Goal: Task Accomplishment & Management: Complete application form

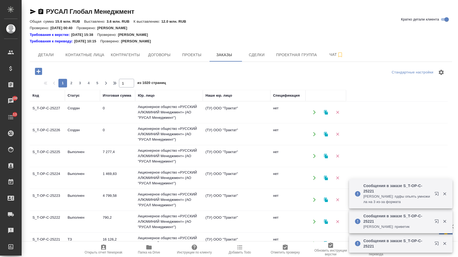
drag, startPoint x: 0, startPoint y: 0, endPoint x: 41, endPoint y: 73, distance: 83.6
click at [41, 73] on icon "button" at bounding box center [38, 71] width 7 height 7
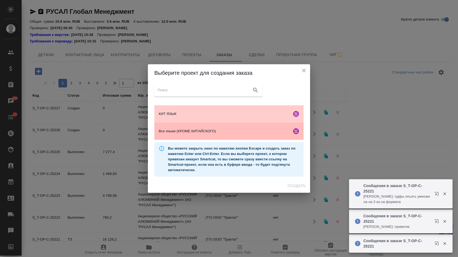
click at [205, 136] on div "Все языки (КРОМЕ КИТАЙСКОГО)" at bounding box center [228, 131] width 149 height 17
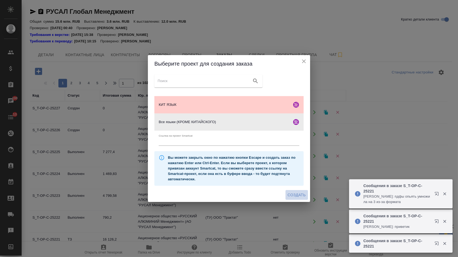
click at [294, 194] on span "Создать" at bounding box center [296, 195] width 18 height 7
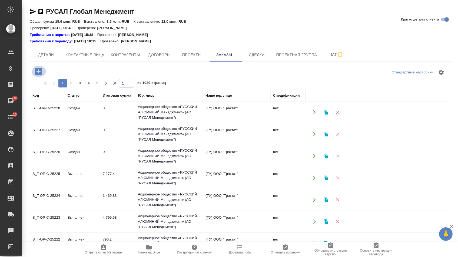
click at [42, 71] on icon "button" at bounding box center [38, 71] width 7 height 7
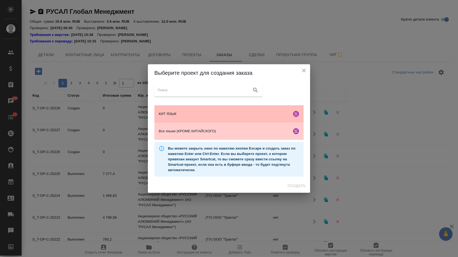
click at [206, 114] on span "КИТ ЯЗЫК" at bounding box center [224, 113] width 131 height 5
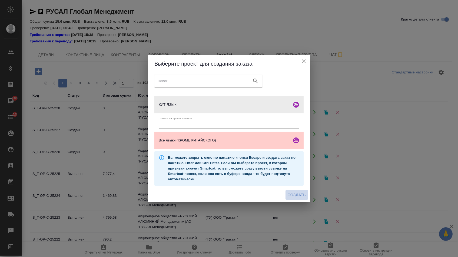
click at [289, 198] on span "Создать" at bounding box center [296, 195] width 18 height 7
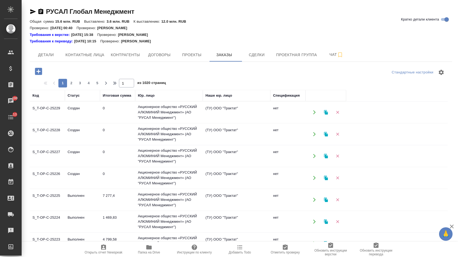
click at [37, 76] on icon "button" at bounding box center [38, 71] width 9 height 9
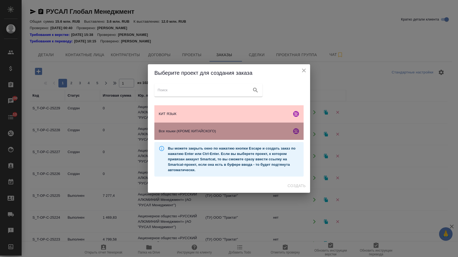
click at [213, 138] on div "Все языки (КРОМЕ КИТАЙСКОГО)" at bounding box center [228, 131] width 149 height 17
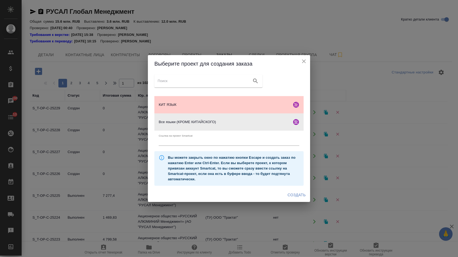
click at [301, 198] on span "Создать" at bounding box center [296, 195] width 18 height 7
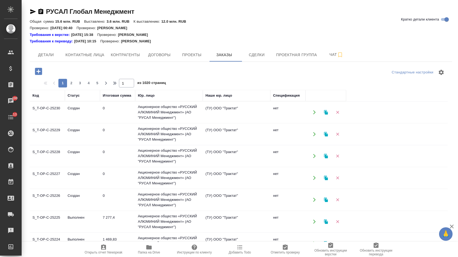
click at [42, 74] on icon "button" at bounding box center [38, 71] width 7 height 7
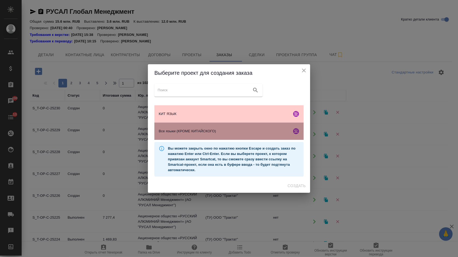
click at [188, 138] on div "Все языки (КРОМЕ КИТАЙСКОГО)" at bounding box center [228, 131] width 149 height 17
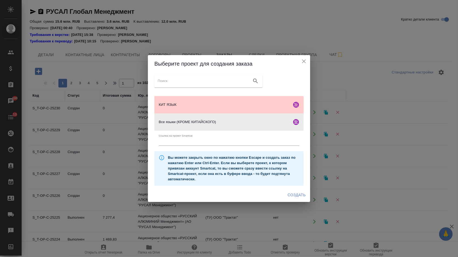
click at [291, 193] on button "Создать" at bounding box center [296, 195] width 22 height 10
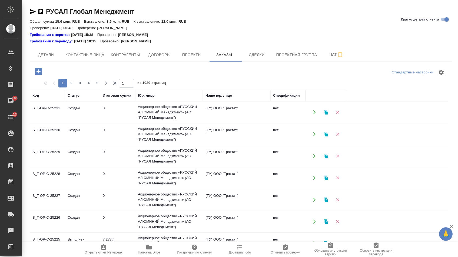
click at [40, 70] on icon "button" at bounding box center [38, 71] width 7 height 7
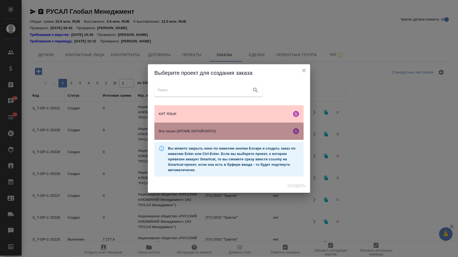
click at [181, 136] on div "Все языки (КРОМЕ КИТАЙСКОГО)" at bounding box center [228, 131] width 149 height 17
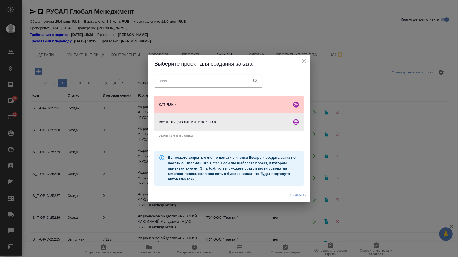
click at [294, 197] on span "Создать" at bounding box center [296, 195] width 18 height 7
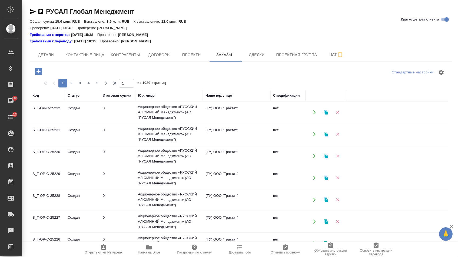
click at [38, 76] on icon "button" at bounding box center [38, 71] width 9 height 9
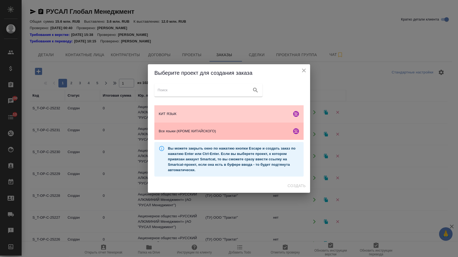
click at [196, 136] on div "Все языки (КРОМЕ КИТАЙСКОГО)" at bounding box center [228, 131] width 149 height 17
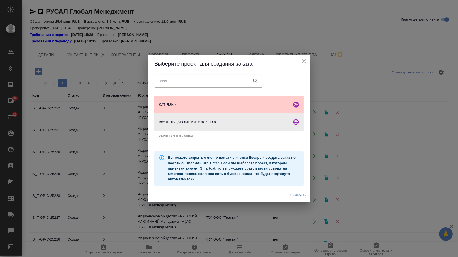
click at [290, 198] on span "Создать" at bounding box center [296, 195] width 18 height 7
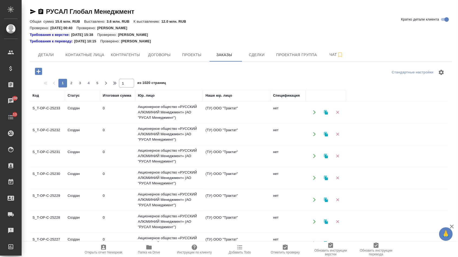
click at [43, 72] on icon "button" at bounding box center [38, 71] width 9 height 9
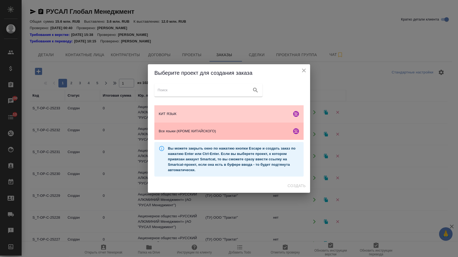
click at [167, 138] on div "Все языки (КРОМЕ КИТАЙСКОГО)" at bounding box center [228, 131] width 149 height 17
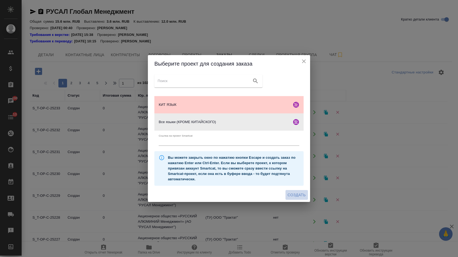
click at [286, 197] on button "Создать" at bounding box center [296, 195] width 22 height 10
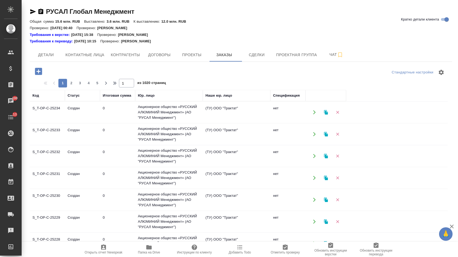
click at [37, 68] on icon "button" at bounding box center [38, 71] width 7 height 7
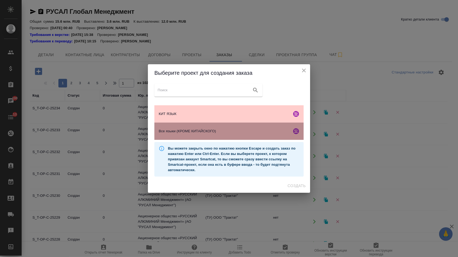
click at [165, 136] on div "Все языки (КРОМЕ КИТАЙСКОГО)" at bounding box center [228, 131] width 149 height 17
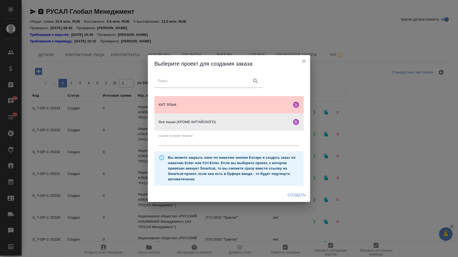
click at [294, 197] on span "Создать" at bounding box center [296, 195] width 18 height 7
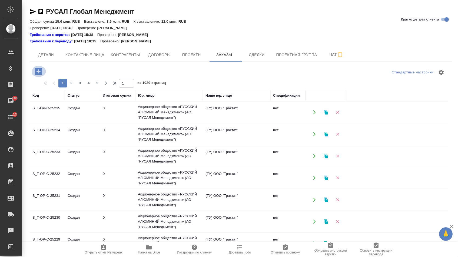
click at [46, 70] on button "button" at bounding box center [38, 71] width 15 height 11
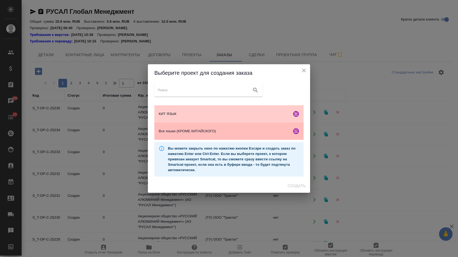
click at [192, 136] on div "Все языки (КРОМЕ КИТАЙСКОГО)" at bounding box center [228, 131] width 149 height 17
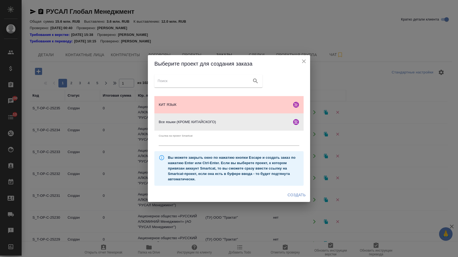
click at [285, 194] on button "Создать" at bounding box center [296, 195] width 22 height 10
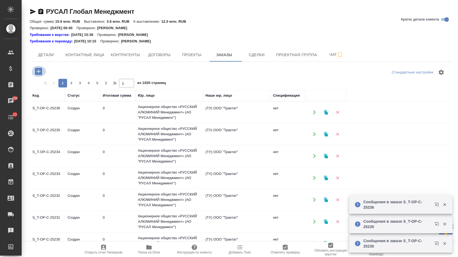
click at [39, 73] on icon "button" at bounding box center [38, 71] width 7 height 7
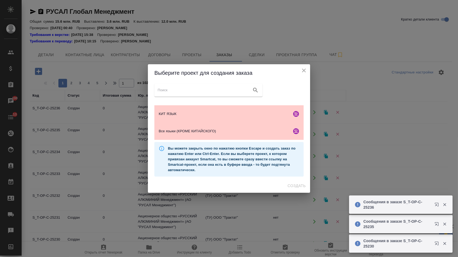
click at [199, 103] on ul "КИТ ЯЗЫК Все языки (КРОМЕ КИТАЙСКОГО)" at bounding box center [228, 122] width 149 height 39
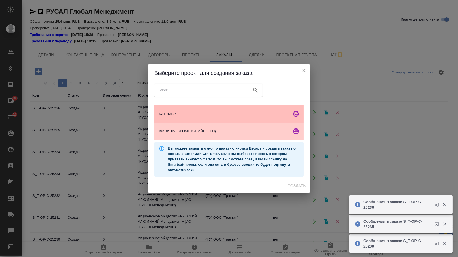
click at [199, 109] on div "КИТ ЯЗЫК" at bounding box center [228, 113] width 149 height 17
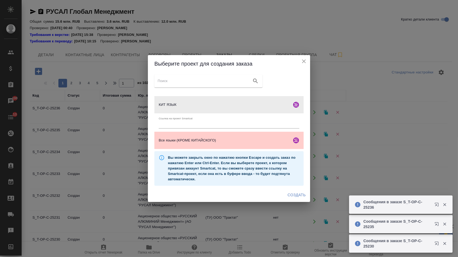
click at [287, 199] on span "Создать" at bounding box center [296, 195] width 18 height 7
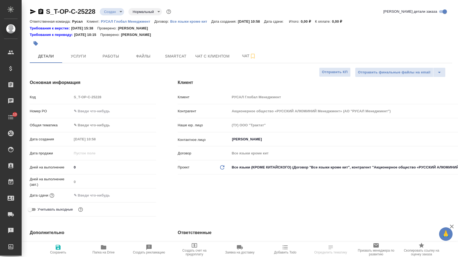
select select "RU"
type input "[PERSON_NAME]"
click at [125, 112] on input "text" at bounding box center [114, 111] width 84 height 8
paste input "Т-ОП-С-46840"
type input "Т-ОП-С-46840"
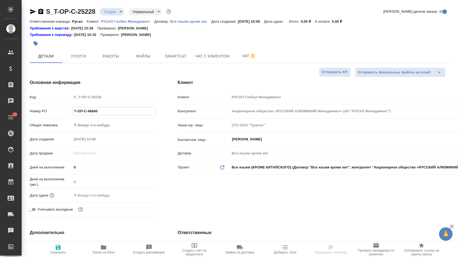
click at [102, 199] on input "text" at bounding box center [95, 196] width 47 height 8
click at [140, 198] on icon "button" at bounding box center [140, 195] width 6 height 6
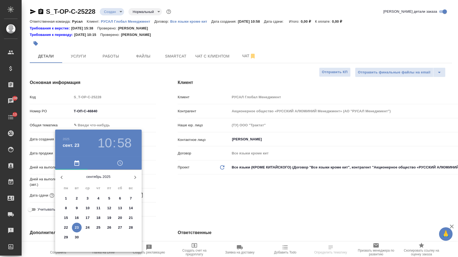
click at [96, 228] on p "25" at bounding box center [98, 227] width 4 height 5
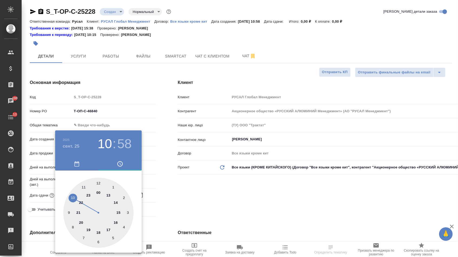
click at [108, 227] on div at bounding box center [98, 213] width 70 height 70
drag, startPoint x: 98, startPoint y: 184, endPoint x: 152, endPoint y: 189, distance: 54.0
click at [98, 184] on div at bounding box center [98, 213] width 70 height 70
type input "25.09.2025 17:00"
click at [177, 194] on div at bounding box center [229, 128] width 458 height 257
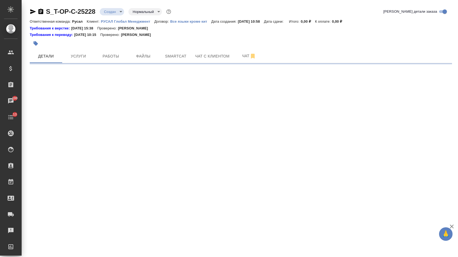
select select "RU"
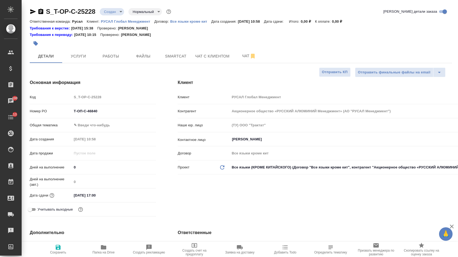
type textarea "x"
click at [93, 123] on body "🙏 .cls-1 fill:#fff; AWATERA Menshikova Aleksandra Клиенты Спецификации Заказы 1…" at bounding box center [229, 128] width 458 height 257
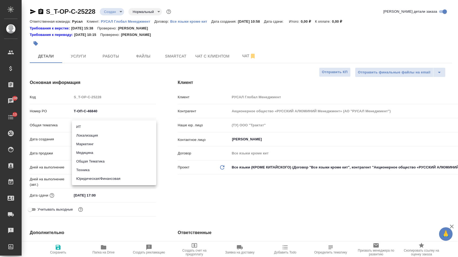
click at [89, 172] on li "Техника" at bounding box center [114, 170] width 84 height 9
type input "tech"
type textarea "x"
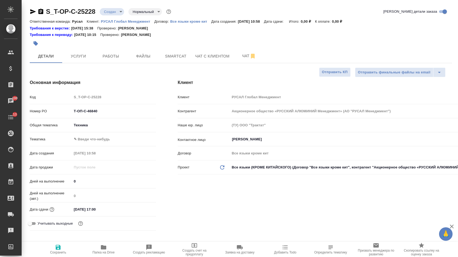
click at [96, 125] on body "🙏 .cls-1 fill:#fff; AWATERA Menshikova Aleksandra Клиенты Спецификации Заказы 1…" at bounding box center [229, 128] width 458 height 257
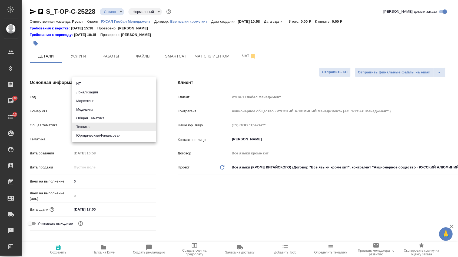
click at [95, 136] on li "Юридическая/Финансовая" at bounding box center [114, 135] width 84 height 9
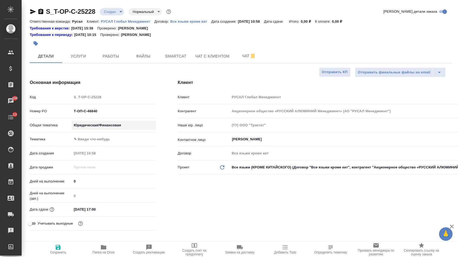
type input "yr-fn"
type textarea "x"
click at [96, 140] on body "🙏 .cls-1 fill:#fff; AWATERA Menshikova Aleksandra Клиенты Спецификации Заказы 1…" at bounding box center [229, 128] width 458 height 257
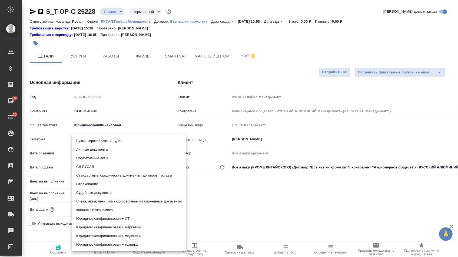
click at [98, 177] on li "Стандартные юридические документы, договоры, уставы" at bounding box center [129, 175] width 114 height 9
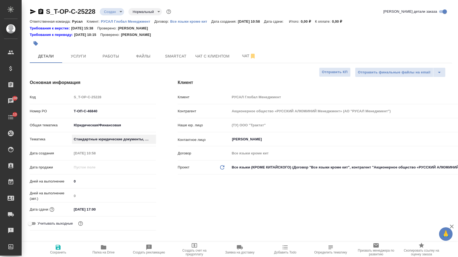
type textarea "x"
type input "5f647205b73bc97568ca66bf"
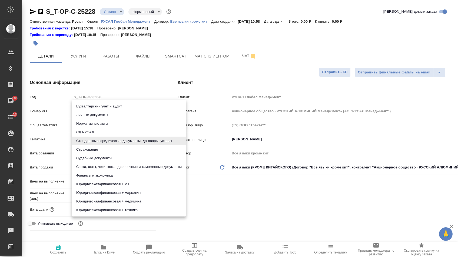
click at [99, 138] on body "🙏 .cls-1 fill:#fff; AWATERA Menshikova Aleksandra Клиенты Спецификации Заказы 1…" at bounding box center [229, 128] width 458 height 257
click at [98, 167] on li "Счета, акты, чеки, командировочные и таможенные документы" at bounding box center [129, 167] width 114 height 9
type textarea "x"
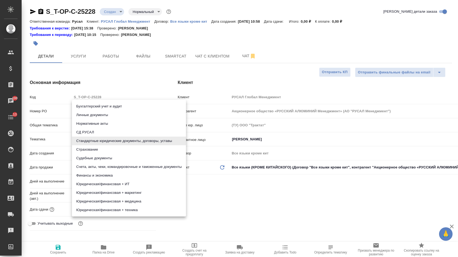
type input "5f647205b73bc97568ca66c0"
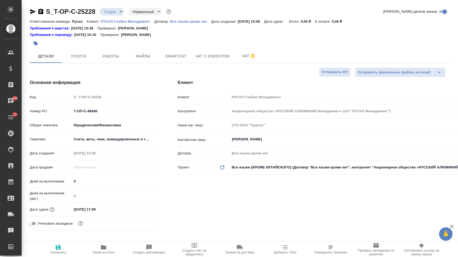
click at [69, 244] on span "Сохранить" at bounding box center [58, 249] width 39 height 10
type textarea "x"
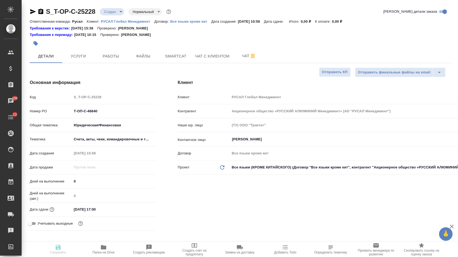
type textarea "x"
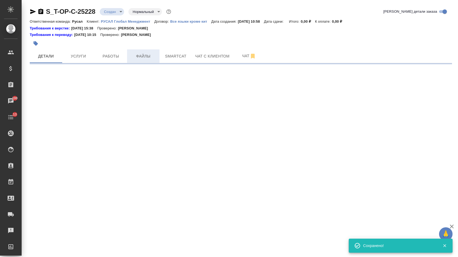
select select "RU"
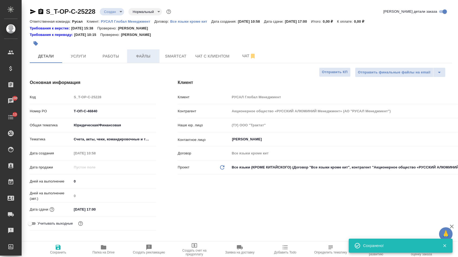
type textarea "x"
click at [140, 55] on span "Файлы" at bounding box center [143, 56] width 26 height 7
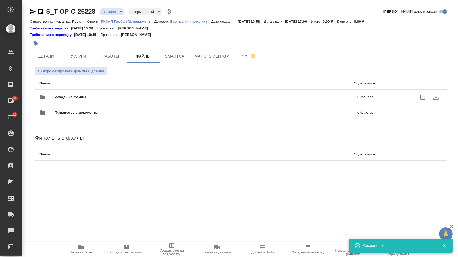
drag, startPoint x: 110, startPoint y: 87, endPoint x: 103, endPoint y: 92, distance: 8.2
click at [103, 92] on div "Исходные файлы 0 файлов" at bounding box center [206, 97] width 334 height 13
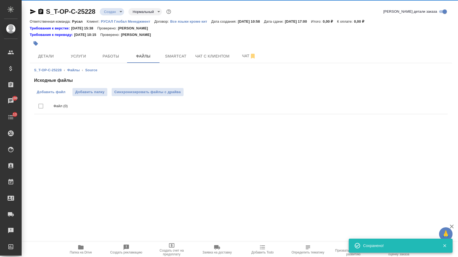
click at [46, 94] on span "Добавить файл" at bounding box center [51, 91] width 29 height 5
click at [0, 0] on input "Добавить файл" at bounding box center [0, 0] width 0 height 0
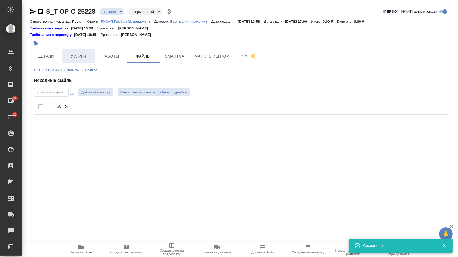
click at [73, 54] on span "Услуги" at bounding box center [78, 56] width 26 height 7
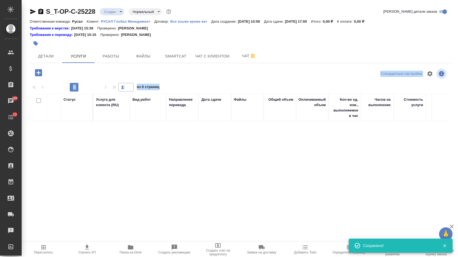
click at [39, 76] on icon "button" at bounding box center [38, 72] width 9 height 9
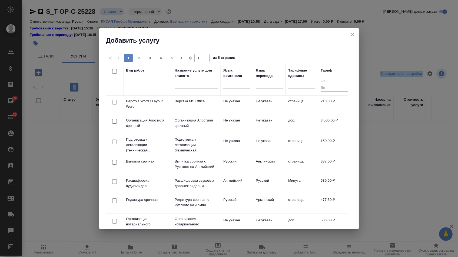
drag, startPoint x: 238, startPoint y: 87, endPoint x: 238, endPoint y: 94, distance: 7.0
click at [238, 87] on div at bounding box center [236, 84] width 27 height 8
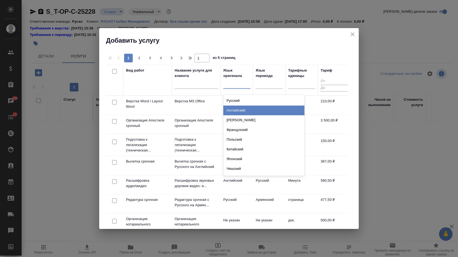
click at [236, 109] on div "Английский" at bounding box center [263, 111] width 81 height 10
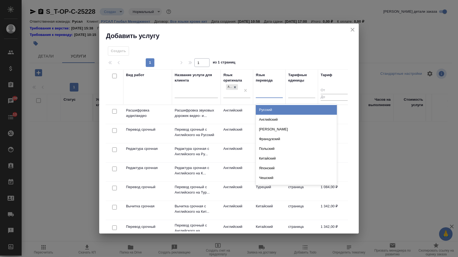
click at [273, 92] on div at bounding box center [269, 93] width 27 height 8
click at [270, 106] on div "Русский" at bounding box center [296, 110] width 81 height 10
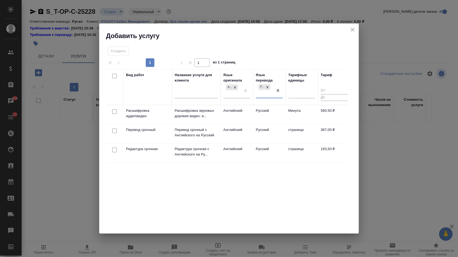
click at [114, 131] on input "checkbox" at bounding box center [114, 131] width 5 height 5
checkbox input "true"
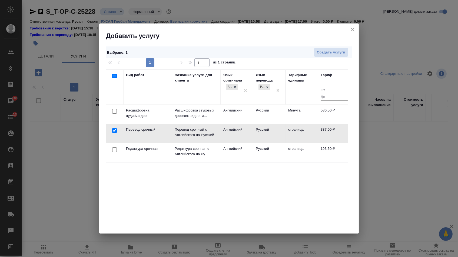
click at [114, 148] on input "checkbox" at bounding box center [114, 150] width 5 height 5
checkbox input "true"
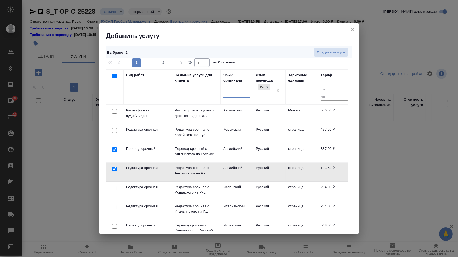
drag, startPoint x: 245, startPoint y: 89, endPoint x: 237, endPoint y: 89, distance: 7.3
click at [232, 89] on div at bounding box center [236, 93] width 27 height 8
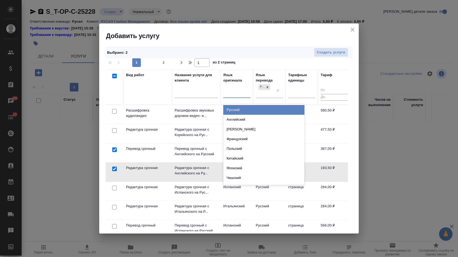
type input "ф"
click at [237, 109] on div "Французский" at bounding box center [263, 110] width 81 height 10
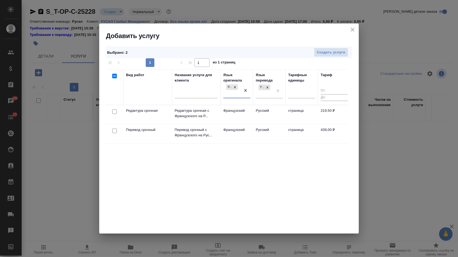
click at [113, 112] on input "checkbox" at bounding box center [114, 111] width 5 height 5
checkbox input "true"
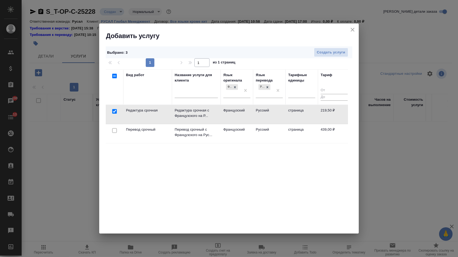
click at [113, 132] on input "checkbox" at bounding box center [114, 130] width 5 height 5
checkbox input "true"
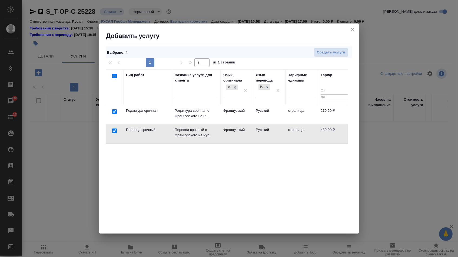
checkbox input "false"
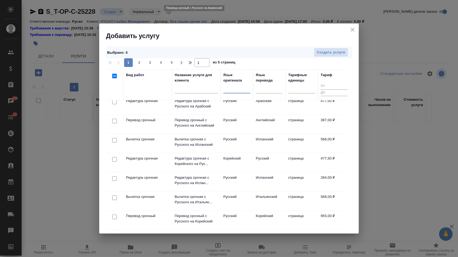
scroll to position [290, 0]
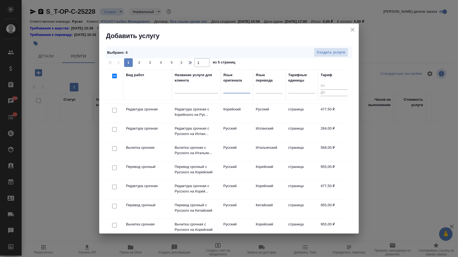
click at [230, 92] on div at bounding box center [236, 88] width 27 height 8
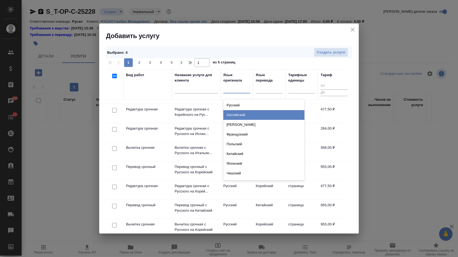
click at [231, 114] on div "Английский" at bounding box center [263, 115] width 81 height 10
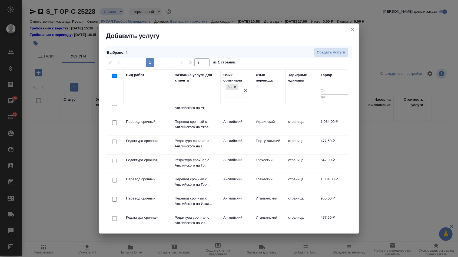
scroll to position [258, 0]
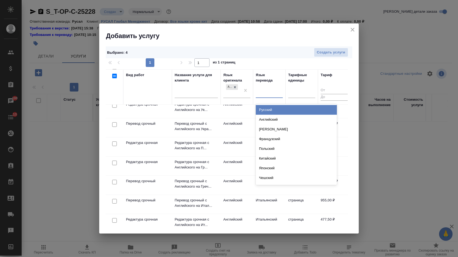
click at [260, 91] on div at bounding box center [269, 93] width 27 height 8
click at [260, 107] on div "Русский" at bounding box center [296, 110] width 81 height 10
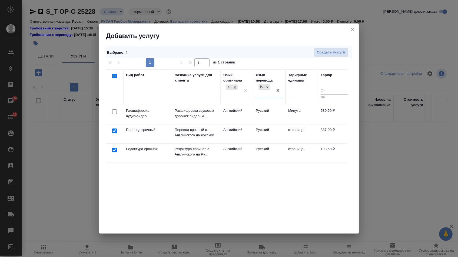
scroll to position [0, 0]
click at [114, 131] on input "checkbox" at bounding box center [114, 131] width 5 height 5
checkbox input "false"
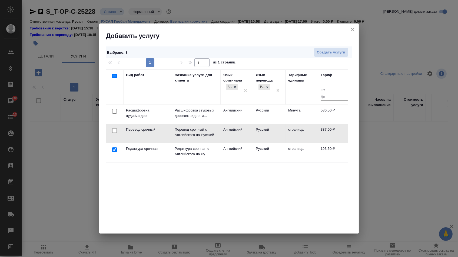
click at [114, 150] on input "checkbox" at bounding box center [114, 150] width 5 height 5
checkbox input "false"
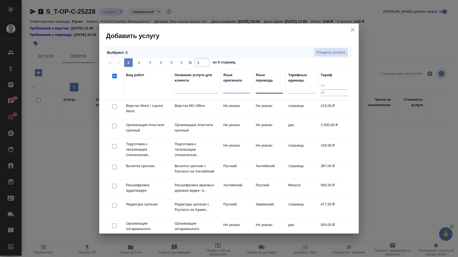
click at [111, 107] on div at bounding box center [114, 107] width 12 height 8
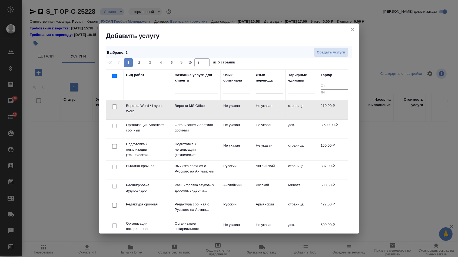
click at [114, 108] on input "checkbox" at bounding box center [114, 107] width 5 height 5
checkbox input "true"
click at [112, 226] on input "checkbox" at bounding box center [114, 226] width 5 height 5
checkbox input "true"
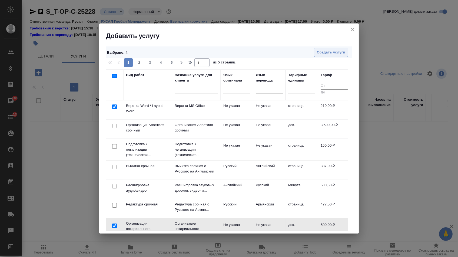
click at [334, 51] on span "Создать услуги" at bounding box center [331, 52] width 28 height 6
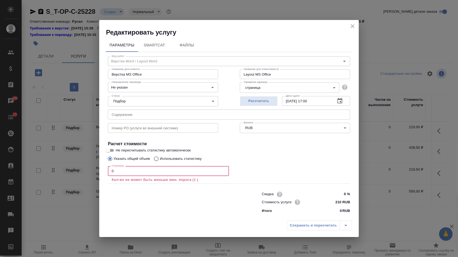
drag, startPoint x: 122, startPoint y: 170, endPoint x: 103, endPoint y: 169, distance: 18.4
click at [104, 170] on div "Параметры SmartCat Файлы Вид работ Верстка Word / Layout Word Вид работ Названи…" at bounding box center [228, 128] width 259 height 182
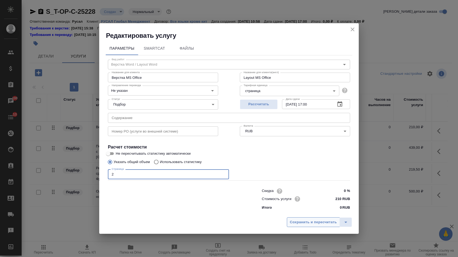
type input "2"
click at [308, 226] on span "Сохранить и пересчитать" at bounding box center [313, 222] width 47 height 6
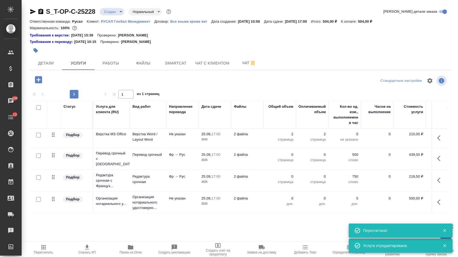
click at [438, 158] on icon "button" at bounding box center [440, 158] width 6 height 6
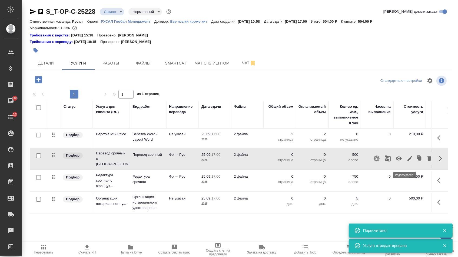
click at [407, 161] on icon "button" at bounding box center [409, 158] width 6 height 6
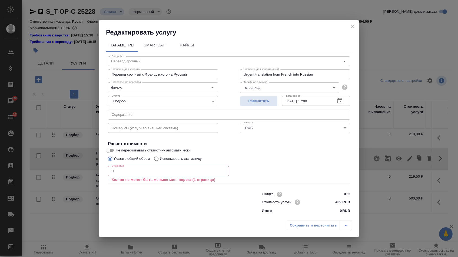
click at [208, 117] on input "text" at bounding box center [229, 115] width 242 height 10
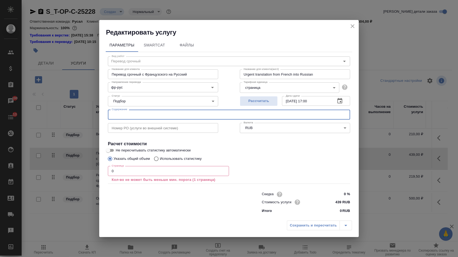
paste input "экспортная"
type input "экспортная"
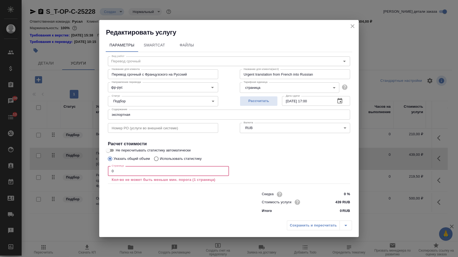
click at [150, 171] on input "0" at bounding box center [168, 171] width 121 height 10
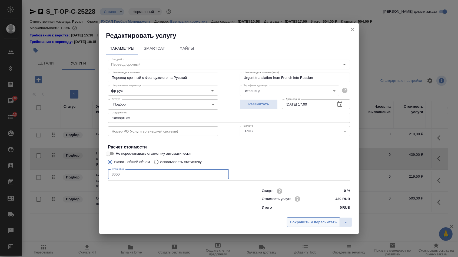
type input "3600"
click at [298, 222] on span "Сохранить и пересчитать" at bounding box center [313, 222] width 47 height 6
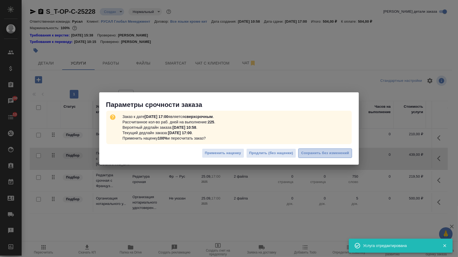
click at [325, 156] on span "Сохранить без изменений" at bounding box center [325, 153] width 48 height 6
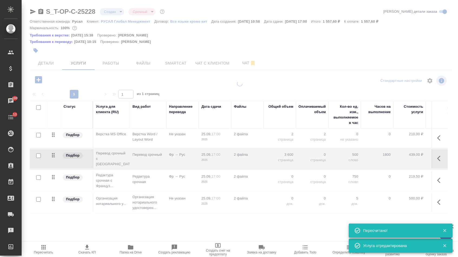
type input "urgent"
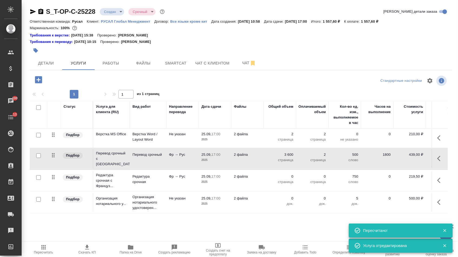
click at [280, 182] on p "страница" at bounding box center [279, 181] width 27 height 5
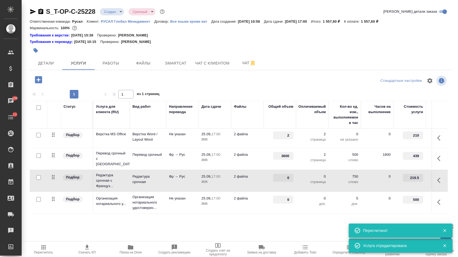
click at [280, 182] on input "0" at bounding box center [283, 178] width 20 height 8
type input "3600"
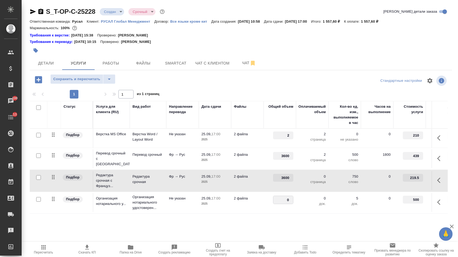
type input "2"
click at [91, 82] on span "Сохранить и пересчитать" at bounding box center [76, 79] width 47 height 6
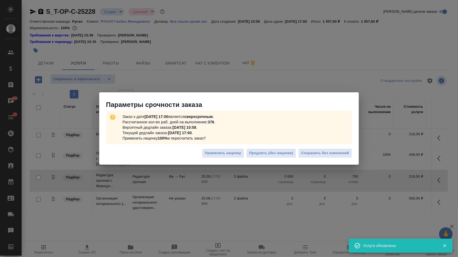
click at [339, 159] on div "Применить наценку Продлить (без наценки) Сохранить без изменений" at bounding box center [228, 155] width 259 height 19
click at [337, 156] on span "Сохранить без изменений" at bounding box center [325, 153] width 48 height 6
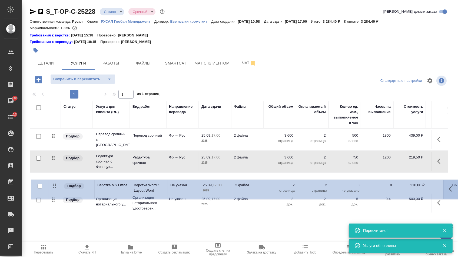
drag, startPoint x: 53, startPoint y: 138, endPoint x: 55, endPoint y: 189, distance: 50.8
click at [55, 189] on tbody "Подбор Верстка MS Office Верстка Word / Layout Word Не указан 25.09, 17:00 2025…" at bounding box center [284, 172] width 509 height 86
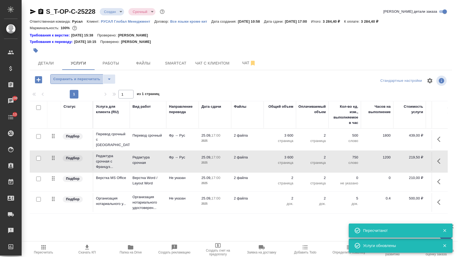
click at [94, 82] on span "Сохранить и пересчитать" at bounding box center [76, 79] width 47 height 6
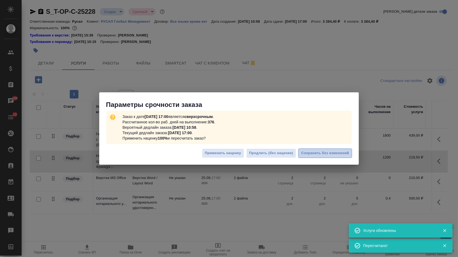
click at [309, 152] on span "Сохранить без изменений" at bounding box center [325, 153] width 48 height 6
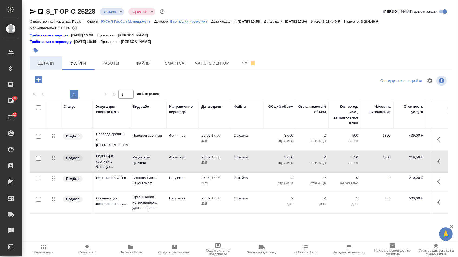
click at [53, 66] on span "Детали" at bounding box center [46, 63] width 26 height 7
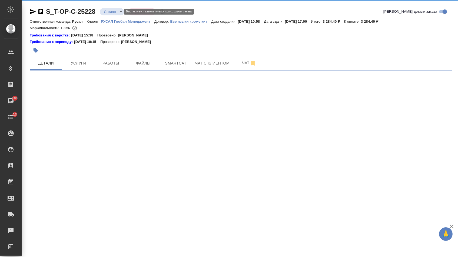
select select "RU"
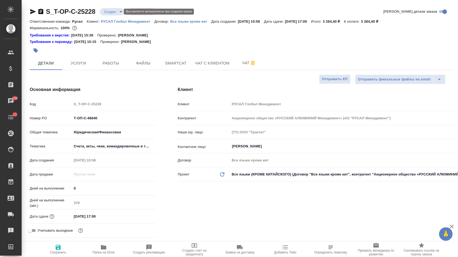
click at [109, 12] on body "🙏 .cls-1 fill:#fff; AWATERA Menshikova Aleksandra Клиенты Спецификации Заказы 1…" at bounding box center [229, 128] width 458 height 257
type textarea "x"
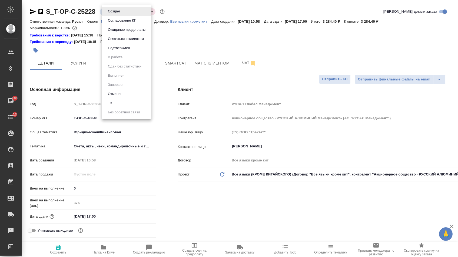
click at [113, 51] on button "Подтвержден" at bounding box center [118, 48] width 25 height 6
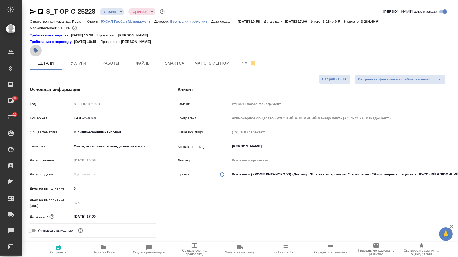
click at [36, 51] on icon "button" at bounding box center [36, 50] width 5 height 5
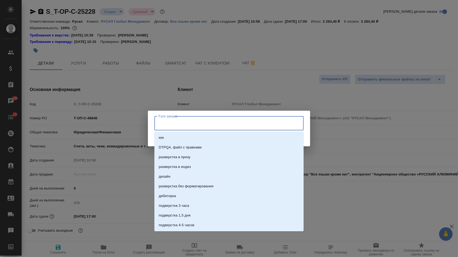
click at [211, 119] on input "Тэги заказа" at bounding box center [224, 123] width 134 height 9
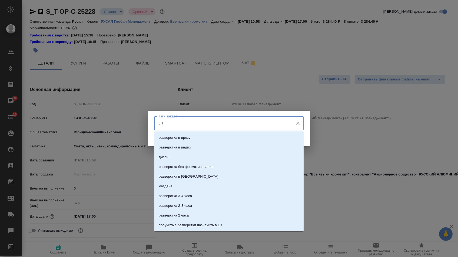
type input "ЗПК"
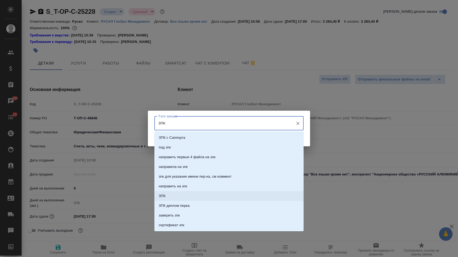
click at [199, 197] on li "ЗПК" at bounding box center [228, 196] width 149 height 10
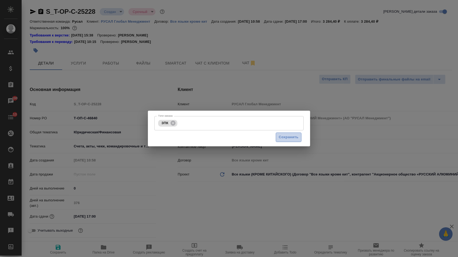
click at [277, 134] on button "Сохранить" at bounding box center [289, 137] width 26 height 9
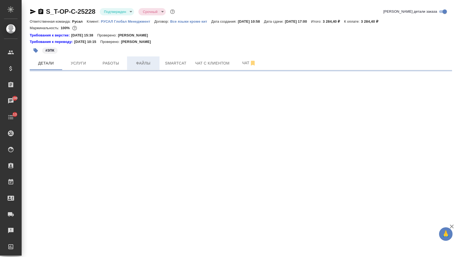
select select "RU"
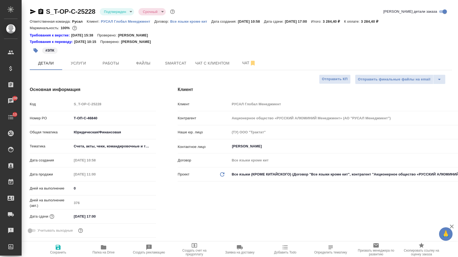
type textarea "x"
drag, startPoint x: 100, startPoint y: 123, endPoint x: 38, endPoint y: 122, distance: 61.9
click at [38, 122] on div "Номер PO Т-ОП-С-46840" at bounding box center [93, 117] width 126 height 9
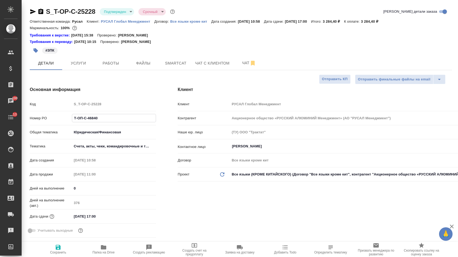
type textarea "x"
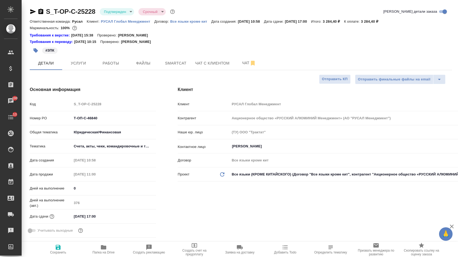
type textarea "x"
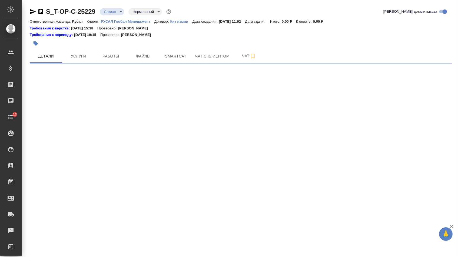
select select "RU"
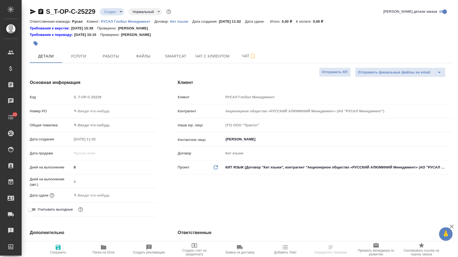
type textarea "x"
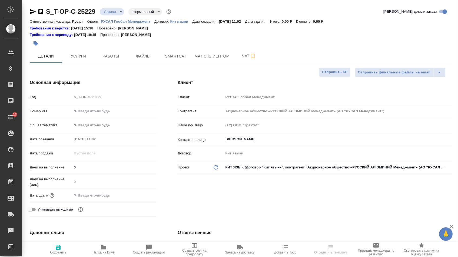
type textarea "x"
click at [106, 112] on input "text" at bounding box center [114, 111] width 84 height 8
type textarea "x"
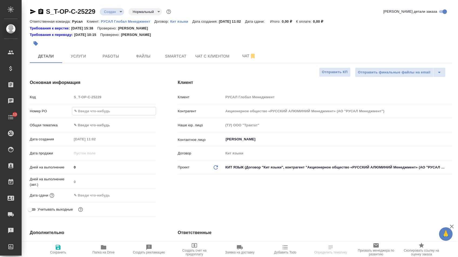
paste input "Т-ОП-С-46841"
type input "Т-ОП-С-46841"
type textarea "x"
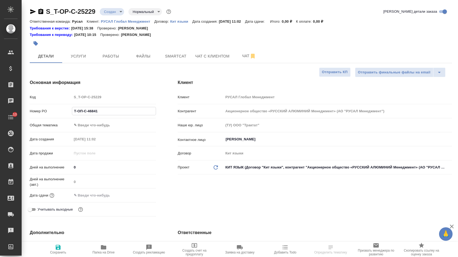
type input "Т-ОП-С-46841"
click at [108, 199] on input "text" at bounding box center [95, 196] width 47 height 8
click at [143, 199] on icon "button" at bounding box center [140, 195] width 6 height 6
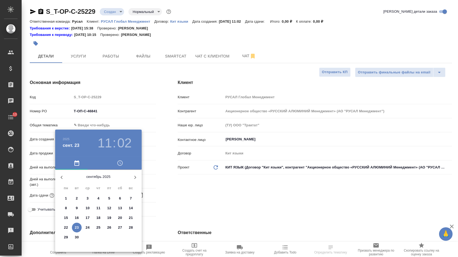
click at [132, 178] on icon "button" at bounding box center [135, 177] width 6 height 6
click at [68, 217] on span "13" at bounding box center [66, 217] width 10 height 5
type input "13.10.2025 11:02"
type textarea "x"
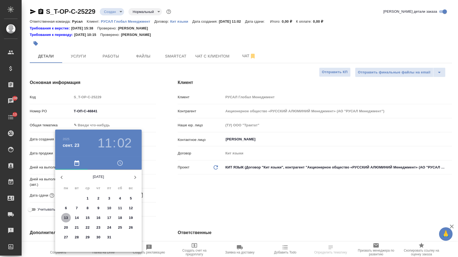
type textarea "x"
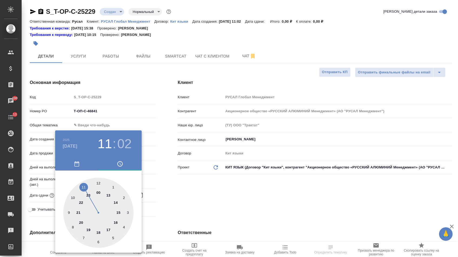
type textarea "x"
type input "13.10.2025 17:02"
click at [109, 228] on div at bounding box center [98, 213] width 70 height 70
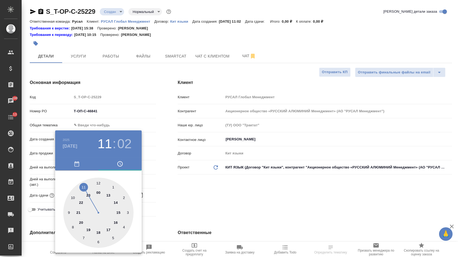
type textarea "x"
click at [107, 147] on h3 "17" at bounding box center [105, 143] width 14 height 15
click at [116, 219] on div at bounding box center [98, 213] width 70 height 70
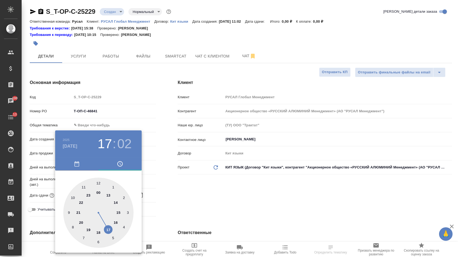
type input "13.10.2025 16:02"
type textarea "x"
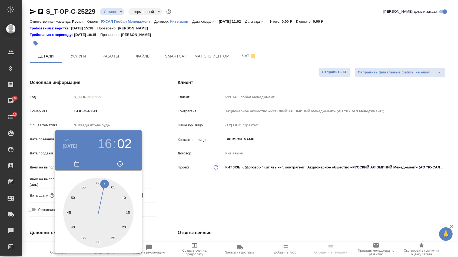
type textarea "x"
type input "13.10.2025 16:00"
click at [98, 180] on div at bounding box center [98, 213] width 70 height 70
type textarea "x"
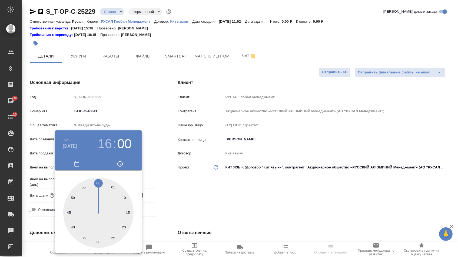
type textarea "x"
click at [222, 197] on div at bounding box center [229, 128] width 458 height 257
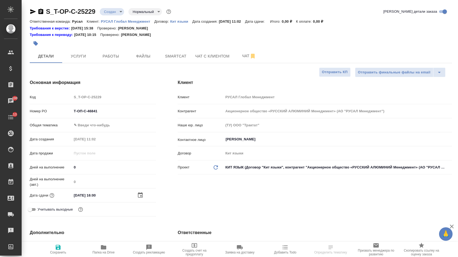
select select "RU"
type textarea "x"
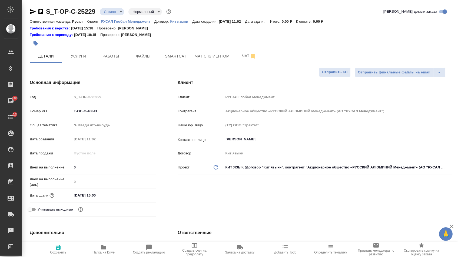
type textarea "x"
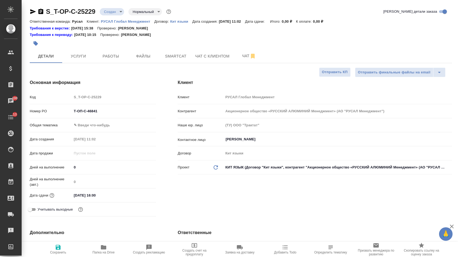
type textarea "x"
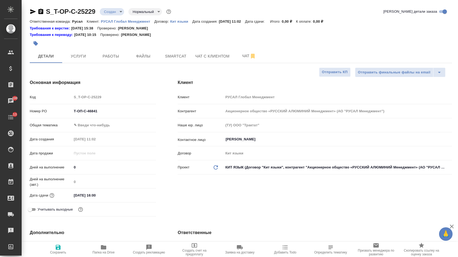
type textarea "x"
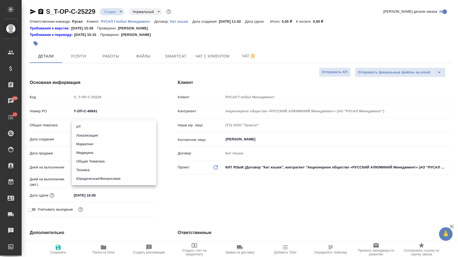
click at [97, 127] on body "🙏 .cls-1 fill:#fff; AWATERA Menshikova Aleksandra Клиенты Спецификации Заказы 1…" at bounding box center [229, 128] width 458 height 257
click at [90, 177] on li "Юридическая/Финансовая" at bounding box center [114, 179] width 84 height 9
type input "yr-fn"
type textarea "x"
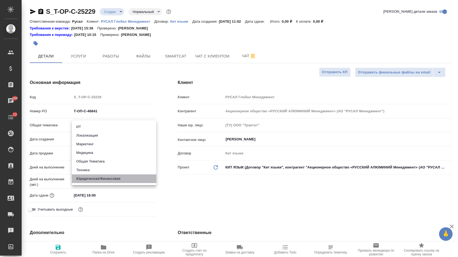
type textarea "x"
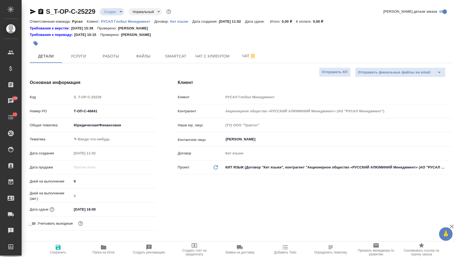
click at [90, 139] on body "🙏 .cls-1 fill:#fff; AWATERA Menshikova Aleksandra Клиенты Спецификации Заказы 1…" at bounding box center [229, 128] width 458 height 257
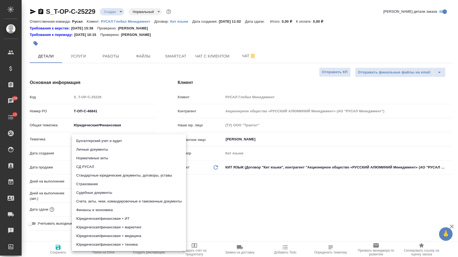
click at [92, 212] on li "Финансы и экономика" at bounding box center [129, 210] width 114 height 9
type textarea "x"
type input "5a8b8b956a9677013d343d3b"
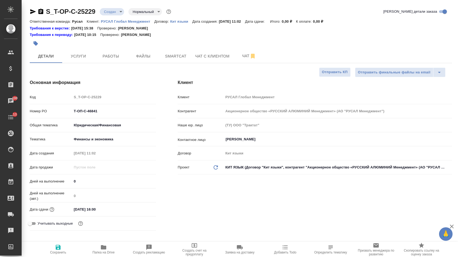
click at [54, 255] on span "Сохранить" at bounding box center [58, 253] width 16 height 4
type textarea "x"
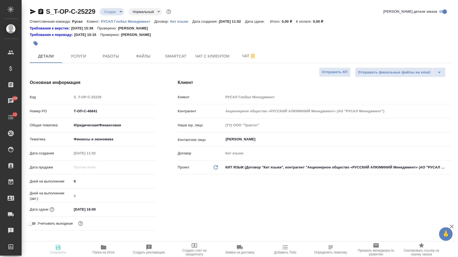
type textarea "x"
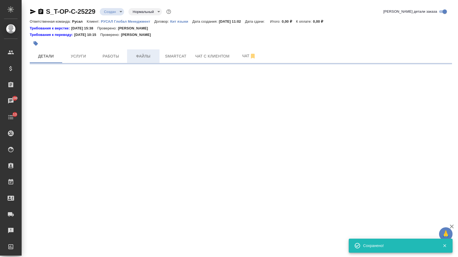
select select "RU"
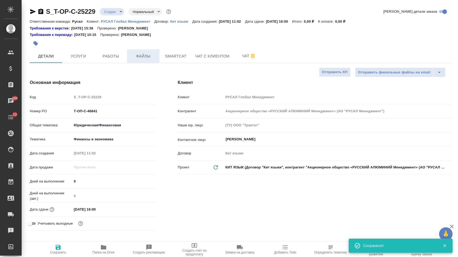
click at [136, 57] on span "Файлы" at bounding box center [143, 56] width 26 height 7
type textarea "x"
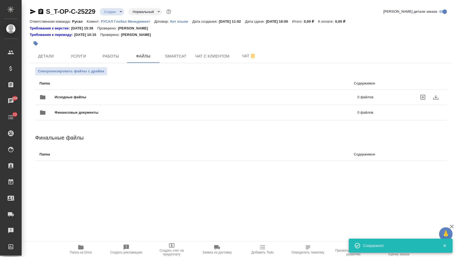
click at [91, 96] on span "Исходные файлы" at bounding box center [138, 97] width 167 height 5
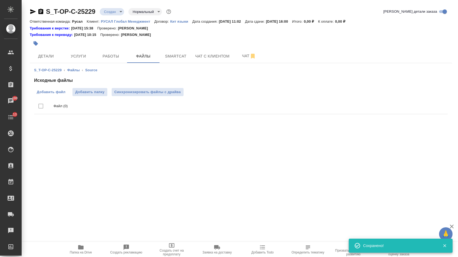
click at [55, 92] on span "Добавить файл" at bounding box center [51, 91] width 29 height 5
click at [0, 0] on input "Добавить файл" at bounding box center [0, 0] width 0 height 0
click at [89, 53] on button "Услуги" at bounding box center [78, 56] width 32 height 14
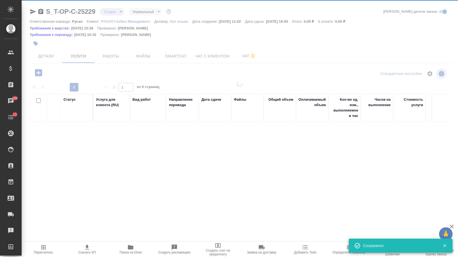
click at [35, 74] on icon "button" at bounding box center [38, 72] width 9 height 9
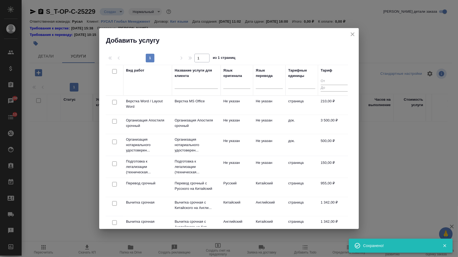
click at [266, 85] on div at bounding box center [269, 84] width 27 height 8
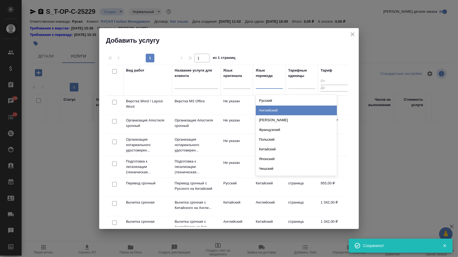
click at [266, 109] on div "Английский" at bounding box center [296, 111] width 81 height 10
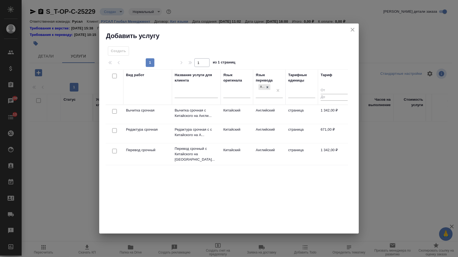
click at [112, 149] on input "checkbox" at bounding box center [114, 151] width 5 height 5
checkbox input "true"
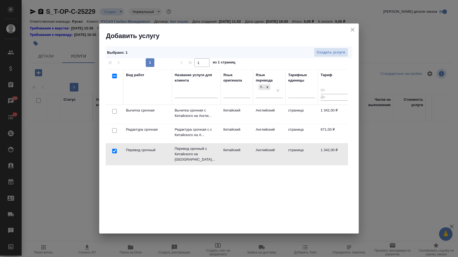
click at [113, 132] on input "checkbox" at bounding box center [114, 130] width 5 height 5
checkbox input "true"
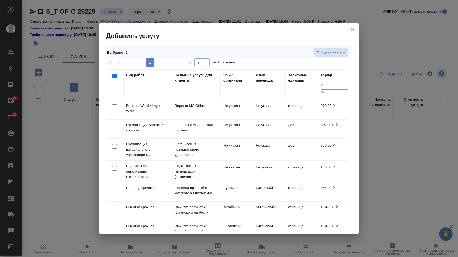
drag, startPoint x: 276, startPoint y: 91, endPoint x: 177, endPoint y: 98, distance: 99.7
click at [112, 106] on input "checkbox" at bounding box center [114, 107] width 5 height 5
checkbox input "true"
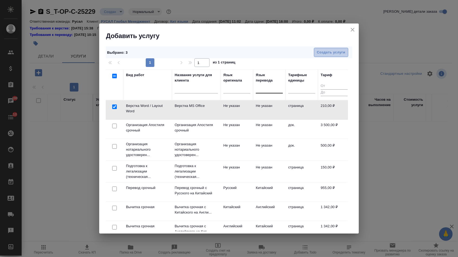
click at [328, 52] on span "Создать услуги" at bounding box center [331, 52] width 28 height 6
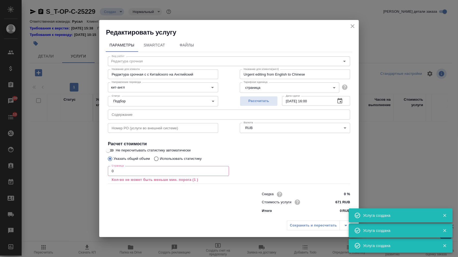
type input "Верстка Word / Layout Word"
type input "Верстка MS Office"
type input "Layout MS Office"
type input "Не указан"
type input "210 RUB"
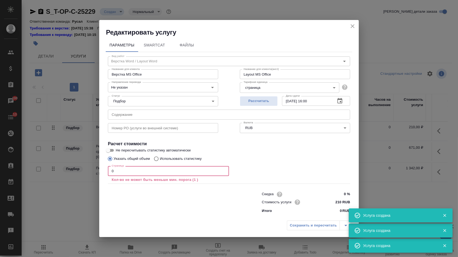
drag, startPoint x: 118, startPoint y: 171, endPoint x: 96, endPoint y: 171, distance: 22.2
click at [96, 171] on div "Редактировать услугу Параметры SmartCat Файлы Вид работ Верстка Word / Layout W…" at bounding box center [229, 128] width 458 height 257
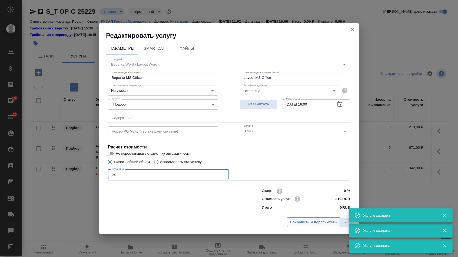
type input "62"
click at [310, 224] on span "Сохранить и пересчитать" at bounding box center [313, 222] width 47 height 6
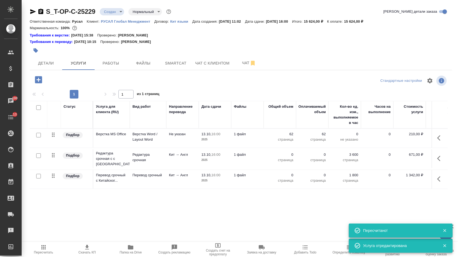
click at [441, 182] on icon "button" at bounding box center [440, 179] width 6 height 6
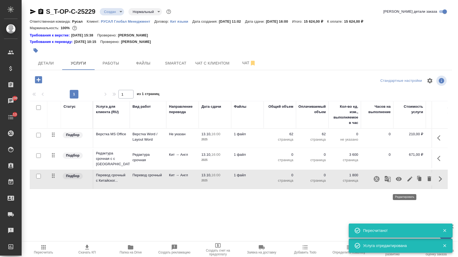
click at [406, 181] on icon "button" at bounding box center [409, 179] width 6 height 6
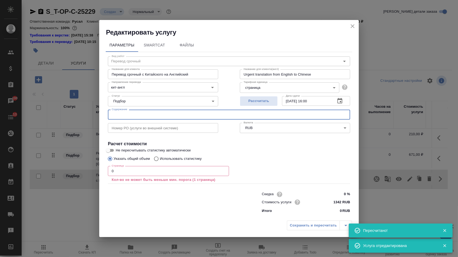
click at [213, 115] on input "text" at bounding box center [229, 115] width 242 height 10
paste input "铝加项目审批制约因素报告 Sep 2025"
type input "铝加项目审批制约因素报告 Sep 2025"
click at [141, 176] on input "0" at bounding box center [168, 171] width 121 height 10
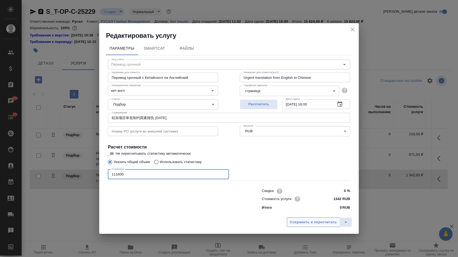
type input "111600"
click at [309, 226] on span "Сохранить и пересчитать" at bounding box center [313, 222] width 47 height 6
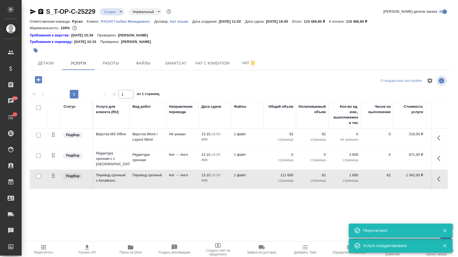
click at [282, 161] on p "страница" at bounding box center [279, 160] width 27 height 5
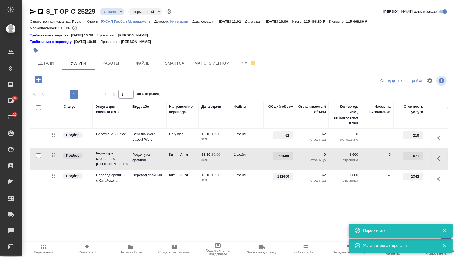
drag, startPoint x: 280, startPoint y: 159, endPoint x: 282, endPoint y: 163, distance: 3.9
click at [280, 159] on input "11600" at bounding box center [283, 156] width 20 height 8
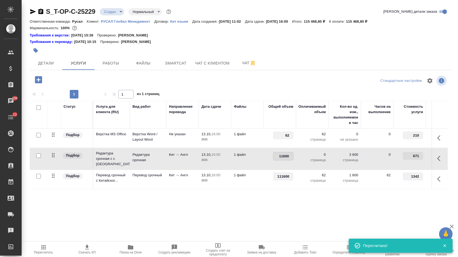
type input "111600"
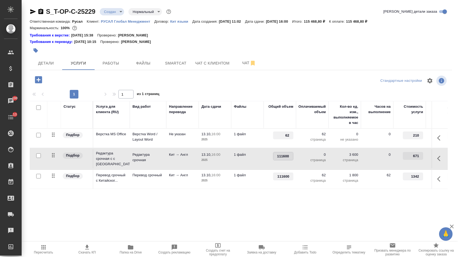
click at [274, 207] on div "Статус Услуга для клиента (RU) Вид работ Направление перевода Дата сдачи Файлы …" at bounding box center [239, 159] width 418 height 116
click at [89, 82] on span "Сохранить и пересчитать" at bounding box center [76, 79] width 47 height 6
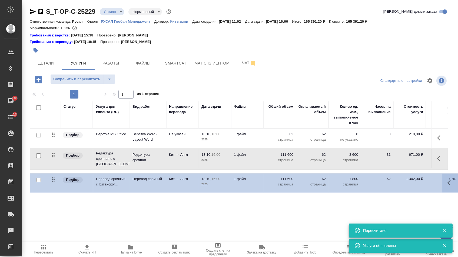
drag, startPoint x: 55, startPoint y: 178, endPoint x: 55, endPoint y: 156, distance: 21.9
click at [55, 156] on tbody "Подбор Верстка MS Office Верстка Word / Layout Word Не указан 13.10, 16:00 2025…" at bounding box center [284, 159] width 509 height 61
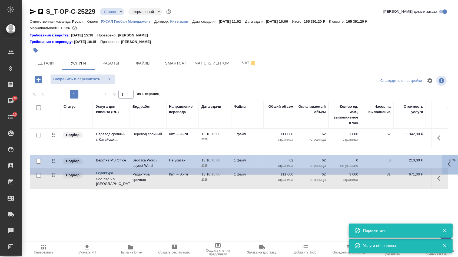
drag, startPoint x: 57, startPoint y: 138, endPoint x: 57, endPoint y: 197, distance: 59.7
click at [57, 197] on div "Статус Услуга для клиента (RU) Вид работ Направление перевода Дата сдачи Файлы …" at bounding box center [239, 159] width 418 height 116
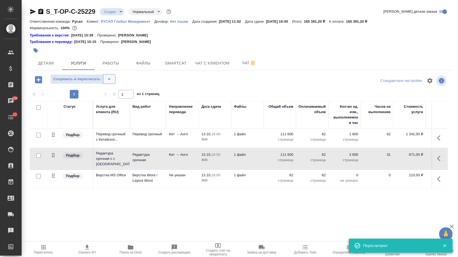
click at [112, 82] on icon "split button" at bounding box center [109, 79] width 6 height 6
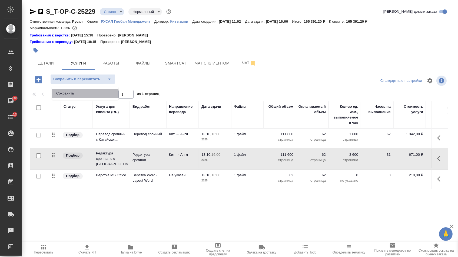
click at [112, 95] on li "Сохранить" at bounding box center [85, 93] width 66 height 9
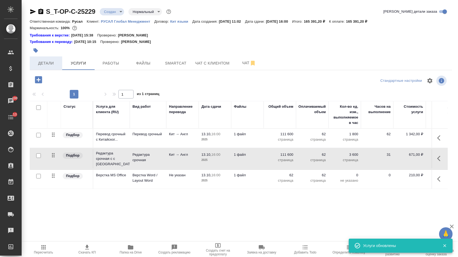
click at [46, 62] on span "Детали" at bounding box center [46, 63] width 26 height 7
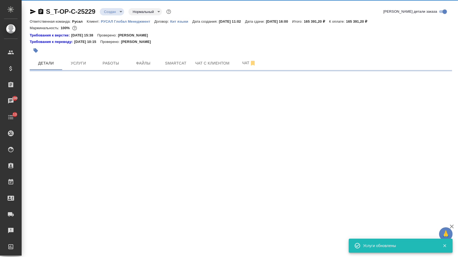
select select "RU"
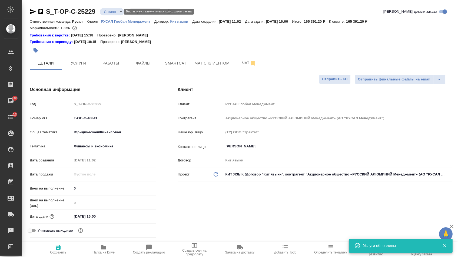
click at [109, 12] on body "🙏 .cls-1 fill:#fff; AWATERA Menshikova Aleksandra Клиенты Спецификации Заказы 1…" at bounding box center [229, 128] width 458 height 257
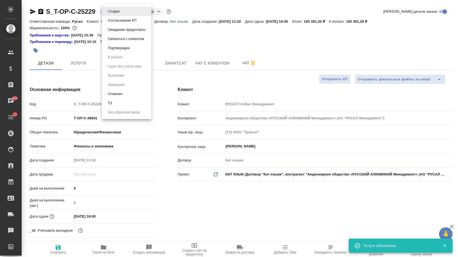
click at [115, 51] on button "Подтвержден" at bounding box center [118, 48] width 25 height 6
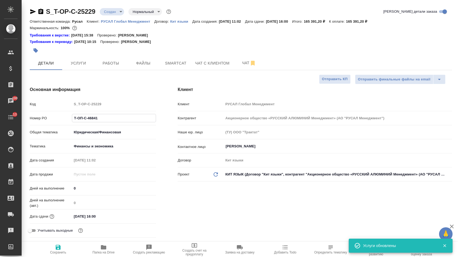
drag, startPoint x: 101, startPoint y: 119, endPoint x: 47, endPoint y: 117, distance: 53.3
click at [48, 117] on div "Номер PO Т-ОП-С-46841" at bounding box center [93, 117] width 126 height 9
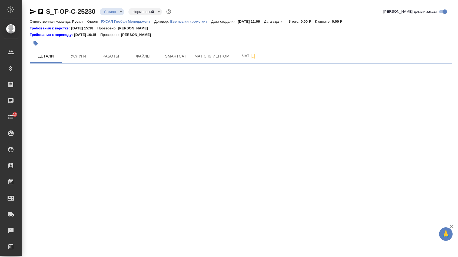
select select "RU"
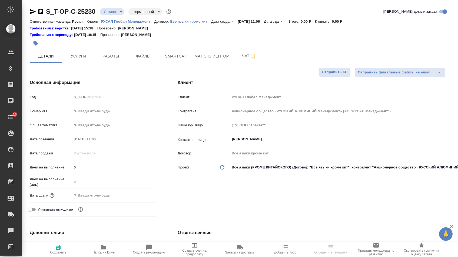
type textarea "x"
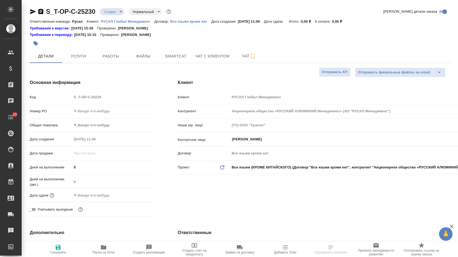
type textarea "x"
click at [109, 115] on input "text" at bounding box center [114, 111] width 84 height 8
type textarea "x"
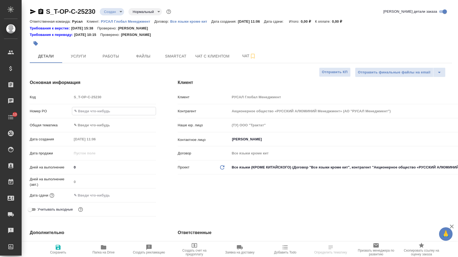
paste input "Т-ОП-С-46842"
type input "Т-ОП-С-46842"
type textarea "x"
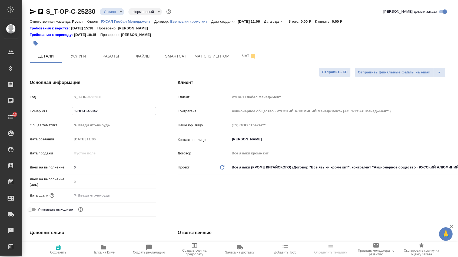
type input "Т-ОП-С-46842"
click at [104, 194] on input "text" at bounding box center [95, 196] width 47 height 8
click at [138, 197] on icon "button" at bounding box center [140, 195] width 6 height 6
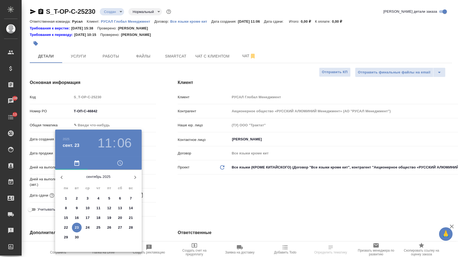
type textarea "x"
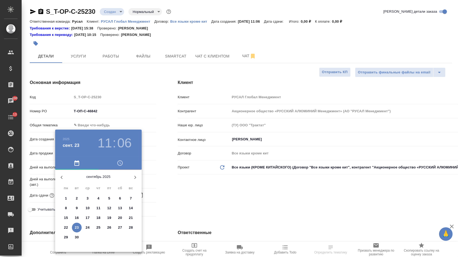
type textarea "x"
click at [78, 228] on p "23" at bounding box center [77, 227] width 4 height 5
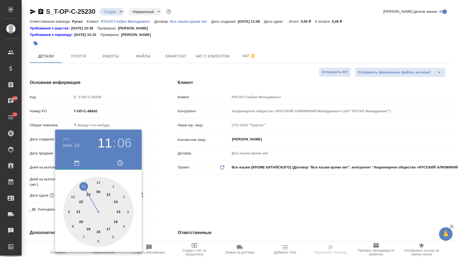
type input "23.09.2025 11:06"
type textarea "x"
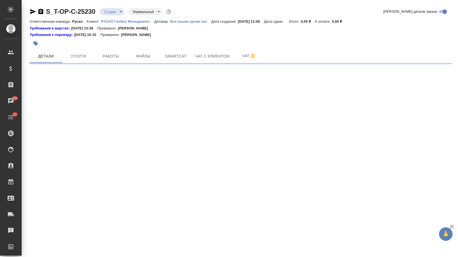
click at [109, 228] on div ".cls-1 fill:#fff; AWATERA Menshikova Aleksandra Клиенты Спецификации Заказы 100…" at bounding box center [229, 128] width 458 height 257
select select "RU"
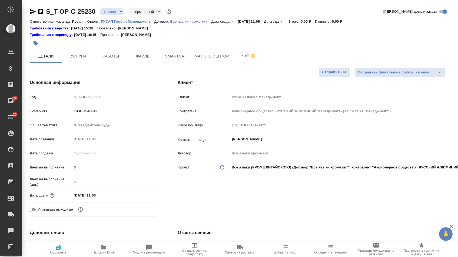
type textarea "x"
click at [107, 199] on input "23.09.2025 11:06" at bounding box center [95, 196] width 47 height 8
click at [140, 197] on icon "button" at bounding box center [140, 194] width 5 height 5
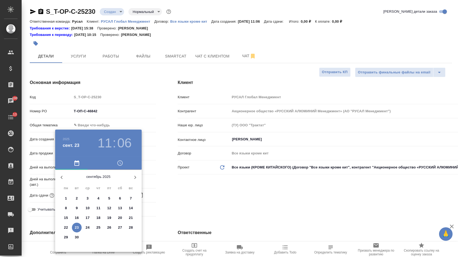
click at [79, 227] on span "23" at bounding box center [77, 227] width 10 height 5
type textarea "x"
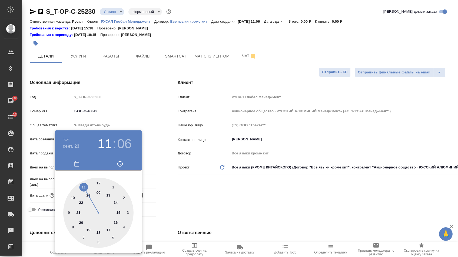
type textarea "x"
type input "23.09.2025 17:06"
click at [108, 229] on div at bounding box center [98, 213] width 70 height 70
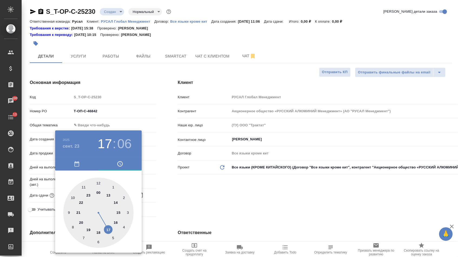
type textarea "x"
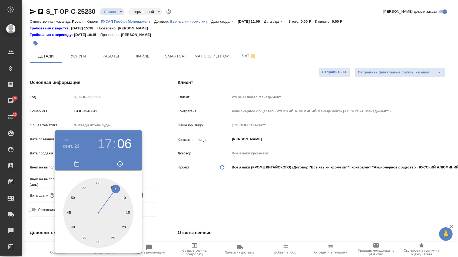
type textarea "x"
type input "23.09.2025 17:01"
click at [100, 181] on div at bounding box center [98, 213] width 70 height 70
type textarea "x"
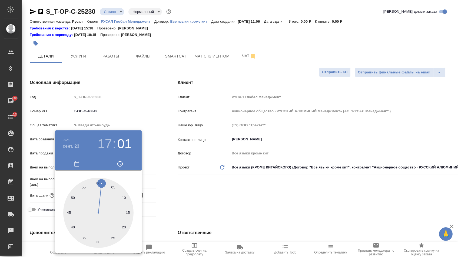
type textarea "x"
type input "23.09.2025 17:00"
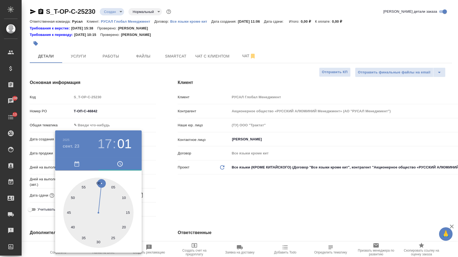
click at [98, 181] on div at bounding box center [98, 213] width 70 height 70
type textarea "x"
click at [166, 182] on div at bounding box center [229, 128] width 458 height 257
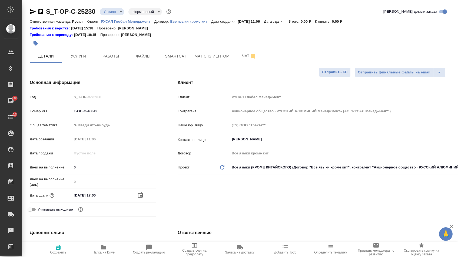
type textarea "x"
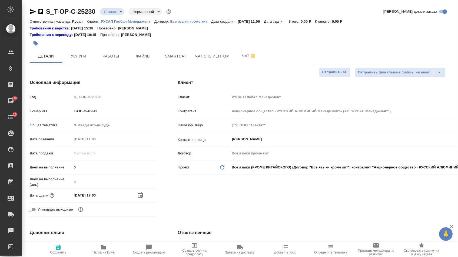
type textarea "x"
click at [116, 132] on div "Общая тематика ✎ Введи что-нибудь" at bounding box center [93, 127] width 126 height 14
click at [115, 130] on body "🙏 .cls-1 fill:#fff; AWATERA Menshikova Aleksandra Клиенты Спецификации Заказы 1…" at bounding box center [229, 128] width 458 height 257
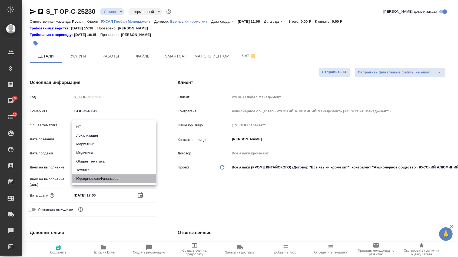
drag, startPoint x: 109, startPoint y: 177, endPoint x: 109, endPoint y: 173, distance: 3.8
click at [109, 177] on li "Юридическая/Финансовая" at bounding box center [114, 179] width 84 height 9
type input "yr-fn"
type textarea "x"
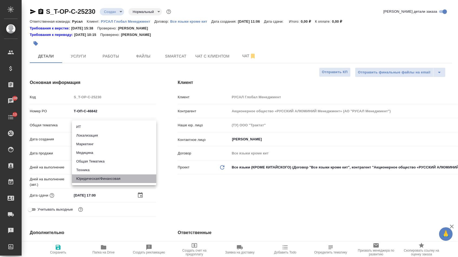
type textarea "x"
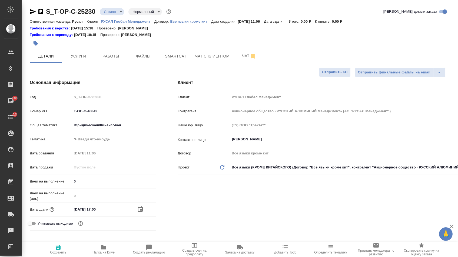
click at [105, 146] on div "Тематика ✎ Введи что-нибудь" at bounding box center [93, 142] width 126 height 14
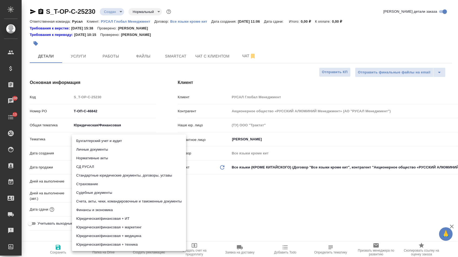
click at [105, 145] on body "🙏 .cls-1 fill:#fff; AWATERA Menshikova Aleksandra Клиенты Спецификации Заказы 1…" at bounding box center [229, 128] width 458 height 257
click at [103, 201] on li "Счета, акты, чеки, командировочные и таможенные документы" at bounding box center [129, 201] width 114 height 9
type textarea "x"
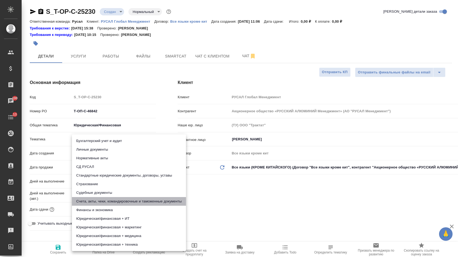
type input "5f647205b73bc97568ca66c0"
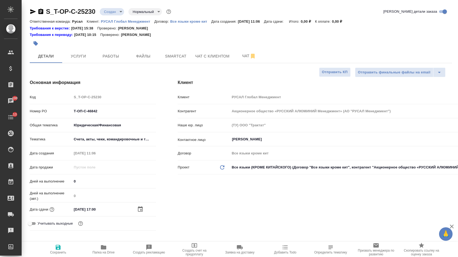
click at [60, 250] on icon "button" at bounding box center [58, 247] width 5 height 5
type textarea "x"
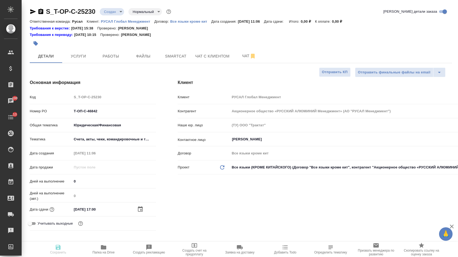
type textarea "x"
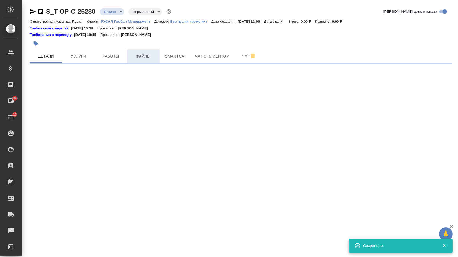
select select "RU"
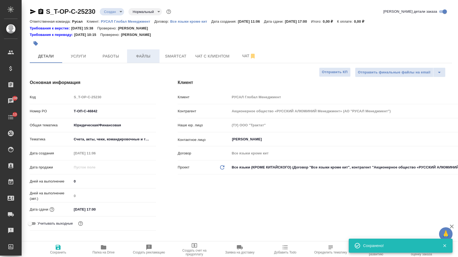
click at [140, 55] on span "Файлы" at bounding box center [143, 56] width 26 height 7
type textarea "x"
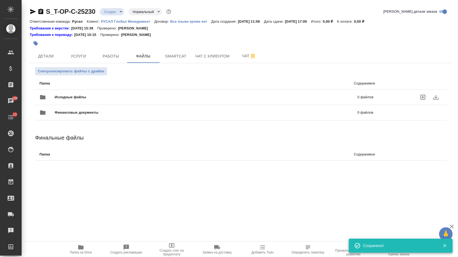
click at [115, 90] on div "Исходные файлы 0 файлов" at bounding box center [206, 97] width 344 height 24
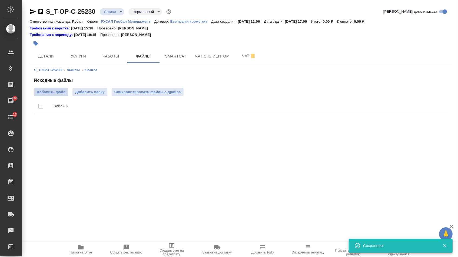
click at [59, 90] on span "Добавить файл" at bounding box center [51, 91] width 29 height 5
click at [0, 0] on input "Добавить файл" at bounding box center [0, 0] width 0 height 0
click at [74, 56] on span "Услуги" at bounding box center [78, 56] width 26 height 7
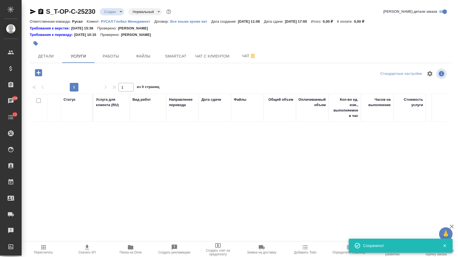
click at [42, 76] on icon "button" at bounding box center [38, 72] width 7 height 7
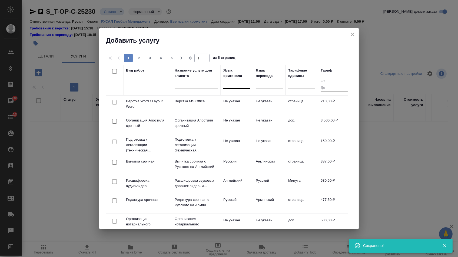
click at [235, 85] on div at bounding box center [236, 83] width 27 height 8
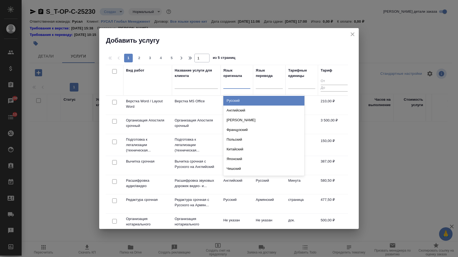
click at [237, 100] on div "Русский" at bounding box center [263, 101] width 81 height 10
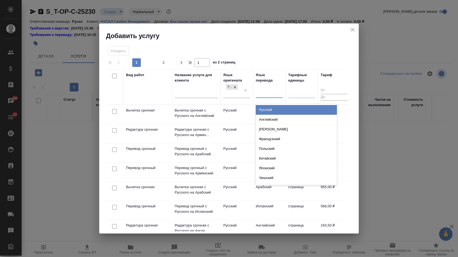
click at [264, 93] on div at bounding box center [269, 93] width 27 height 8
click at [264, 116] on div "Английский" at bounding box center [296, 120] width 81 height 10
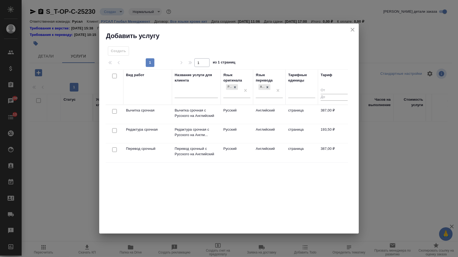
drag, startPoint x: 113, startPoint y: 150, endPoint x: 113, endPoint y: 146, distance: 3.5
click at [113, 150] on input "checkbox" at bounding box center [114, 150] width 5 height 5
checkbox input "true"
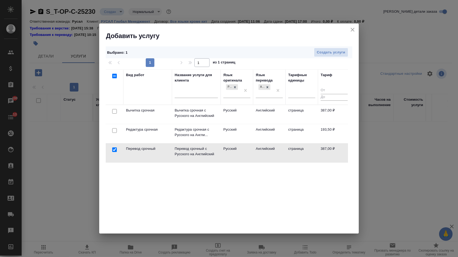
click at [112, 131] on input "checkbox" at bounding box center [114, 130] width 5 height 5
checkbox input "true"
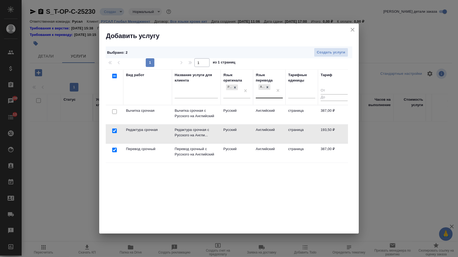
drag, startPoint x: 277, startPoint y: 89, endPoint x: 267, endPoint y: 89, distance: 10.8
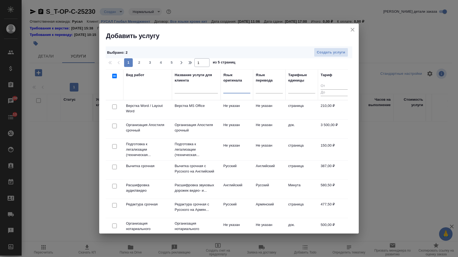
click at [114, 107] on input "checkbox" at bounding box center [114, 107] width 5 height 5
checkbox input "true"
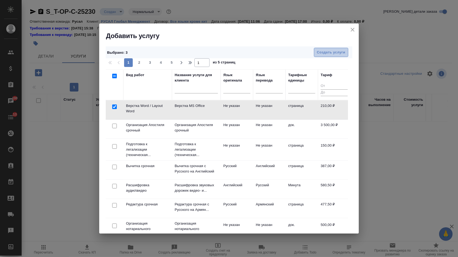
click at [331, 49] on span "Создать услуги" at bounding box center [331, 52] width 28 height 6
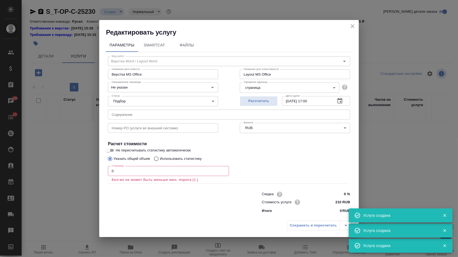
type input "Верстка Word / Layout Word"
type input "Верстка MS Office"
type input "Layout MS Office"
type input "Не указан"
type input "210 RUB"
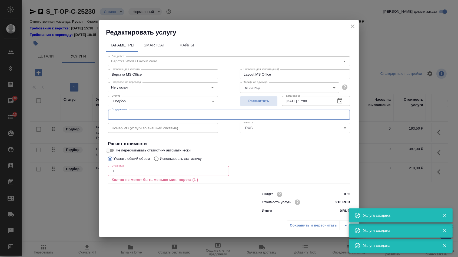
click at [180, 114] on input "text" at bounding box center [229, 115] width 242 height 10
click at [139, 174] on input "0" at bounding box center [168, 171] width 121 height 10
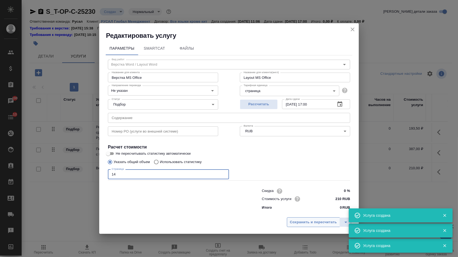
type input "14"
click at [314, 220] on button "Сохранить и пересчитать" at bounding box center [313, 222] width 53 height 10
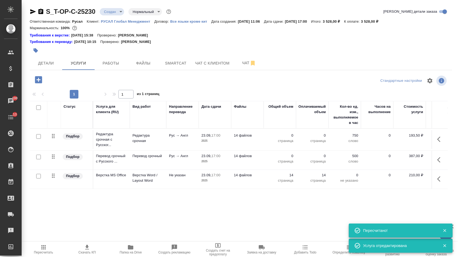
click at [434, 163] on button "button" at bounding box center [440, 159] width 13 height 13
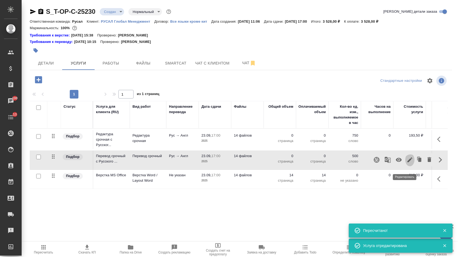
click at [407, 162] on icon "button" at bounding box center [409, 160] width 5 height 5
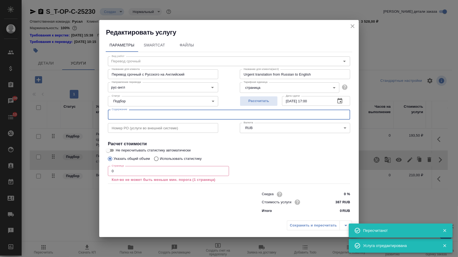
click at [202, 117] on input "text" at bounding box center [229, 115] width 242 height 10
paste input "09_Прокаб_3"
type input "09_Прокаб_3"
click at [144, 175] on input "0" at bounding box center [168, 171] width 121 height 10
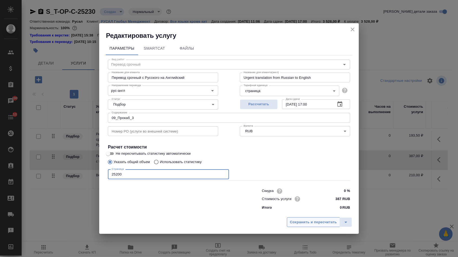
type input "25200"
click at [302, 225] on span "Сохранить и пересчитать" at bounding box center [313, 222] width 47 height 6
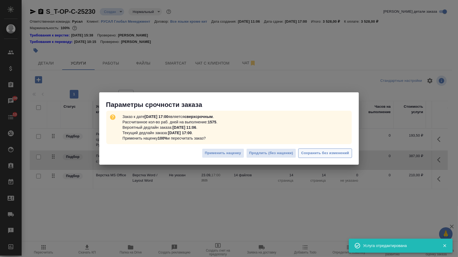
click at [309, 155] on span "Сохранить без изменений" at bounding box center [325, 153] width 48 height 6
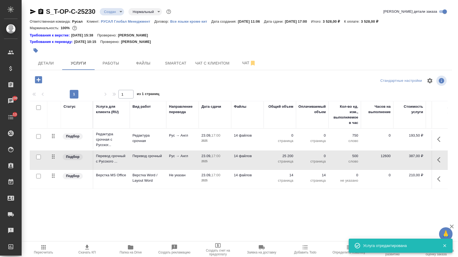
type input "urgent"
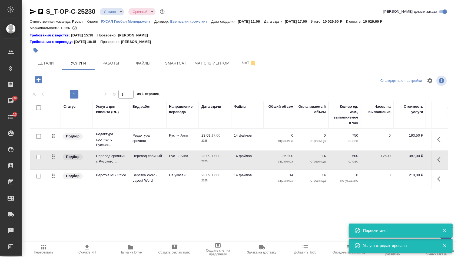
click at [280, 141] on p "страница" at bounding box center [279, 140] width 27 height 5
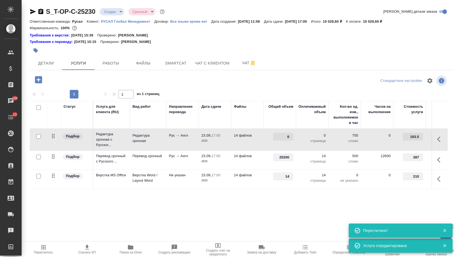
click at [280, 141] on input "0" at bounding box center [283, 137] width 20 height 8
type input "25200"
click at [240, 202] on div "Статус Услуга для клиента (RU) Вид работ Направление перевода Дата сдачи Файлы …" at bounding box center [239, 159] width 418 height 116
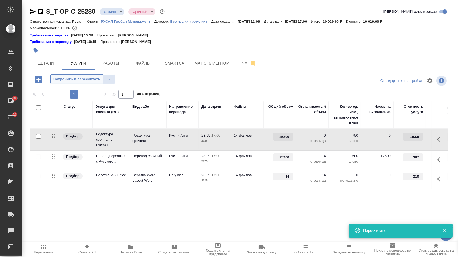
click at [78, 78] on button "Сохранить и пересчитать" at bounding box center [76, 79] width 53 height 10
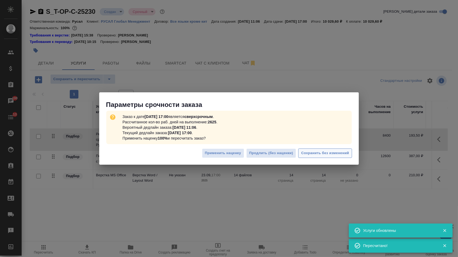
click at [309, 155] on span "Сохранить без изменений" at bounding box center [325, 153] width 48 height 6
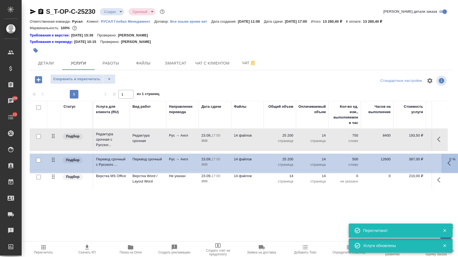
drag, startPoint x: 55, startPoint y: 163, endPoint x: 55, endPoint y: 139, distance: 24.3
click at [55, 139] on tbody "Подбор Редактура срочная с Русског... Редактура срочная Рус → Англ 23.09, 17:00…" at bounding box center [284, 159] width 509 height 61
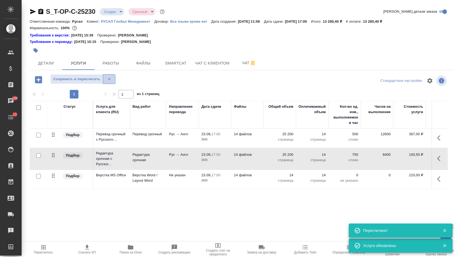
click at [111, 80] on icon "split button" at bounding box center [109, 79] width 6 height 6
click at [110, 92] on li "Сохранить" at bounding box center [85, 93] width 66 height 9
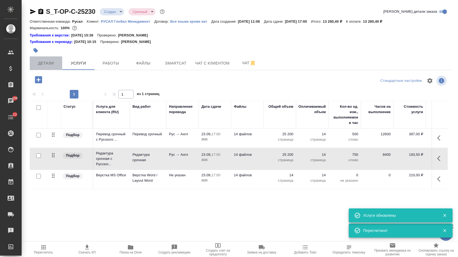
click at [53, 66] on span "Детали" at bounding box center [46, 63] width 26 height 7
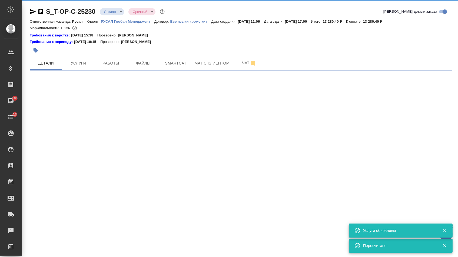
select select "RU"
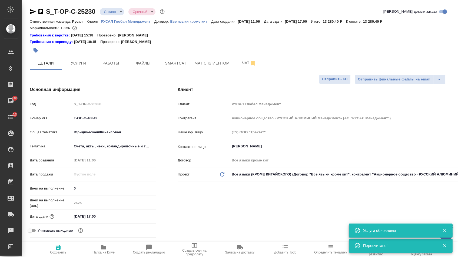
click at [116, 13] on body "🙏 .cls-1 fill:#fff; AWATERA Menshikova Aleksandra Клиенты Спецификации Заказы 1…" at bounding box center [229, 128] width 458 height 257
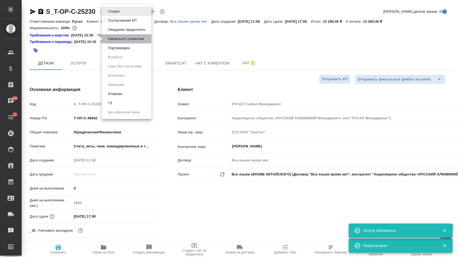
click at [116, 43] on li "Связаться с клиентом" at bounding box center [126, 38] width 49 height 9
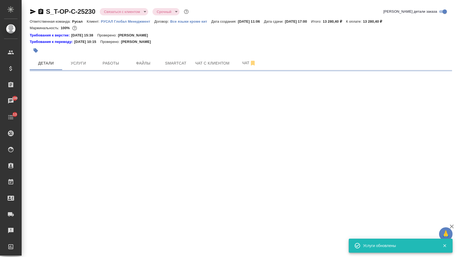
select select "RU"
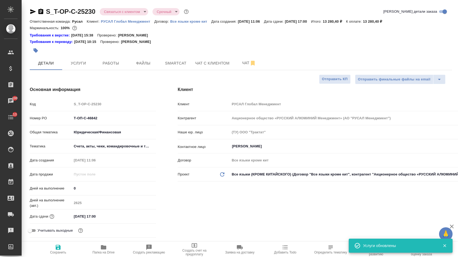
click at [115, 16] on div "S_T-OP-C-25230 Связаться с клиентом contactTheClient Срочный urgent Кратко дета…" at bounding box center [241, 12] width 422 height 11
click at [116, 16] on div "S_T-OP-C-25230 Связаться с клиентом contactTheClient Срочный urgent Кратко дета…" at bounding box center [241, 12] width 422 height 11
type textarea "x"
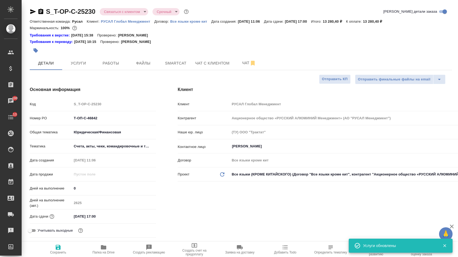
click at [117, 8] on body "🙏 .cls-1 fill:#fff; AWATERA Menshikova Aleksandra Клиенты Спецификации Заказы 1…" at bounding box center [229, 128] width 458 height 257
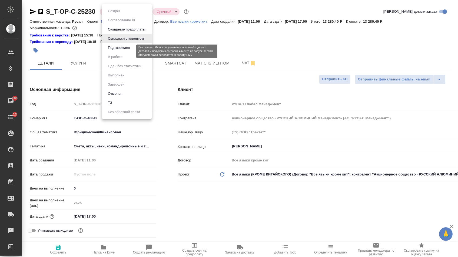
click at [117, 50] on button "Подтвержден" at bounding box center [118, 48] width 25 height 6
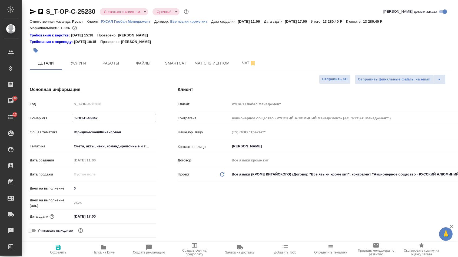
drag, startPoint x: 101, startPoint y: 123, endPoint x: 49, endPoint y: 114, distance: 52.9
click at [49, 114] on div "Код S_T-OP-C-25230 Номер PO Т-ОП-С-46842 Общая тематика Юридическая/Финансовая …" at bounding box center [93, 169] width 126 height 140
type textarea "x"
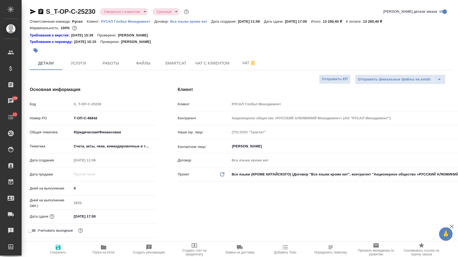
type textarea "x"
click at [136, 12] on body "🙏 .cls-1 fill:#fff; AWATERA Menshikova Aleksandra Клиенты Спецификации Заказы 1…" at bounding box center [229, 128] width 458 height 257
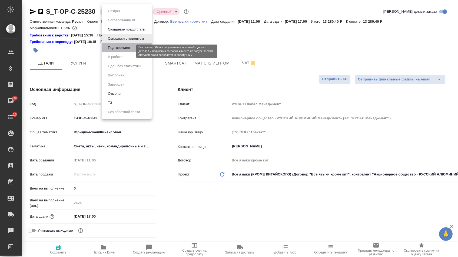
click at [130, 51] on button "Подтвержден" at bounding box center [118, 48] width 25 height 6
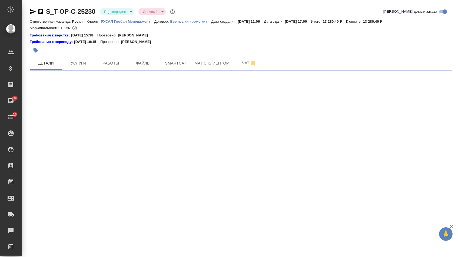
select select "RU"
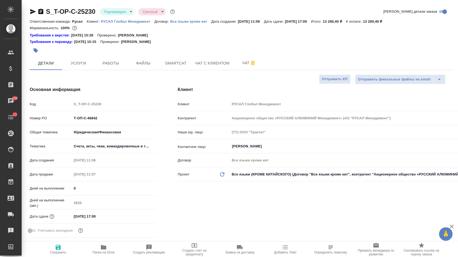
type textarea "x"
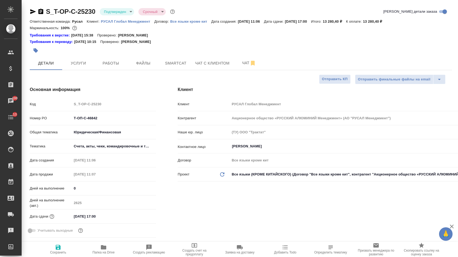
type textarea "x"
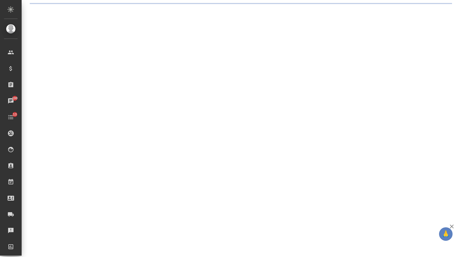
select select "RU"
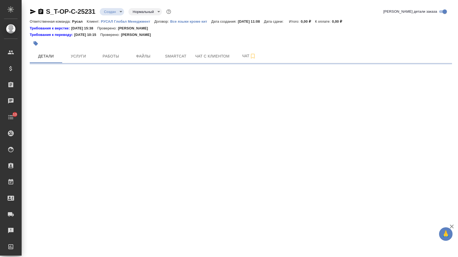
select select "RU"
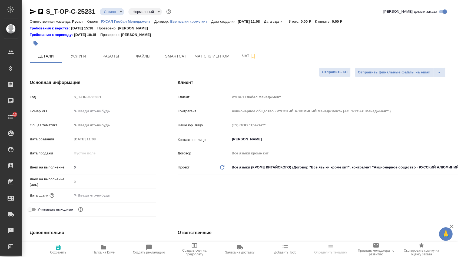
type textarea "x"
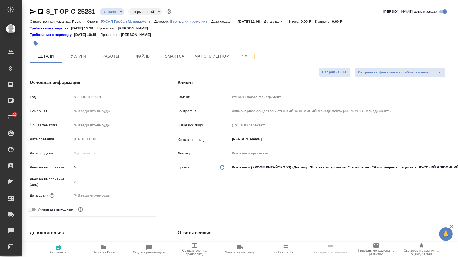
type textarea "x"
click at [102, 111] on input "text" at bounding box center [114, 111] width 84 height 8
type textarea "x"
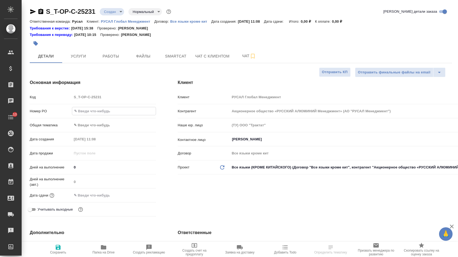
paste input "Т-ОП-С-46843"
type input "Т-ОП-С-46843"
type textarea "x"
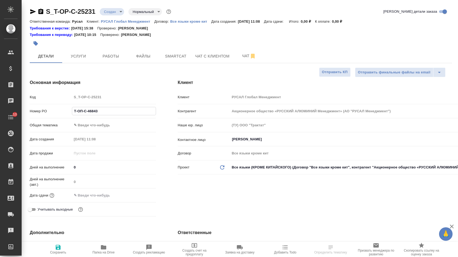
type input "Т-ОП-С-46843"
click at [96, 194] on input "text" at bounding box center [95, 196] width 47 height 8
click at [139, 198] on icon "button" at bounding box center [140, 195] width 6 height 6
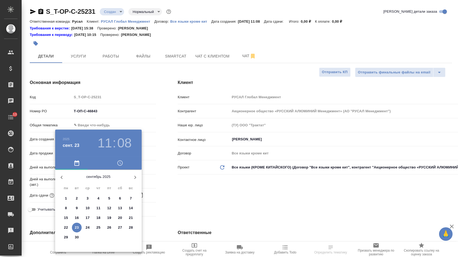
click at [89, 230] on p "24" at bounding box center [88, 227] width 4 height 5
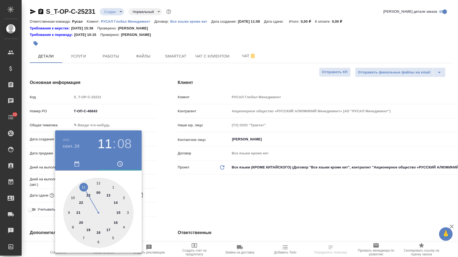
type input "[DATE] 11:08"
type textarea "x"
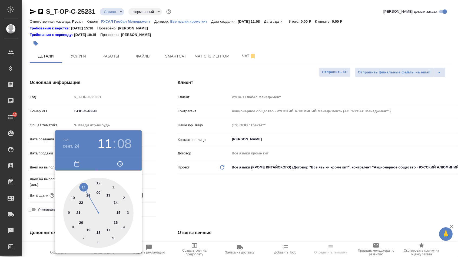
type textarea "x"
type input "[DATE] 13:08"
click at [109, 195] on div at bounding box center [98, 213] width 70 height 70
type textarea "x"
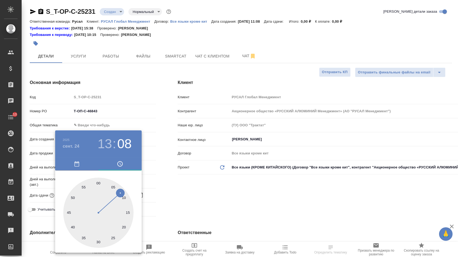
type textarea "x"
click at [98, 181] on div at bounding box center [98, 213] width 70 height 70
type input "[DATE] 13:00"
type textarea "x"
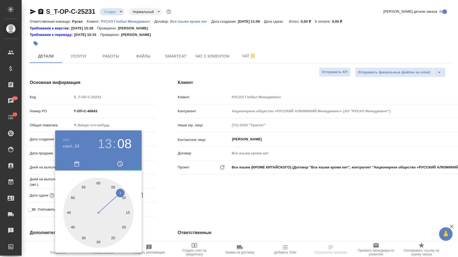
type textarea "x"
click at [166, 191] on div at bounding box center [229, 128] width 458 height 257
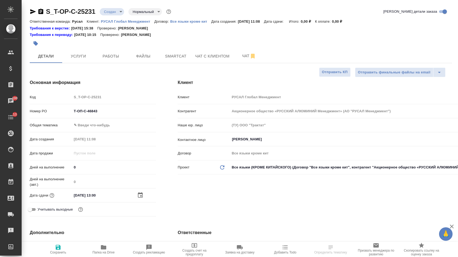
type textarea "x"
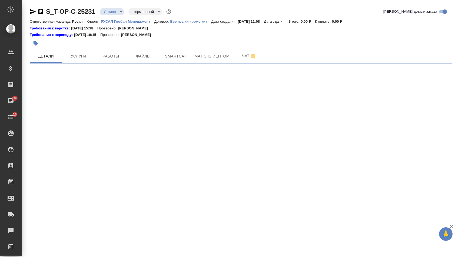
select select "RU"
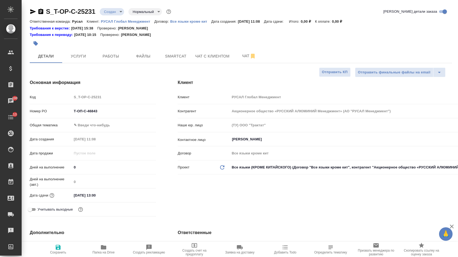
type textarea "x"
click at [106, 126] on body "🙏 .cls-1 fill:#fff; AWATERA [PERSON_NAME] Спецификации Заказы 100 Чаты 13 Todo …" at bounding box center [229, 128] width 458 height 257
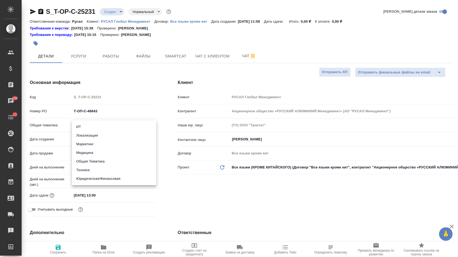
click at [106, 179] on li "Юридическая/Финансовая" at bounding box center [114, 179] width 84 height 9
type input "yr-fn"
type textarea "x"
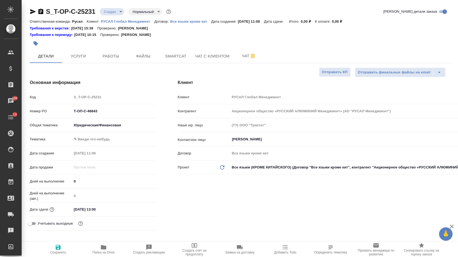
click at [104, 143] on body "🙏 .cls-1 fill:#fff; AWATERA [PERSON_NAME] Спецификации Заказы 100 Чаты 13 Todo …" at bounding box center [229, 128] width 458 height 257
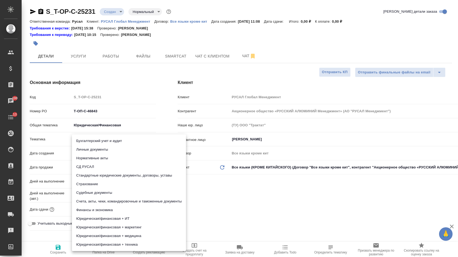
click at [107, 174] on li "Стандартные юридические документы, договоры, уставы" at bounding box center [129, 175] width 114 height 9
type textarea "x"
type input "5f647205b73bc97568ca66bf"
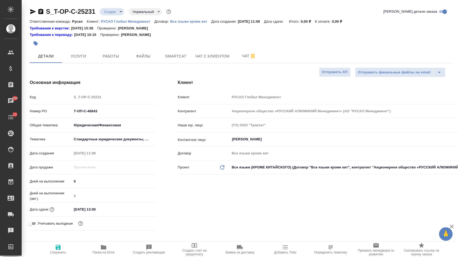
click at [63, 248] on span "Сохранить" at bounding box center [58, 249] width 39 height 10
type textarea "x"
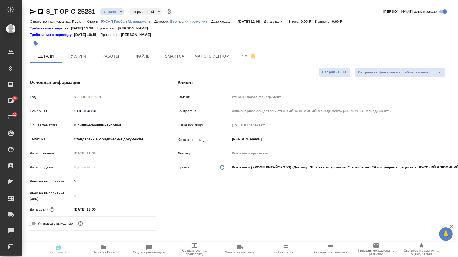
type textarea "x"
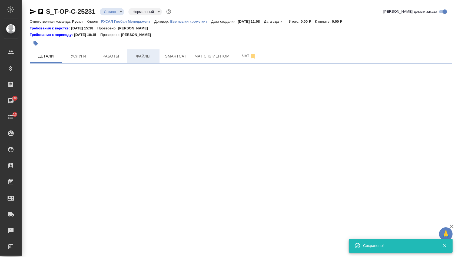
select select "RU"
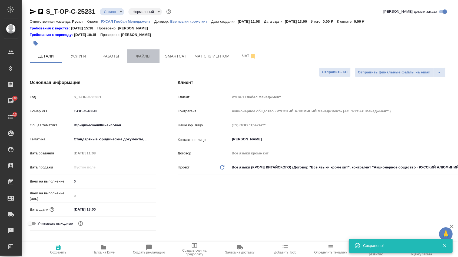
click at [149, 58] on span "Файлы" at bounding box center [143, 56] width 26 height 7
type textarea "x"
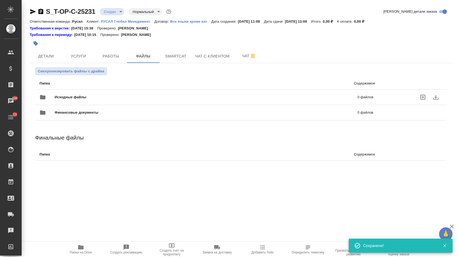
click at [93, 99] on span "Исходные файлы" at bounding box center [138, 97] width 167 height 5
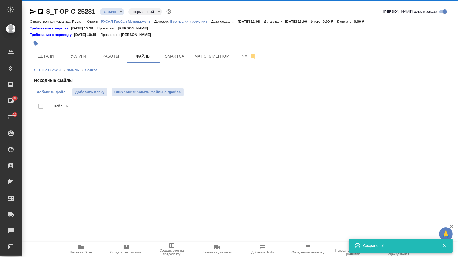
click at [57, 96] on label "Добавить файл" at bounding box center [51, 92] width 34 height 8
click at [0, 0] on input "Добавить файл" at bounding box center [0, 0] width 0 height 0
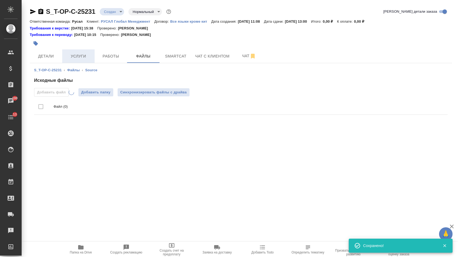
click at [91, 53] on button "Услуги" at bounding box center [78, 56] width 32 height 14
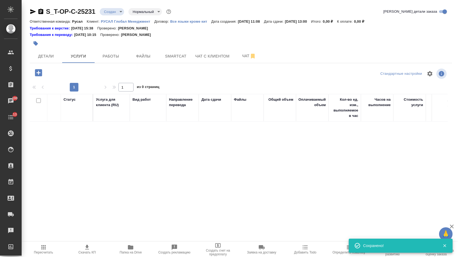
click at [39, 76] on icon "button" at bounding box center [38, 72] width 7 height 7
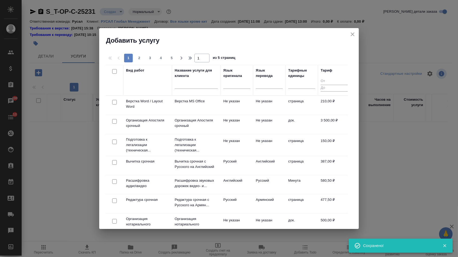
click at [253, 85] on div at bounding box center [253, 80] width 1 height 30
click at [242, 83] on div at bounding box center [236, 83] width 27 height 8
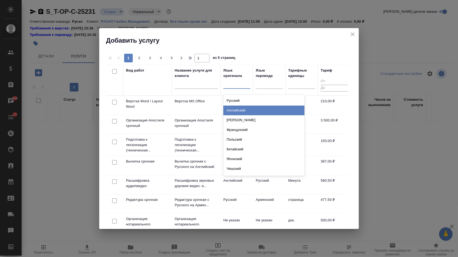
click at [242, 111] on div "Английский" at bounding box center [263, 111] width 81 height 10
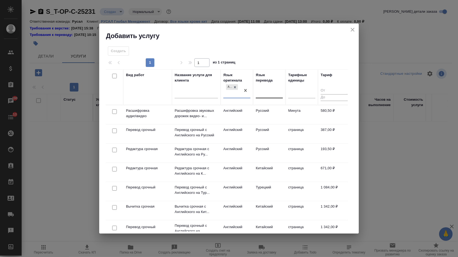
click at [267, 96] on div at bounding box center [269, 93] width 27 height 8
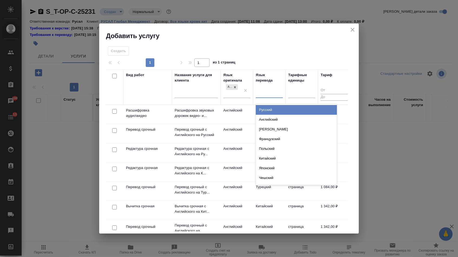
click at [267, 104] on div "Русский Английский Немецкий Французский Польский Китайский Японский Чешский Сер…" at bounding box center [296, 144] width 81 height 81
click at [267, 107] on div "Русский" at bounding box center [296, 110] width 81 height 10
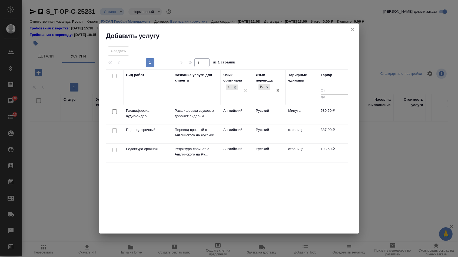
click at [112, 132] on input "checkbox" at bounding box center [114, 131] width 5 height 5
checkbox input "true"
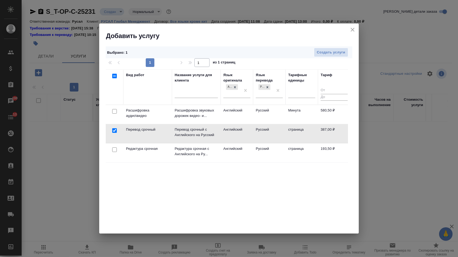
click at [114, 151] on input "checkbox" at bounding box center [114, 150] width 5 height 5
checkbox input "true"
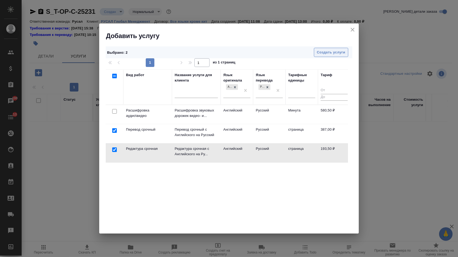
click at [321, 52] on span "Создать услуги" at bounding box center [331, 52] width 28 height 6
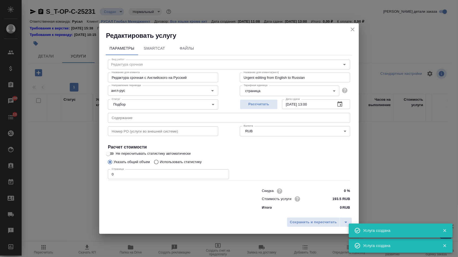
type input "Перевод срочный"
type input "Перевод срочный с Английского на Русский"
type input "Urgent translation from English into Russian"
type input "387 RUB"
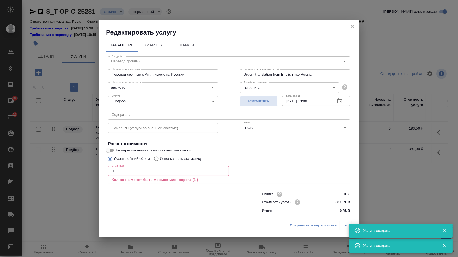
click at [185, 116] on input "text" at bounding box center [229, 115] width 242 height 10
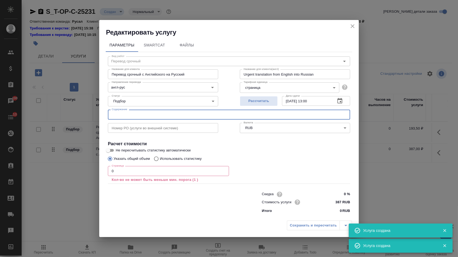
paste input "NDA_DRS_Вариант_от_23.09.2025_линия_гомогенизации"
type input "NDA_DRS_Вариант_от_23.09.2025_линия_гомогенизации"
click at [138, 176] on input "0" at bounding box center [168, 171] width 121 height 10
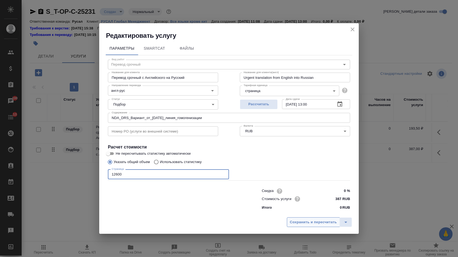
type input "12600"
click at [320, 224] on span "Сохранить и пересчитать" at bounding box center [313, 222] width 47 height 6
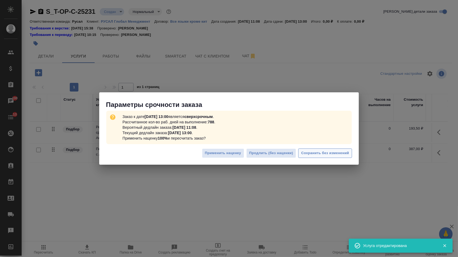
click at [326, 154] on span "Сохранить без изменений" at bounding box center [325, 153] width 48 height 6
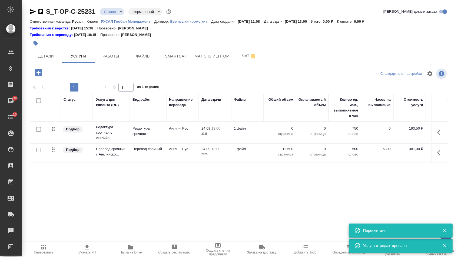
type input "urgent"
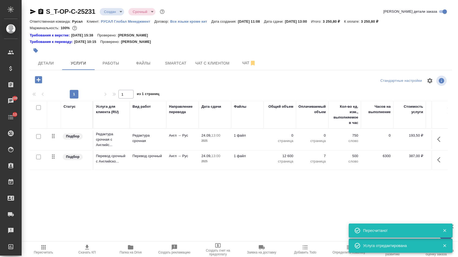
click at [282, 138] on p "0" at bounding box center [279, 135] width 27 height 5
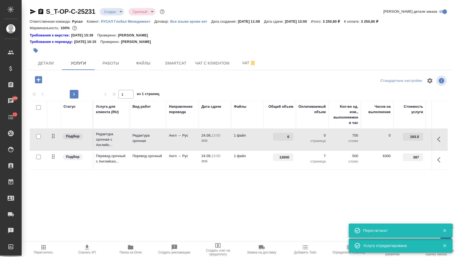
click at [282, 139] on input "0" at bounding box center [283, 137] width 20 height 8
type input "12600"
click at [276, 181] on div "Статус Услуга для клиента (RU) Вид работ Направление перевода Дата сдачи Файлы …" at bounding box center [239, 159] width 418 height 116
click at [68, 82] on span "Сохранить и пересчитать" at bounding box center [76, 79] width 47 height 6
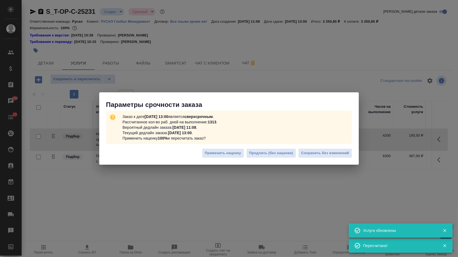
click at [336, 162] on div "Применить наценку Продлить (без наценки) Сохранить без изменений" at bounding box center [228, 155] width 259 height 19
click at [336, 159] on div "Применить наценку Продлить (без наценки) Сохранить без изменений" at bounding box center [228, 155] width 259 height 19
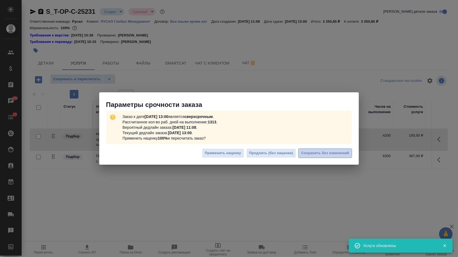
click at [332, 156] on span "Сохранить без изменений" at bounding box center [325, 153] width 48 height 6
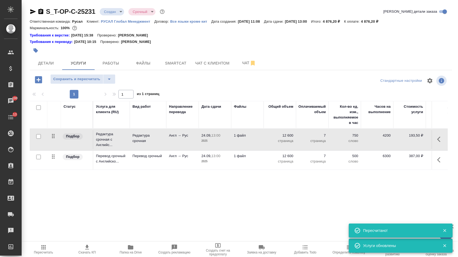
drag, startPoint x: 53, startPoint y: 162, endPoint x: 53, endPoint y: 141, distance: 20.5
click at [53, 141] on tbody "Подбор Редактура срочная с Английс... Редактура срочная Англ → Рус 24.09, 13:00…" at bounding box center [284, 149] width 509 height 41
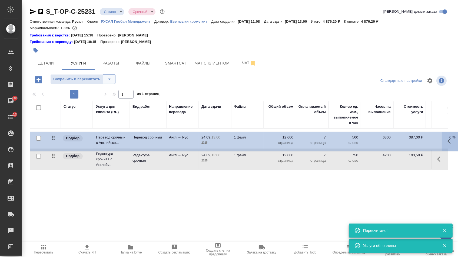
click at [112, 81] on icon "split button" at bounding box center [109, 79] width 6 height 6
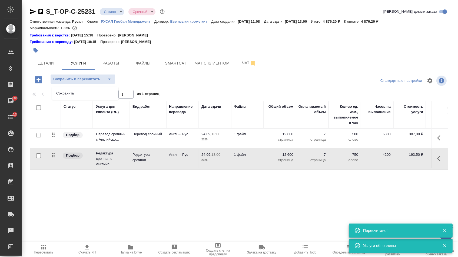
click at [106, 92] on li "Сохранить" at bounding box center [85, 93] width 66 height 9
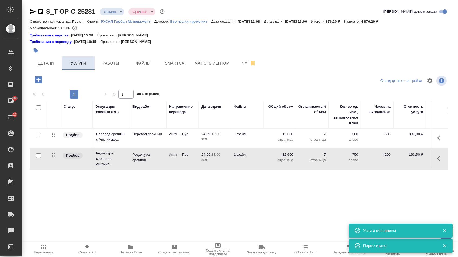
click at [75, 60] on button "Услуги" at bounding box center [78, 63] width 32 height 14
click at [50, 66] on span "Детали" at bounding box center [46, 63] width 26 height 7
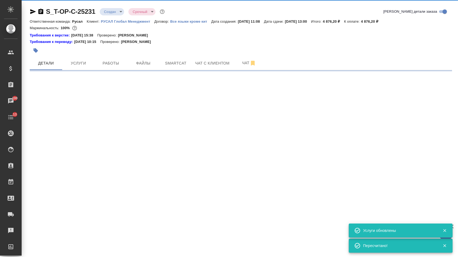
select select "RU"
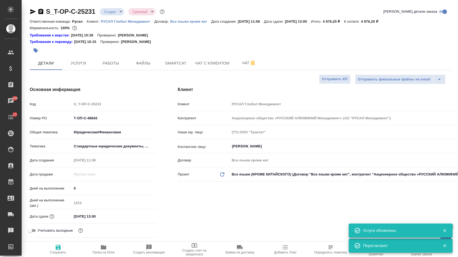
click at [109, 14] on body "🙏 .cls-1 fill:#fff; AWATERA Menshikova Aleksandra Клиенты Спецификации Заказы 1…" at bounding box center [229, 128] width 458 height 257
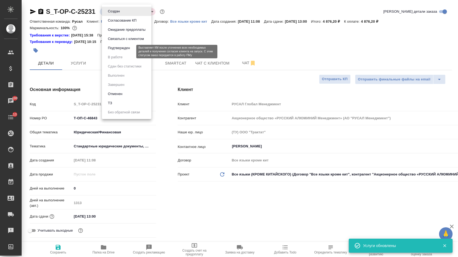
click at [109, 51] on button "Подтвержден" at bounding box center [118, 48] width 25 height 6
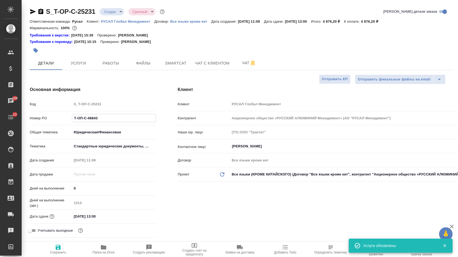
drag, startPoint x: 100, startPoint y: 120, endPoint x: 28, endPoint y: 116, distance: 72.2
click at [28, 116] on div "Основная информация Код S_T-OP-C-25231 Номер PO Т-ОП-С-46843 Общая тематика Юри…" at bounding box center [93, 163] width 148 height 175
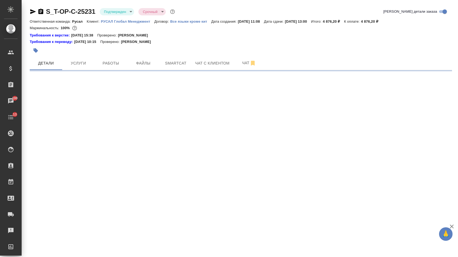
select select "RU"
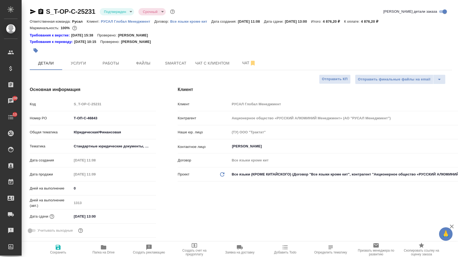
type textarea "x"
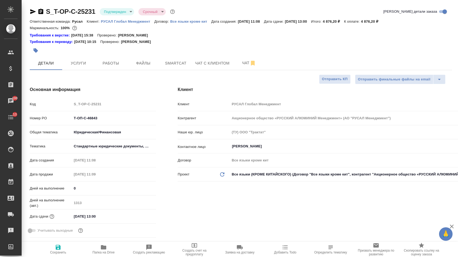
type textarea "x"
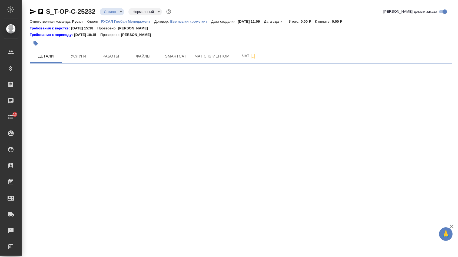
select select "RU"
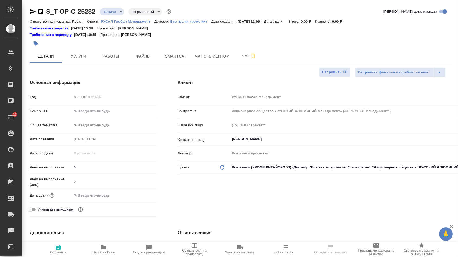
type textarea "x"
click at [93, 113] on input "text" at bounding box center [114, 111] width 84 height 8
type textarea "x"
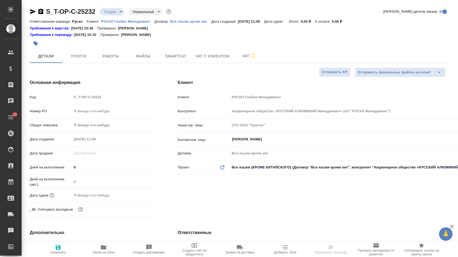
type textarea "x"
paste input "Т-ОП-С-46844"
type input "Т-ОП-С-46844"
type textarea "x"
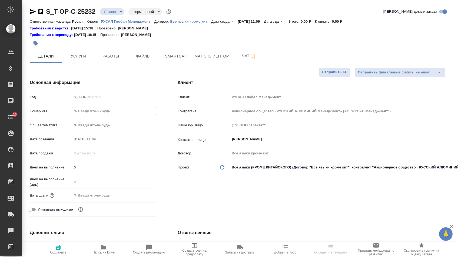
type textarea "x"
type input "Т-ОП-С-46844"
click at [101, 199] on input "text" at bounding box center [95, 196] width 47 height 8
click at [142, 197] on icon "button" at bounding box center [140, 194] width 5 height 5
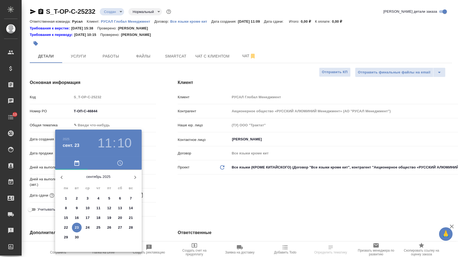
click at [100, 228] on span "25" at bounding box center [98, 227] width 10 height 5
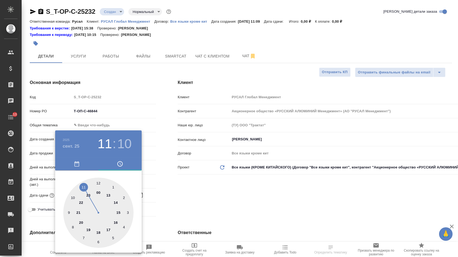
type input "[DATE] 11:10"
type textarea "x"
click at [107, 194] on div at bounding box center [98, 213] width 70 height 70
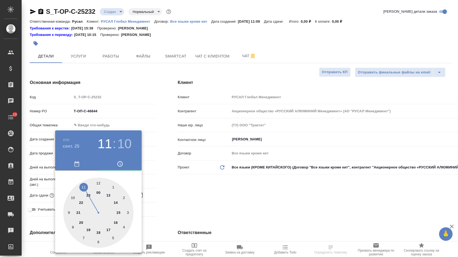
type input "[DATE] 13:10"
type textarea "x"
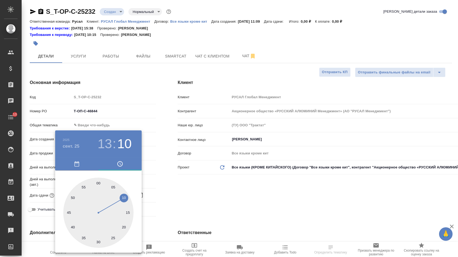
type textarea "x"
type input "[DATE] 13:00"
click at [99, 180] on div at bounding box center [98, 213] width 70 height 70
type textarea "x"
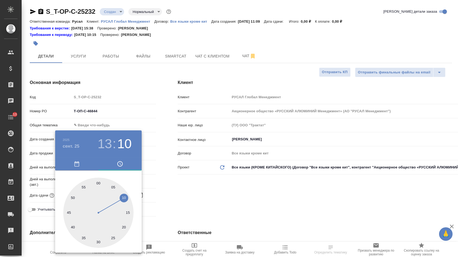
type textarea "x"
click at [169, 196] on div at bounding box center [229, 128] width 458 height 257
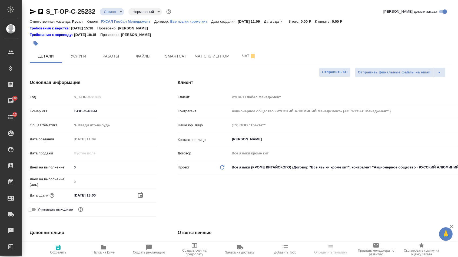
select select "RU"
type textarea "x"
click at [87, 131] on body "🙏 .cls-1 fill:#fff; AWATERA [PERSON_NAME] Спецификации Заказы 100 Чаты 13 Todo …" at bounding box center [229, 128] width 458 height 257
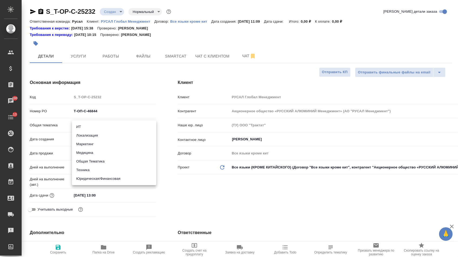
click at [88, 168] on li "Техника" at bounding box center [114, 170] width 84 height 9
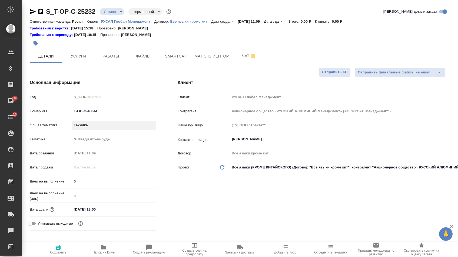
type input "tech"
type textarea "x"
click at [91, 125] on body "🙏 .cls-1 fill:#fff; AWATERA [PERSON_NAME] Спецификации Заказы 100 Чаты 13 Todo …" at bounding box center [229, 128] width 458 height 257
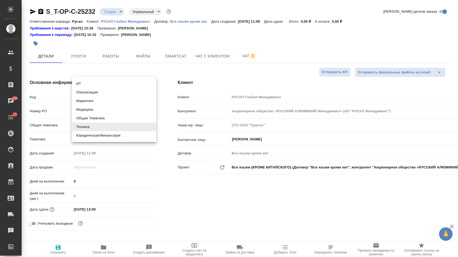
click at [89, 135] on li "Юридическая/Финансовая" at bounding box center [114, 135] width 84 height 9
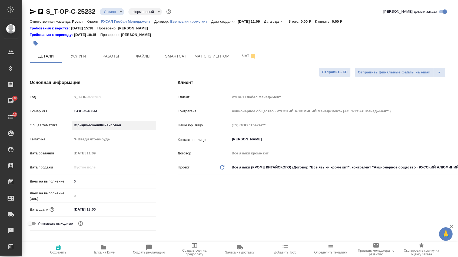
type input "yr-fn"
type textarea "x"
click at [89, 143] on body "🙏 .cls-1 fill:#fff; AWATERA [PERSON_NAME] Спецификации Заказы 100 Чаты 13 Todo …" at bounding box center [229, 128] width 458 height 257
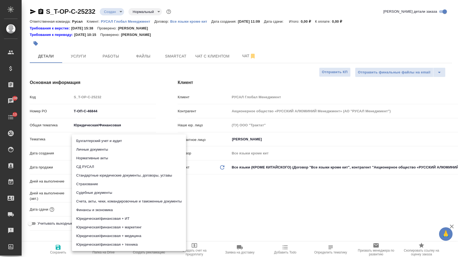
click at [89, 176] on li "Стандартные юридические документы, договоры, уставы" at bounding box center [129, 175] width 114 height 9
type textarea "x"
type input "5f647205b73bc97568ca66bf"
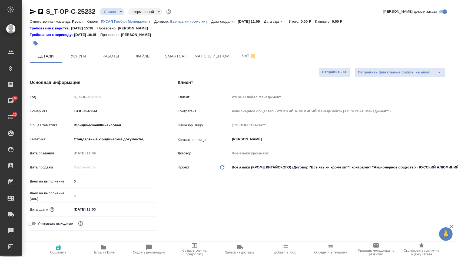
click at [54, 256] on button "Сохранить" at bounding box center [57, 249] width 45 height 15
type textarea "x"
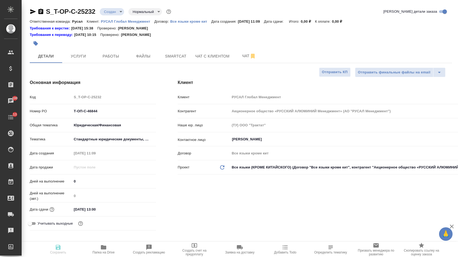
type textarea "x"
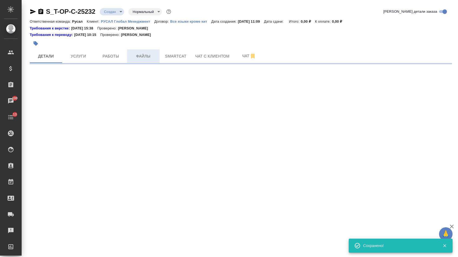
select select "RU"
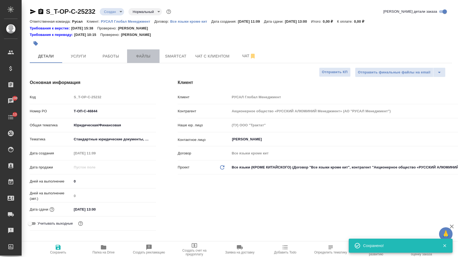
click at [146, 56] on span "Файлы" at bounding box center [143, 56] width 26 height 7
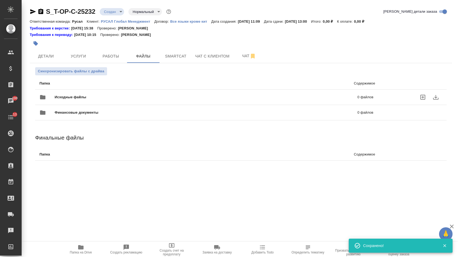
click at [98, 93] on div "Исходные файлы 0 файлов" at bounding box center [206, 97] width 334 height 13
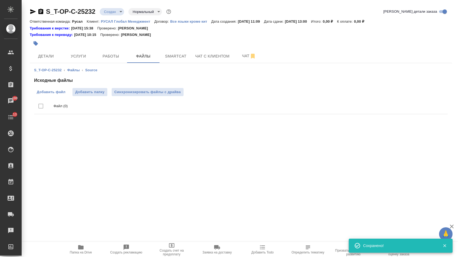
click at [57, 92] on span "Добавить файл" at bounding box center [51, 91] width 29 height 5
click at [0, 0] on input "Добавить файл" at bounding box center [0, 0] width 0 height 0
click at [79, 51] on button "Услуги" at bounding box center [78, 56] width 32 height 14
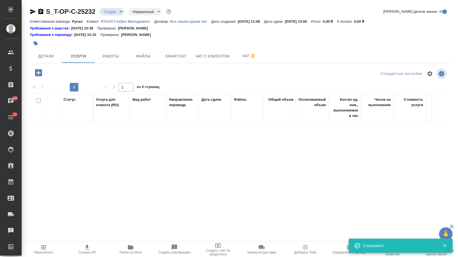
click at [40, 72] on icon "button" at bounding box center [38, 72] width 7 height 7
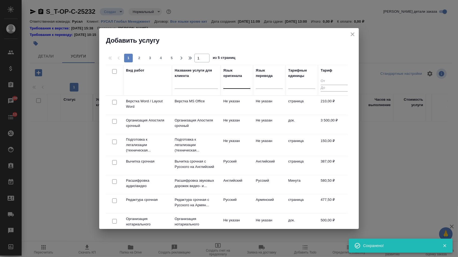
click at [245, 84] on div at bounding box center [236, 83] width 27 height 8
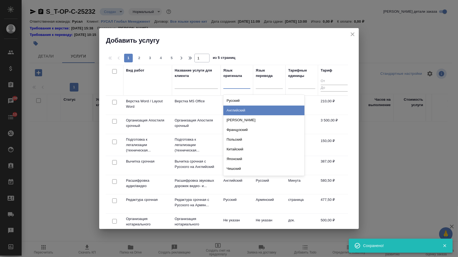
click at [242, 112] on div "Английский" at bounding box center [263, 111] width 81 height 10
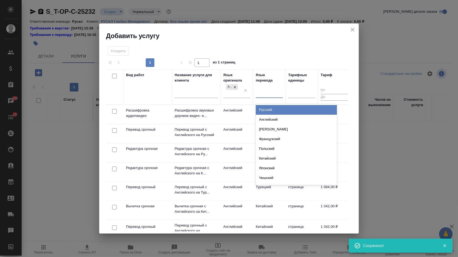
click at [267, 94] on div at bounding box center [269, 93] width 27 height 8
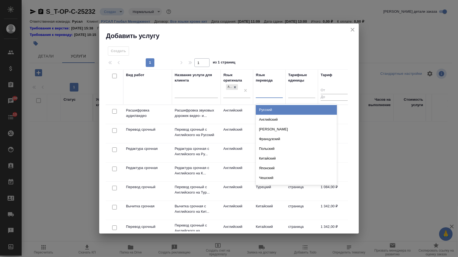
click at [267, 109] on div "Русский" at bounding box center [296, 110] width 81 height 10
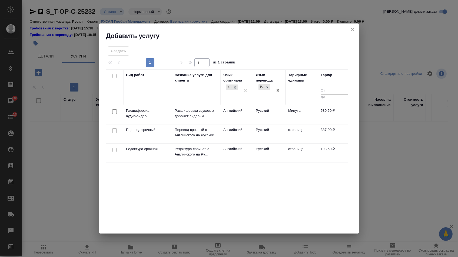
click at [115, 132] on input "checkbox" at bounding box center [114, 131] width 5 height 5
checkbox input "true"
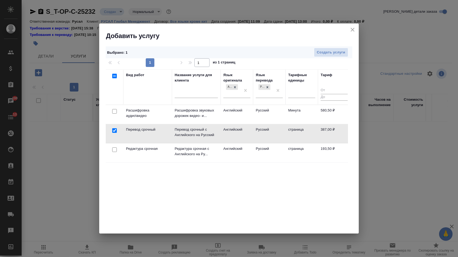
click at [115, 152] on div at bounding box center [114, 150] width 12 height 8
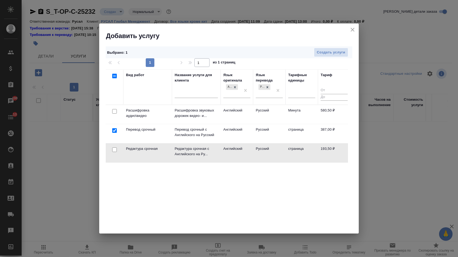
click at [114, 151] on input "checkbox" at bounding box center [114, 150] width 5 height 5
checkbox input "true"
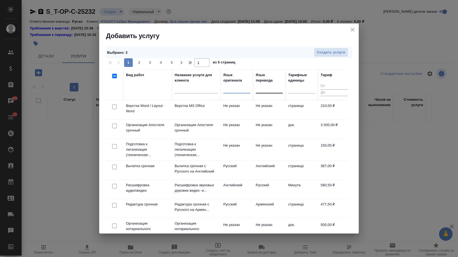
click at [116, 107] on input "checkbox" at bounding box center [114, 107] width 5 height 5
checkbox input "true"
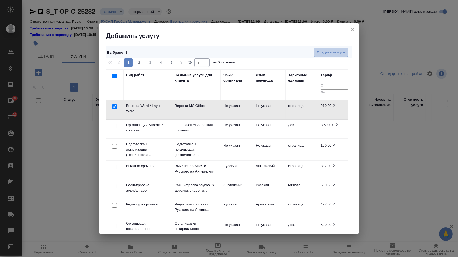
click at [331, 51] on span "Создать услуги" at bounding box center [331, 52] width 28 height 6
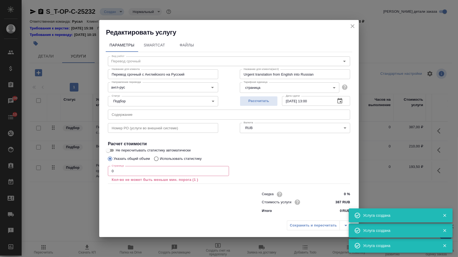
type input "Перевод срочный"
type input "Перевод срочный с Английского на Русский"
type input "Urgent translation from English into Russian"
type input "англ-рус"
type input "387 RUB"
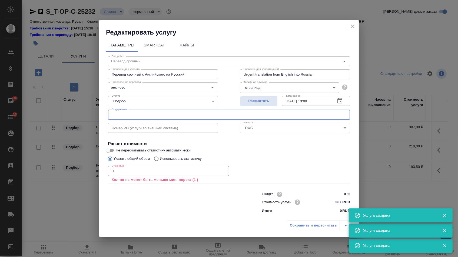
click at [145, 116] on input "text" at bounding box center [229, 115] width 242 height 10
paste input "ДКП_ALPH"
type input "ДКП_ALPH"
click at [123, 175] on input "0" at bounding box center [168, 171] width 121 height 10
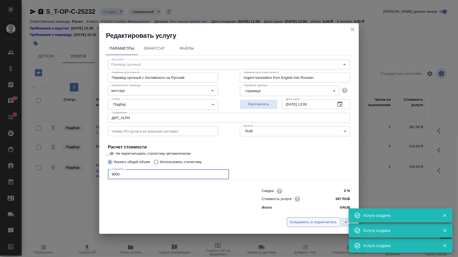
type input "9000"
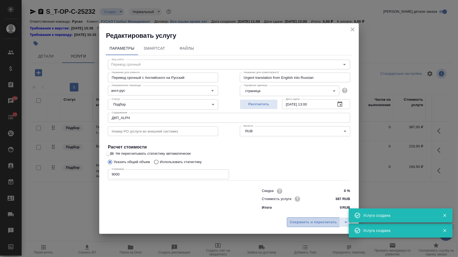
click at [291, 224] on span "Сохранить и пересчитать" at bounding box center [313, 222] width 47 height 6
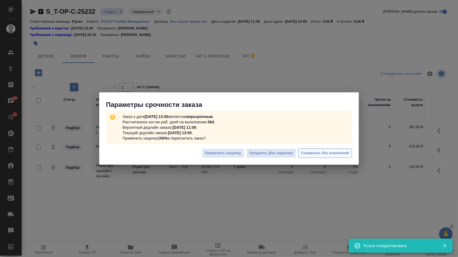
click at [326, 157] on button "Сохранить без изменений" at bounding box center [325, 153] width 54 height 9
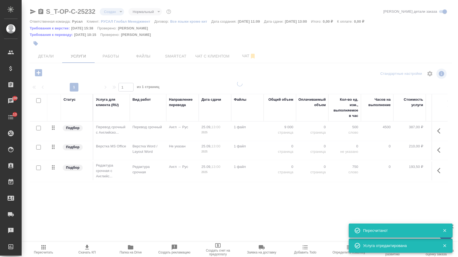
type input "urgent"
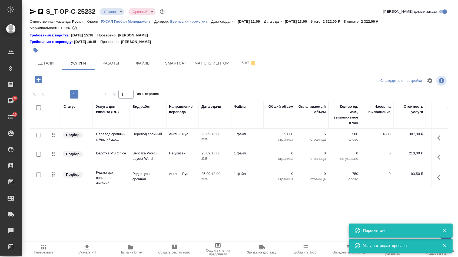
click at [286, 152] on td "0 страница" at bounding box center [279, 157] width 32 height 19
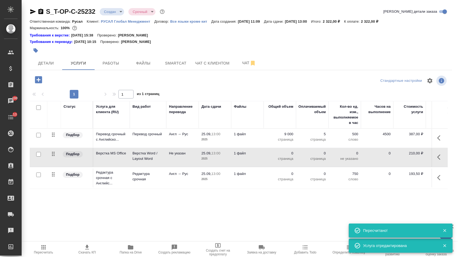
click at [286, 156] on p "0" at bounding box center [279, 153] width 27 height 5
drag, startPoint x: 286, startPoint y: 158, endPoint x: 292, endPoint y: 158, distance: 6.5
click at [292, 158] on input "0" at bounding box center [283, 155] width 20 height 8
type input "4"
type input "5"
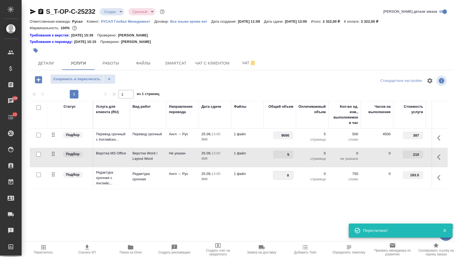
drag, startPoint x: 281, startPoint y: 177, endPoint x: 296, endPoint y: 177, distance: 15.7
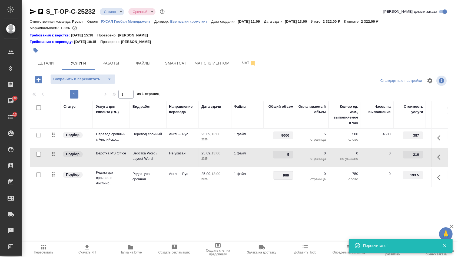
type input "9000"
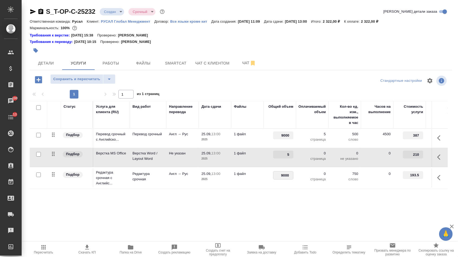
click at [281, 213] on div "Статус Услуга для клиента (RU) Вид работ Направление перевода Дата сдачи Файлы …" at bounding box center [239, 159] width 418 height 116
click at [87, 82] on span "Сохранить и пересчитать" at bounding box center [76, 79] width 47 height 6
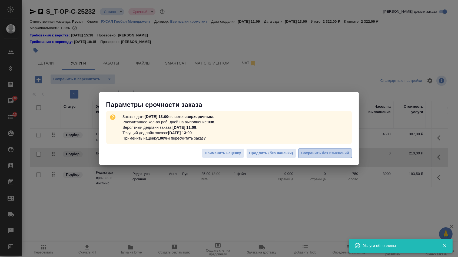
click at [314, 150] on button "Сохранить без изменений" at bounding box center [325, 153] width 54 height 9
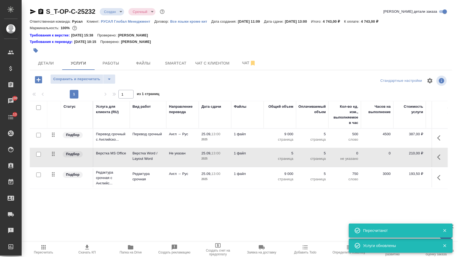
drag, startPoint x: 54, startPoint y: 160, endPoint x: 54, endPoint y: 181, distance: 21.3
click at [54, 179] on tbody "Подбор Перевод срочный с Английско... Перевод срочный Англ → Рус 25.09, 13:00 2…" at bounding box center [284, 159] width 509 height 60
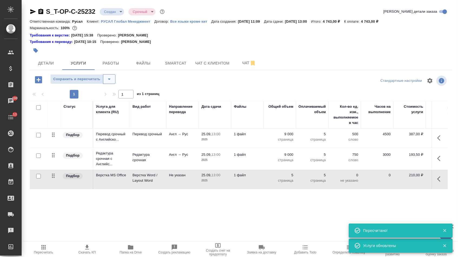
click at [112, 81] on icon "split button" at bounding box center [109, 79] width 6 height 6
click at [105, 94] on li "Сохранить" at bounding box center [85, 93] width 66 height 9
click at [53, 70] on button "Детали" at bounding box center [46, 63] width 32 height 14
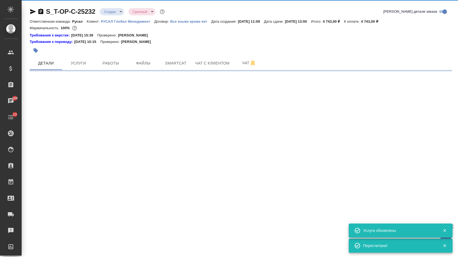
select select "RU"
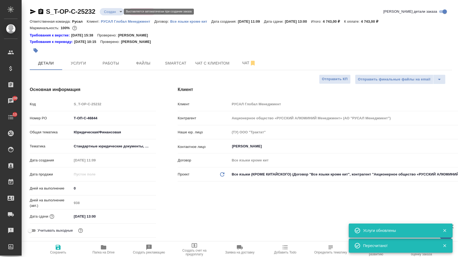
click at [110, 12] on body "🙏 .cls-1 fill:#fff; AWATERA Menshikova Aleksandra Клиенты Спецификации Заказы 1…" at bounding box center [229, 128] width 458 height 257
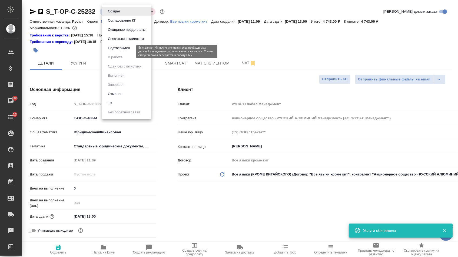
click at [114, 50] on button "Подтвержден" at bounding box center [118, 48] width 25 height 6
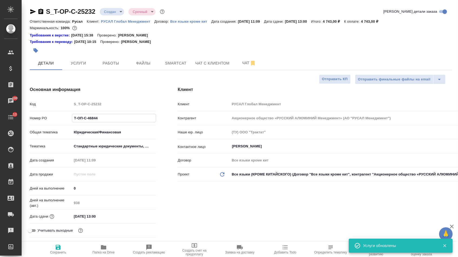
drag, startPoint x: 99, startPoint y: 120, endPoint x: 51, endPoint y: 119, distance: 47.3
click at [51, 119] on div "Номер PO Т-ОП-С-46844" at bounding box center [93, 117] width 126 height 9
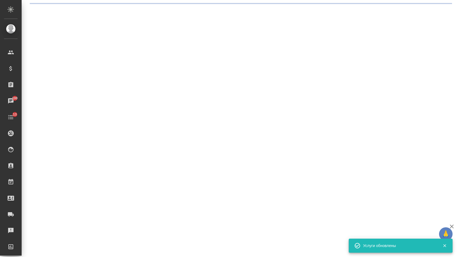
select select "RU"
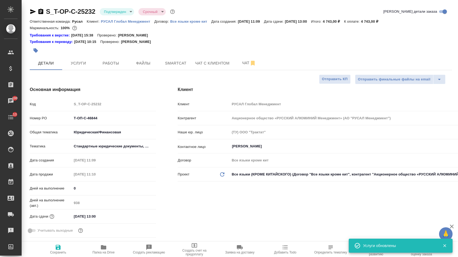
type textarea "x"
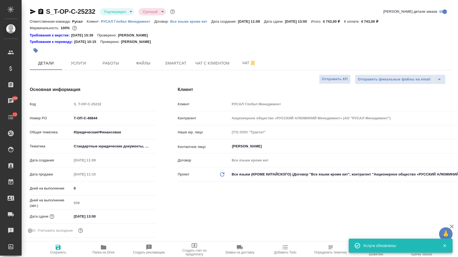
type textarea "x"
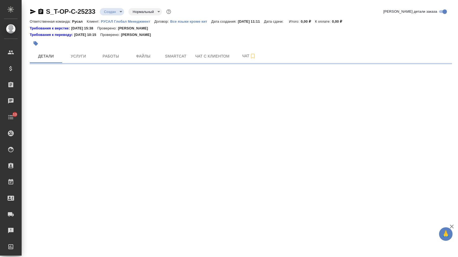
select select "RU"
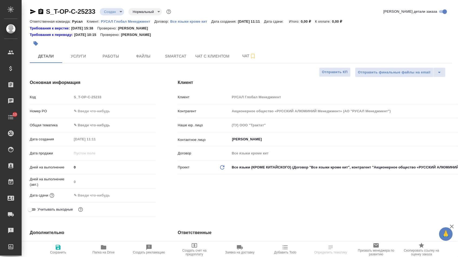
type textarea "x"
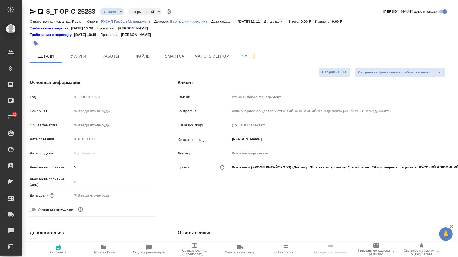
type textarea "x"
click at [98, 115] on input "text" at bounding box center [114, 111] width 84 height 8
type textarea "x"
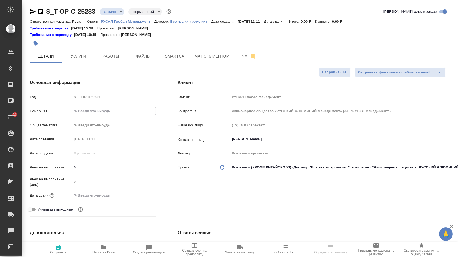
paste input "Т-ОП-С-46845"
type input "Т-ОП-С-46845"
type textarea "x"
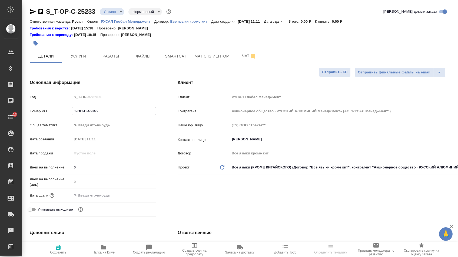
type input "Т-ОП-С-46845"
click at [91, 197] on input "text" at bounding box center [95, 196] width 47 height 8
click at [142, 198] on icon "button" at bounding box center [140, 195] width 6 height 6
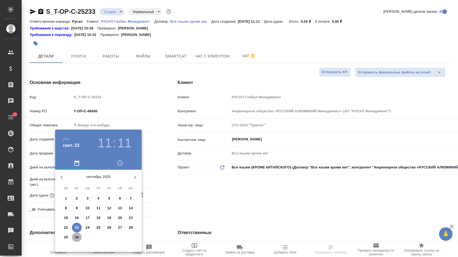
click at [76, 237] on p "30" at bounding box center [77, 237] width 4 height 5
type input "[DATE] 11:11"
type textarea "x"
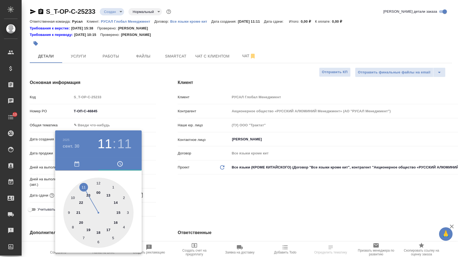
type textarea "x"
type input "[DATE] 13:11"
click at [110, 195] on div at bounding box center [98, 213] width 70 height 70
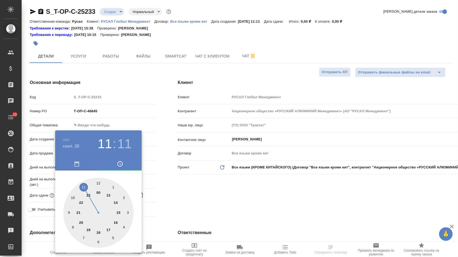
type textarea "x"
click at [98, 181] on div at bounding box center [98, 213] width 70 height 70
type input "[DATE] 13:00"
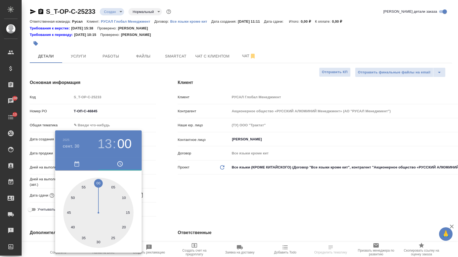
type textarea "x"
click at [180, 192] on div at bounding box center [229, 128] width 458 height 257
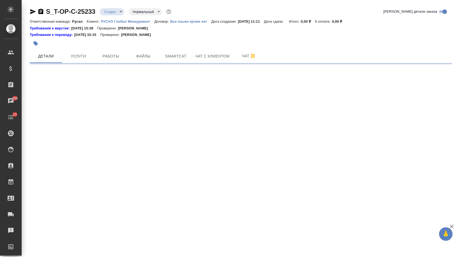
select select "RU"
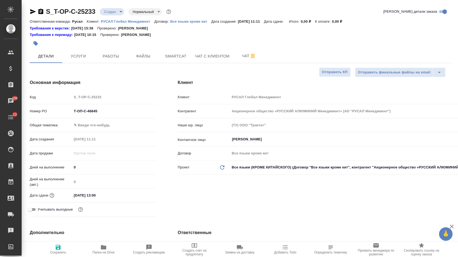
type textarea "x"
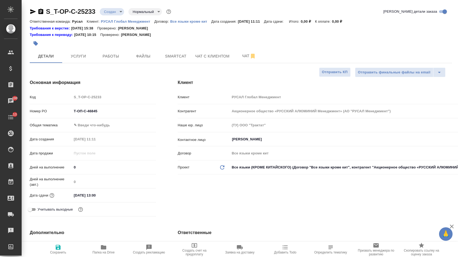
type textarea "x"
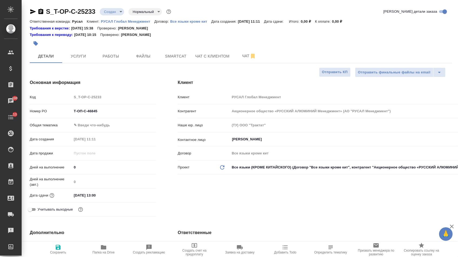
type textarea "x"
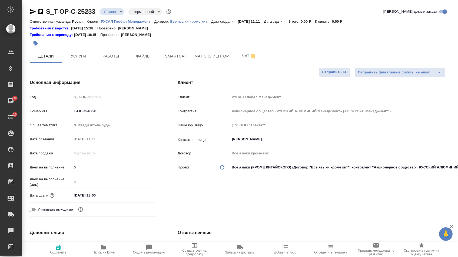
type textarea "x"
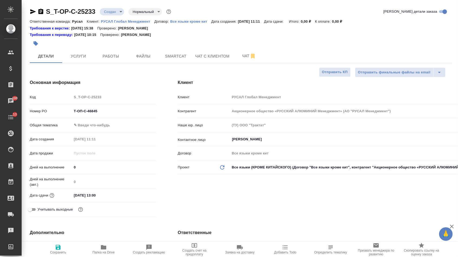
type textarea "x"
click at [111, 114] on input "Т-ОП-С-46845" at bounding box center [114, 111] width 84 height 8
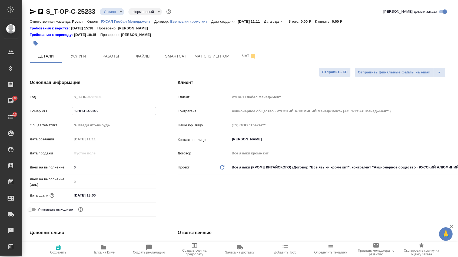
paste input "6"
type input "Т-ОП-С-46846"
type textarea "x"
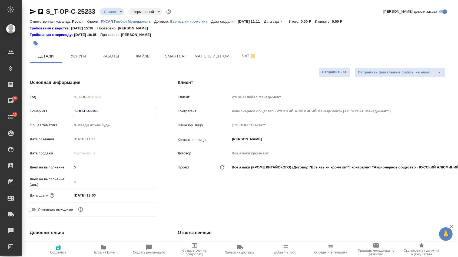
type input "Т-ОП-С-46846"
click at [109, 199] on input "30.09.2025 13:00" at bounding box center [95, 196] width 47 height 8
click at [205, 214] on div "Клиент Клиент РУСАЛ Глобал Менеджмент Контрагент Акционерное общество «РУССКИЙ …" at bounding box center [315, 149] width 296 height 161
click at [119, 198] on input "30.09.2025 13:00" at bounding box center [95, 196] width 47 height 8
click at [194, 194] on div "Клиент Клиент РУСАЛ Глобал Менеджмент Контрагент Акционерное общество «РУССКИЙ …" at bounding box center [315, 149] width 296 height 161
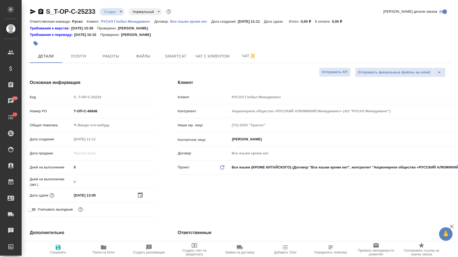
click at [119, 195] on input "30.09.2025 13:00" at bounding box center [95, 196] width 47 height 8
type textarea "x"
click at [202, 195] on div "Клиент Клиент РУСАЛ Глобал Менеджмент Контрагент Акционерное общество «РУССКИЙ …" at bounding box center [315, 149] width 296 height 161
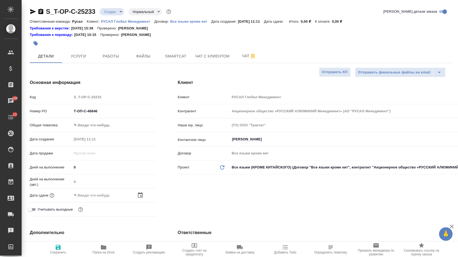
type textarea "x"
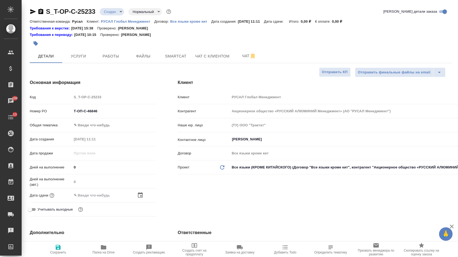
type textarea "x"
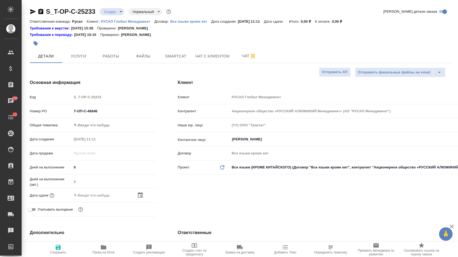
type textarea "x"
click at [111, 115] on input "Т-ОП-С-46846" at bounding box center [114, 111] width 84 height 8
type input "Т-ОП-С-4684"
type textarea "x"
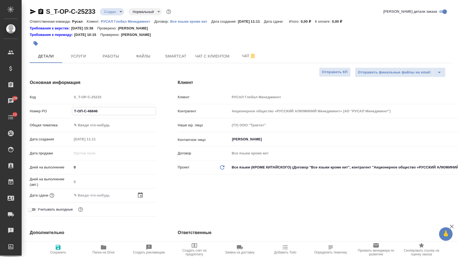
type textarea "x"
type input "Т-ОП-С-46845"
type textarea "x"
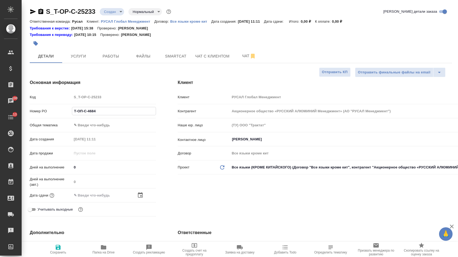
type textarea "x"
type input "Т-ОП-С-46845"
click at [136, 199] on div at bounding box center [114, 196] width 84 height 8
click at [140, 199] on icon "button" at bounding box center [140, 195] width 6 height 6
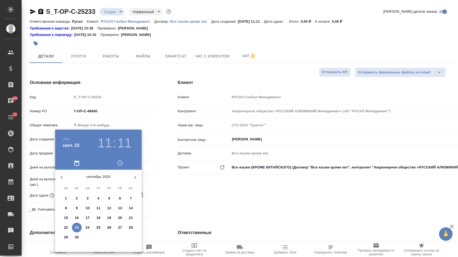
type textarea "x"
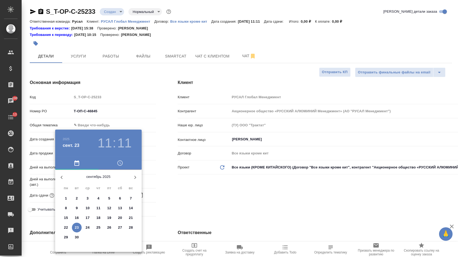
type textarea "x"
click at [76, 237] on p "30" at bounding box center [77, 237] width 4 height 5
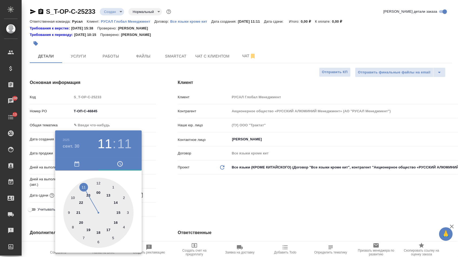
type input "30.09.2025 11:11"
type textarea "x"
click at [109, 193] on div at bounding box center [98, 213] width 70 height 70
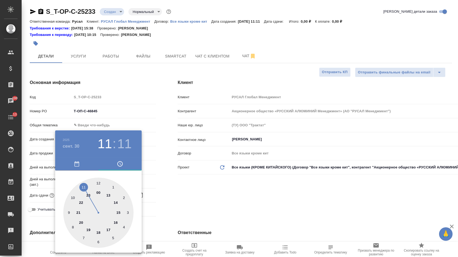
type input "30.09.2025 13:11"
type textarea "x"
click at [99, 181] on div at bounding box center [98, 213] width 70 height 70
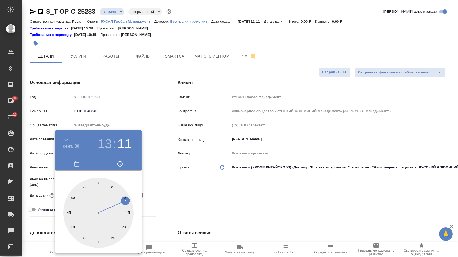
type input "30.09.2025 13:00"
type textarea "x"
click at [185, 185] on div at bounding box center [229, 128] width 458 height 257
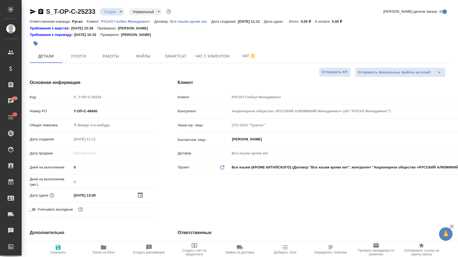
click at [110, 125] on body "🙏 .cls-1 fill:#fff; AWATERA Menshikova Aleksandra Клиенты Спецификации Заказы 1…" at bounding box center [229, 128] width 458 height 257
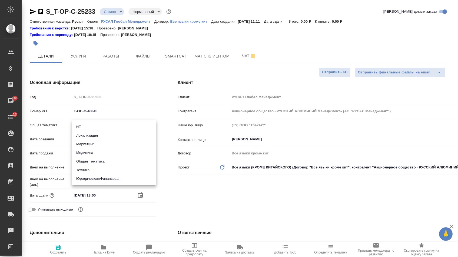
click at [87, 171] on li "Техника" at bounding box center [114, 170] width 84 height 9
type input "tech"
type textarea "x"
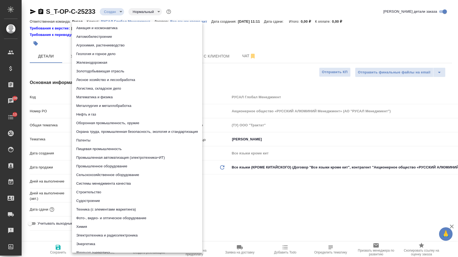
click at [90, 143] on body "🙏 .cls-1 fill:#fff; AWATERA Menshikova Aleksandra Клиенты Спецификации Заказы 1…" at bounding box center [229, 128] width 458 height 257
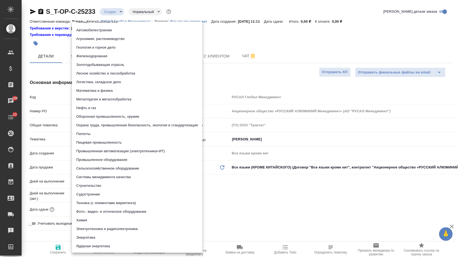
scroll to position [6, 0]
click at [207, 197] on div at bounding box center [229, 128] width 458 height 257
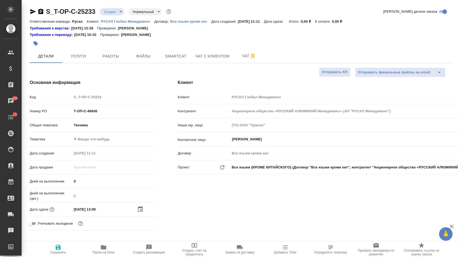
click at [107, 129] on body "🙏 .cls-1 fill:#fff; AWATERA Menshikova Aleksandra Клиенты Спецификации Заказы 1…" at bounding box center [229, 128] width 458 height 257
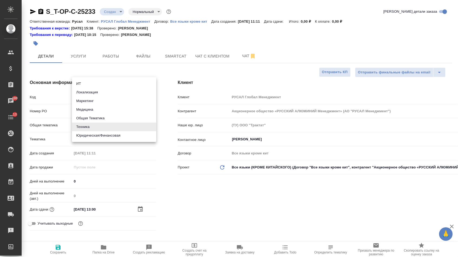
click at [98, 102] on li "Маркетинг" at bounding box center [114, 101] width 84 height 9
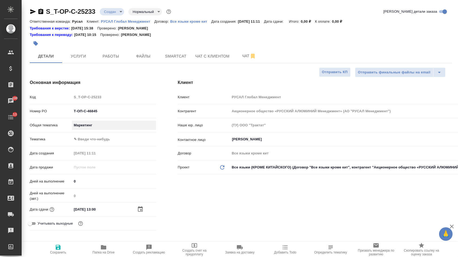
type input "marketing"
type textarea "x"
click at [97, 126] on body "🙏 .cls-1 fill:#fff; AWATERA Menshikova Aleksandra Клиенты Спецификации Заказы 1…" at bounding box center [229, 128] width 458 height 257
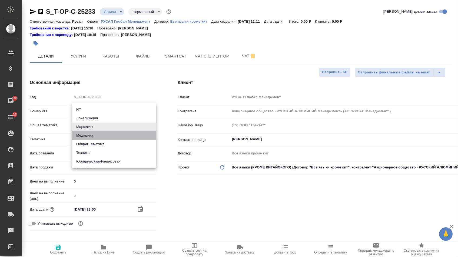
click at [94, 136] on li "Медицина" at bounding box center [114, 135] width 84 height 9
type input "med"
type textarea "x"
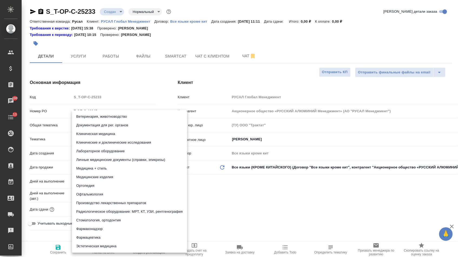
click at [98, 145] on body "🙏 .cls-1 fill:#fff; AWATERA Menshikova Aleksandra Клиенты Спецификации Заказы 1…" at bounding box center [229, 128] width 458 height 257
click at [195, 186] on div at bounding box center [229, 128] width 458 height 257
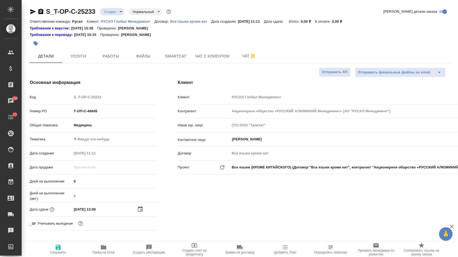
click at [104, 127] on body "🙏 .cls-1 fill:#fff; AWATERA Menshikova Aleksandra Клиенты Спецификации Заказы 1…" at bounding box center [229, 128] width 458 height 257
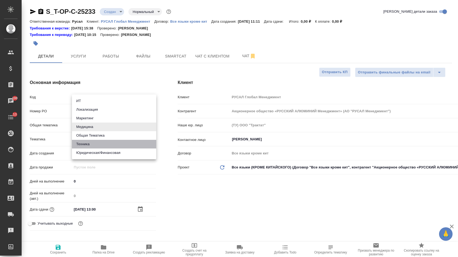
click at [89, 145] on li "Техника" at bounding box center [114, 144] width 84 height 9
type input "tech"
type textarea "x"
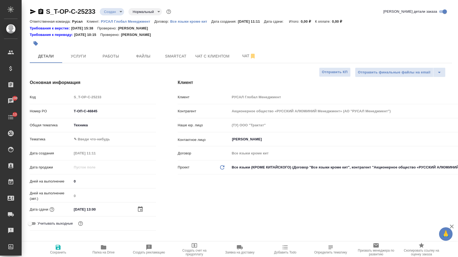
click at [96, 144] on body "🙏 .cls-1 fill:#fff; AWATERA Menshikova Aleksandra Клиенты Спецификации Заказы 1…" at bounding box center [229, 128] width 458 height 257
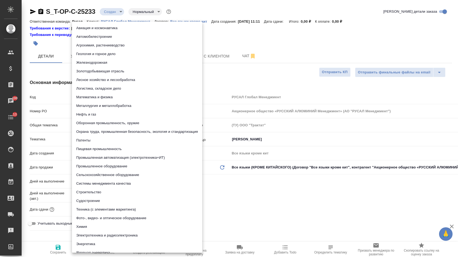
click at [133, 47] on li "Агрохимия, растениеводство" at bounding box center [137, 45] width 130 height 9
type textarea "x"
type input "5f647205b73bc97568ca66ae"
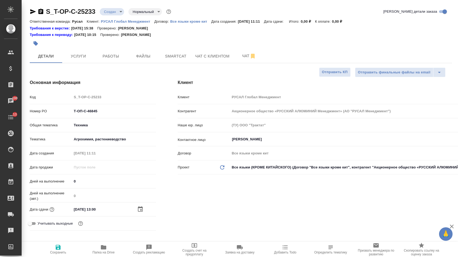
click at [67, 251] on span "Сохранить" at bounding box center [58, 249] width 39 height 10
type textarea "x"
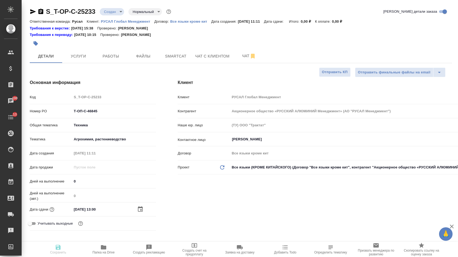
type textarea "x"
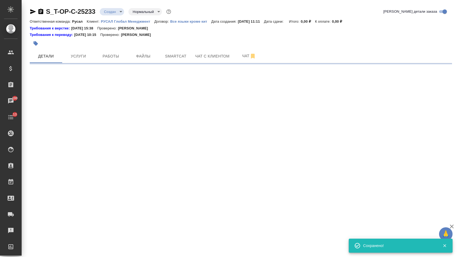
select select "RU"
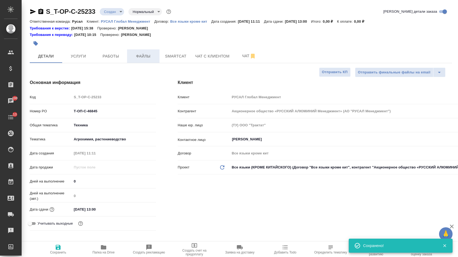
type textarea "x"
click at [147, 58] on span "Файлы" at bounding box center [143, 56] width 26 height 7
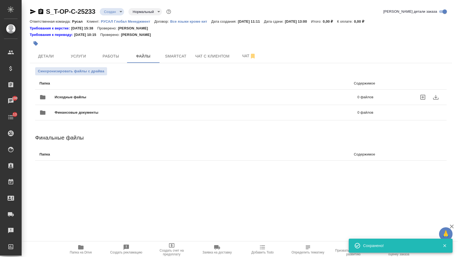
click at [81, 94] on div "Исходные файлы 0 файлов" at bounding box center [206, 97] width 334 height 13
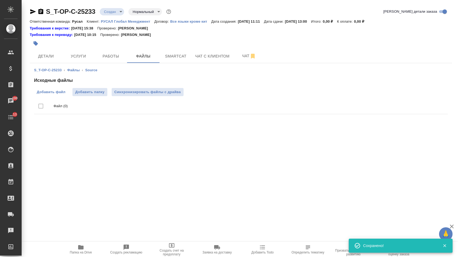
click at [59, 92] on span "Добавить файл" at bounding box center [51, 91] width 29 height 5
click at [0, 0] on input "Добавить файл" at bounding box center [0, 0] width 0 height 0
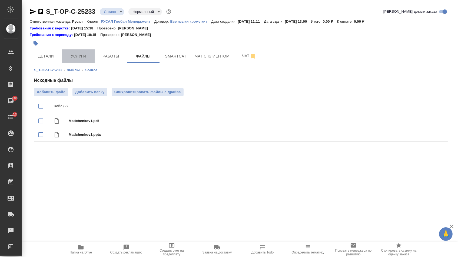
click at [84, 57] on span "Услуги" at bounding box center [78, 56] width 26 height 7
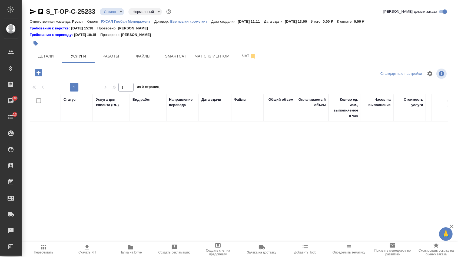
click at [40, 74] on icon "button" at bounding box center [38, 72] width 9 height 9
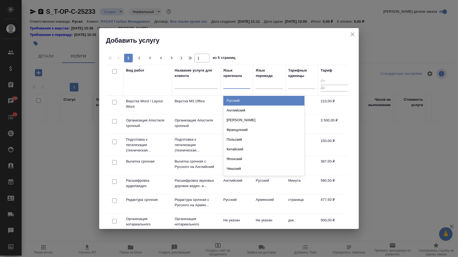
drag, startPoint x: 230, startPoint y: 84, endPoint x: 228, endPoint y: 99, distance: 15.2
click at [230, 84] on div at bounding box center [236, 83] width 27 height 8
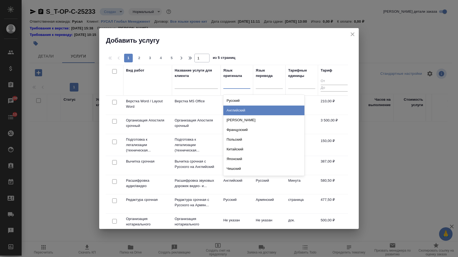
click at [228, 115] on div "Английский" at bounding box center [263, 111] width 81 height 10
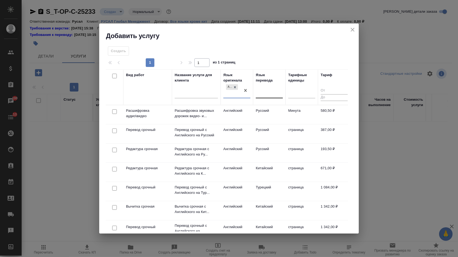
drag, startPoint x: 269, startPoint y: 84, endPoint x: 269, endPoint y: 92, distance: 7.9
click at [269, 84] on div "Язык перевода" at bounding box center [269, 87] width 27 height 30
click at [269, 93] on div at bounding box center [269, 93] width 27 height 8
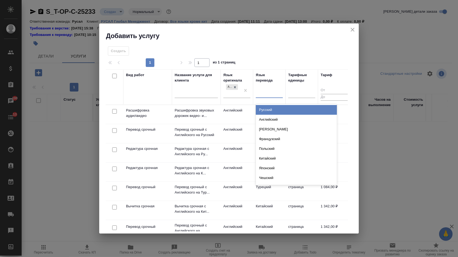
click at [265, 106] on div "Русский" at bounding box center [296, 110] width 81 height 10
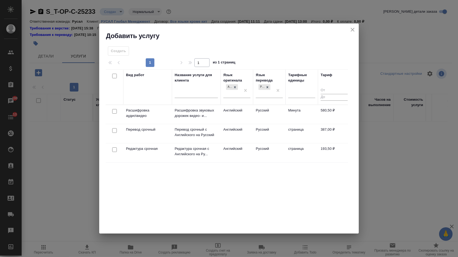
click at [116, 130] on input "checkbox" at bounding box center [114, 130] width 5 height 5
checkbox input "true"
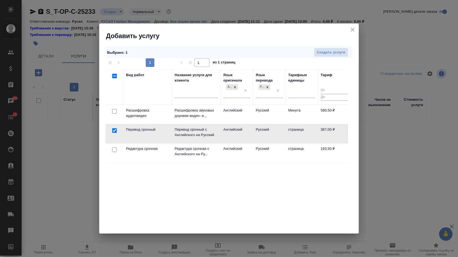
drag, startPoint x: 116, startPoint y: 147, endPoint x: 140, endPoint y: 138, distance: 26.1
click at [116, 147] on div at bounding box center [114, 150] width 12 height 8
click at [113, 151] on input "checkbox" at bounding box center [114, 150] width 5 height 5
checkbox input "true"
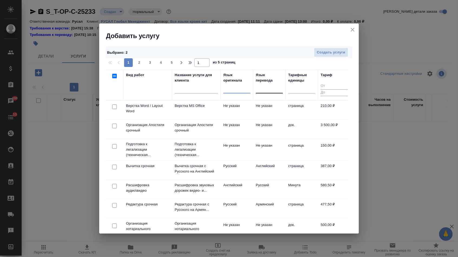
click at [115, 108] on input "checkbox" at bounding box center [114, 107] width 5 height 5
checkbox input "true"
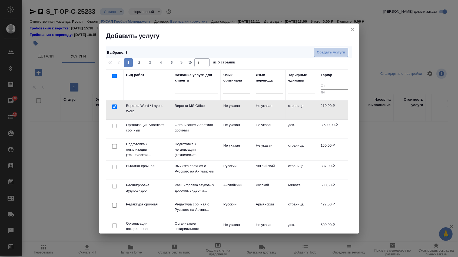
click at [340, 50] on span "Создать услуги" at bounding box center [331, 52] width 28 height 6
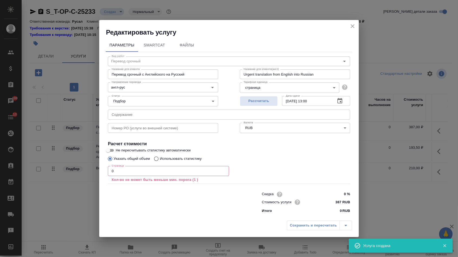
click at [132, 114] on input "text" at bounding box center [229, 115] width 242 height 10
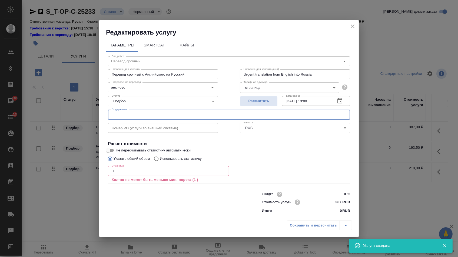
paste input "Matichenkov1"
type input "Matichenkov1"
drag, startPoint x: 116, startPoint y: 171, endPoint x: 101, endPoint y: 171, distance: 14.9
click at [105, 171] on div "Параметры SmartCat Файлы Вид работ Перевод срочный Вид работ Название для клиен…" at bounding box center [228, 128] width 259 height 182
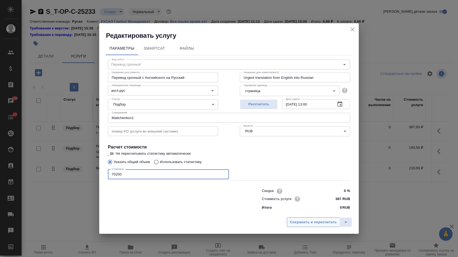
type input "70200"
click at [311, 224] on span "Сохранить и пересчитать" at bounding box center [313, 222] width 47 height 6
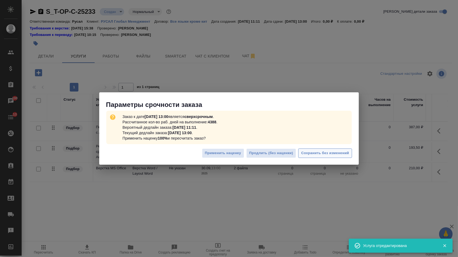
click at [324, 153] on span "Сохранить без изменений" at bounding box center [325, 153] width 48 height 6
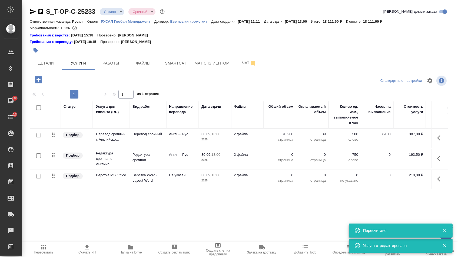
type input "urgent"
click at [283, 152] on tbody "Подбор Перевод срочный с Английско... Перевод срочный Англ → Рус 30.09, 13:00 2…" at bounding box center [284, 159] width 509 height 60
click at [282, 156] on p "0" at bounding box center [279, 154] width 27 height 5
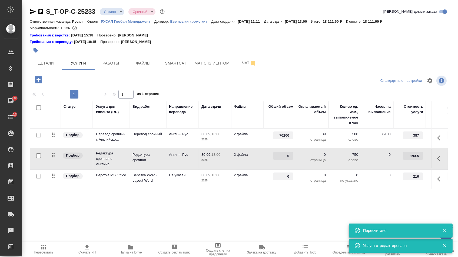
click at [282, 156] on input "0" at bounding box center [283, 156] width 20 height 8
type input "70200"
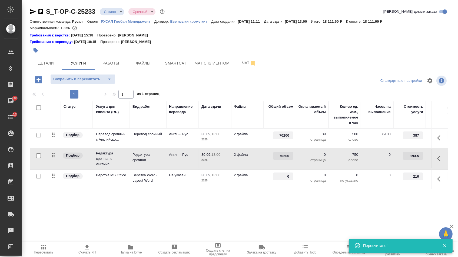
drag, startPoint x: 288, startPoint y: 175, endPoint x: 309, endPoint y: 175, distance: 21.1
click at [309, 175] on tr "Подбор Верстка MS Office Верстка Word / Layout Word Не указан 30.09, 13:00 2025…" at bounding box center [284, 179] width 509 height 19
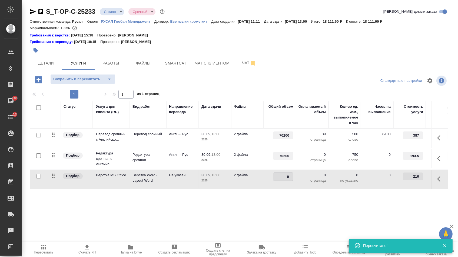
drag, startPoint x: 285, startPoint y: 180, endPoint x: 294, endPoint y: 180, distance: 8.6
click at [292, 180] on input "0" at bounding box center [283, 177] width 20 height 8
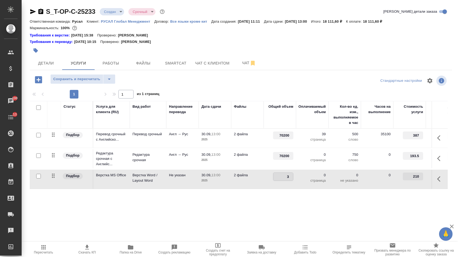
type input "39"
click at [242, 220] on div "S_T-OP-C-25233 Создан new Срочный urgent Кратко детали заказа Ответственная ком…" at bounding box center [241, 115] width 428 height 231
click at [91, 82] on span "Сохранить и пересчитать" at bounding box center [76, 79] width 47 height 6
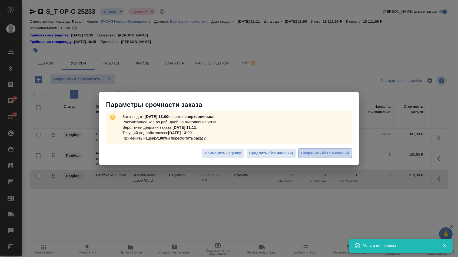
click at [318, 153] on span "Сохранить без изменений" at bounding box center [325, 153] width 48 height 6
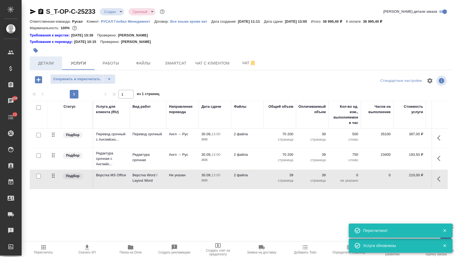
click at [42, 69] on button "Детали" at bounding box center [46, 63] width 32 height 14
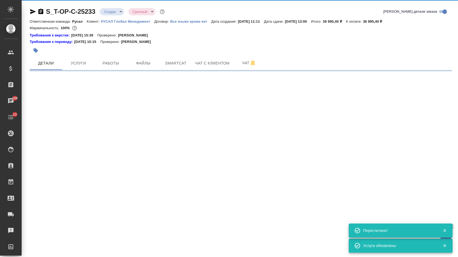
click at [119, 9] on body "🙏 .cls-1 fill:#fff; AWATERA Menshikova Aleksandra Клиенты Спецификации Заказы 1…" at bounding box center [229, 128] width 458 height 257
select select "RU"
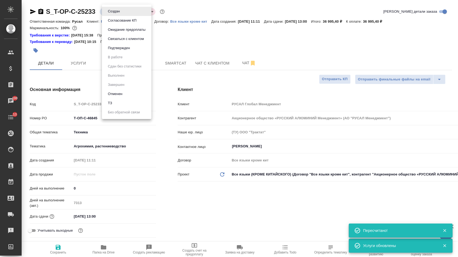
type textarea "x"
click at [118, 51] on button "Подтвержден" at bounding box center [118, 48] width 25 height 6
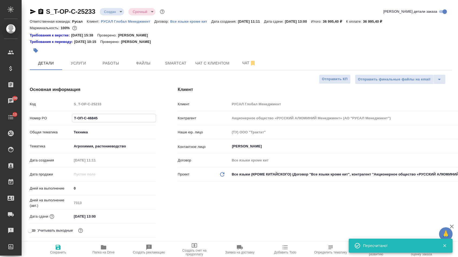
drag, startPoint x: 98, startPoint y: 123, endPoint x: 58, endPoint y: 118, distance: 40.3
click at [58, 118] on div "Номер PO Т-ОП-С-46845" at bounding box center [93, 117] width 126 height 9
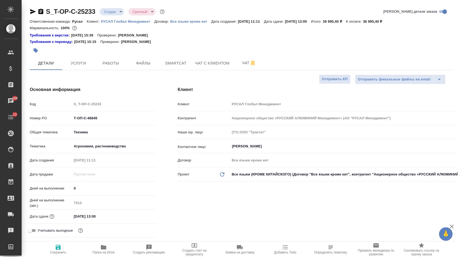
select select "RU"
type textarea "x"
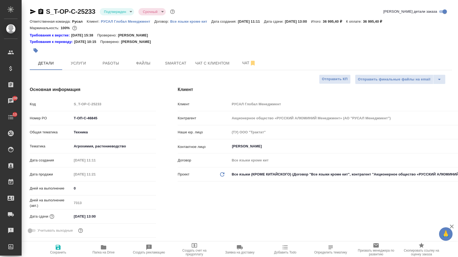
type textarea "x"
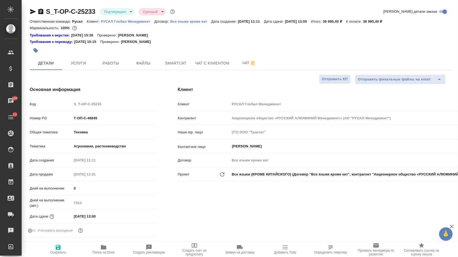
type textarea "x"
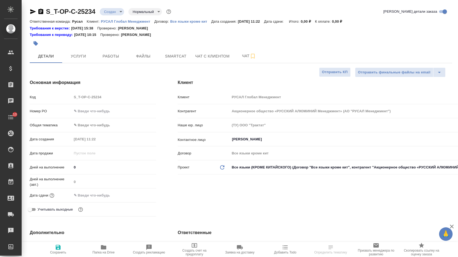
select select "RU"
type textarea "x"
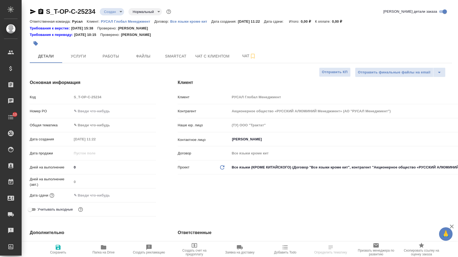
type textarea "x"
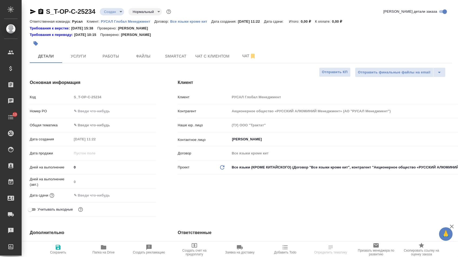
click at [120, 109] on input "text" at bounding box center [114, 111] width 84 height 8
paste input "Т-ОП-С-46846"
type input "Т-ОП-С-46846"
type textarea "x"
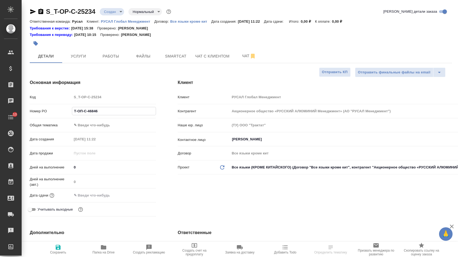
type textarea "x"
type input "Т-ОП-С-46846"
click at [98, 199] on input "text" at bounding box center [95, 196] width 47 height 8
click at [106, 197] on input "text" at bounding box center [95, 196] width 47 height 8
click at [114, 132] on div "Общая тематика ✎ Введи что-нибудь" at bounding box center [93, 127] width 126 height 14
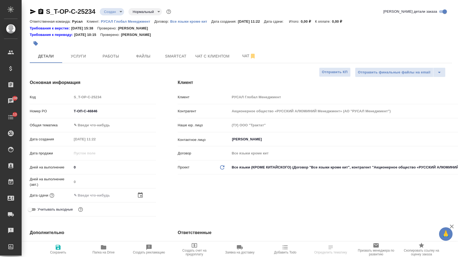
click at [111, 129] on body "🙏 .cls-1 fill:#fff; AWATERA [PERSON_NAME] Спецификации Заказы 100 Чаты 13 Todo …" at bounding box center [229, 128] width 458 height 257
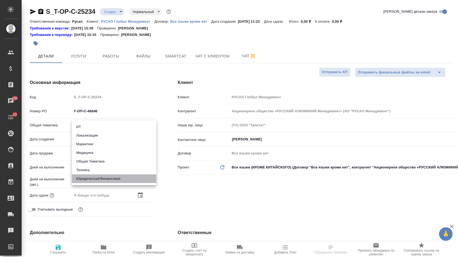
click at [102, 178] on li "Юридическая/Финансовая" at bounding box center [114, 179] width 84 height 9
type input "yr-fn"
type textarea "x"
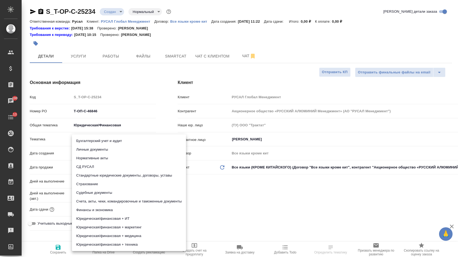
click at [101, 136] on body "🙏 .cls-1 fill:#fff; AWATERA [PERSON_NAME] Спецификации Заказы 100 Чаты 13 Todo …" at bounding box center [229, 128] width 458 height 257
click at [98, 209] on li "Финансы и экономика" at bounding box center [129, 210] width 114 height 9
type textarea "x"
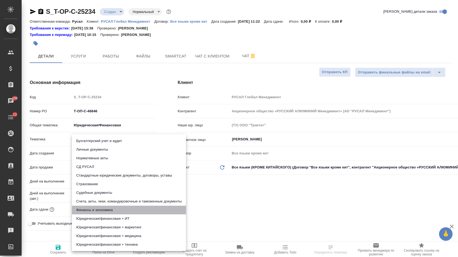
type input "5a8b8b956a9677013d343d3b"
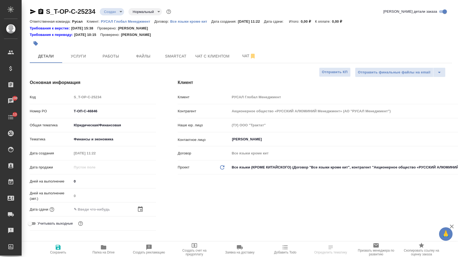
click at [51, 247] on span "Сохранить" at bounding box center [58, 249] width 39 height 10
type textarea "x"
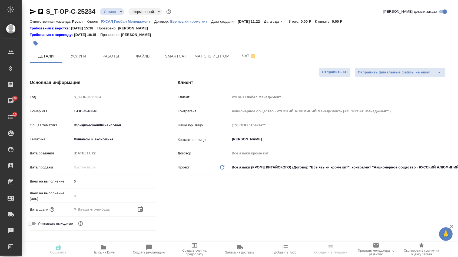
type textarea "x"
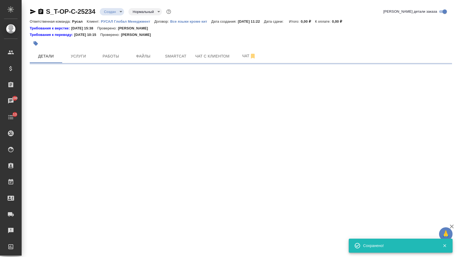
select select "RU"
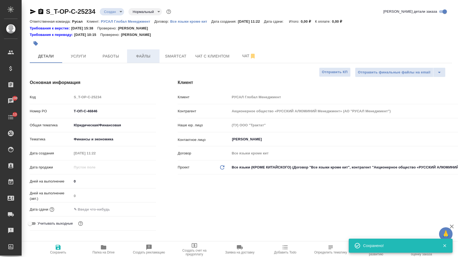
click at [147, 50] on button "Файлы" at bounding box center [143, 56] width 32 height 14
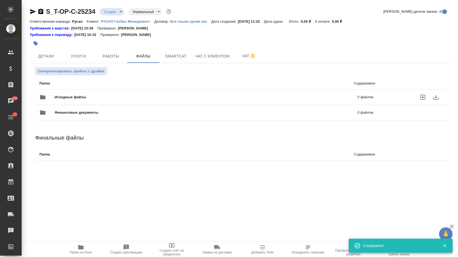
click at [105, 97] on span "Исходные файлы" at bounding box center [138, 97] width 167 height 5
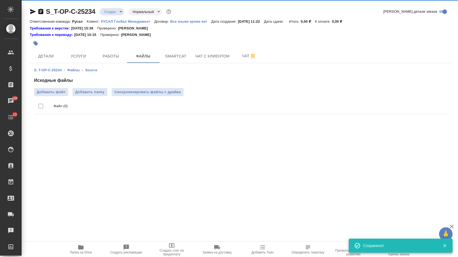
click at [56, 87] on div "Исходные файлы Добавить файл Добавить папку Синхронизировать файлы с драйва Фай…" at bounding box center [240, 96] width 413 height 39
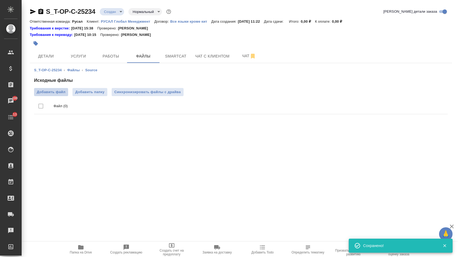
click at [55, 95] on span "Добавить файл" at bounding box center [51, 91] width 29 height 5
click at [0, 0] on input "Добавить файл" at bounding box center [0, 0] width 0 height 0
click at [73, 55] on span "Услуги" at bounding box center [78, 56] width 26 height 7
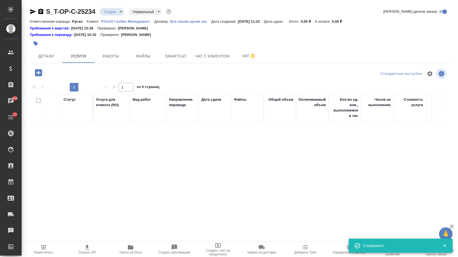
click at [42, 73] on icon "button" at bounding box center [38, 72] width 7 height 7
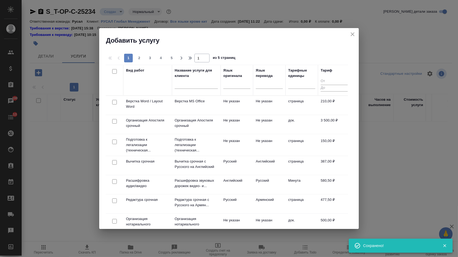
click at [236, 89] on div at bounding box center [236, 86] width 27 height 14
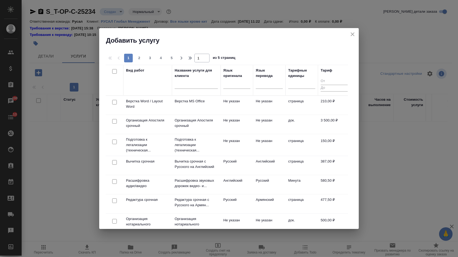
click at [235, 87] on div at bounding box center [236, 84] width 27 height 8
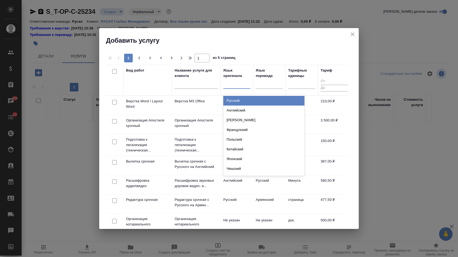
click at [235, 101] on div "Русский" at bounding box center [263, 101] width 81 height 10
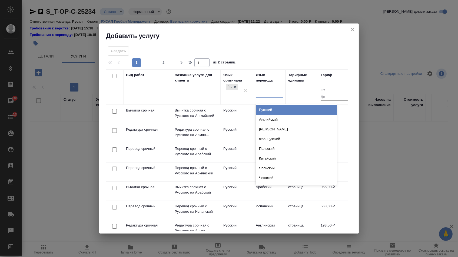
click at [265, 96] on div at bounding box center [269, 93] width 27 height 10
click at [265, 116] on div "Английский" at bounding box center [296, 120] width 81 height 10
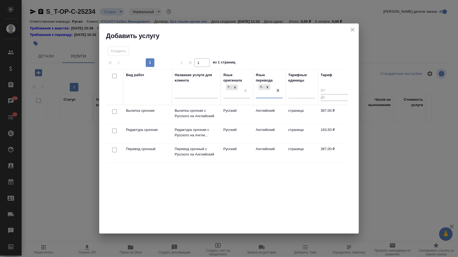
click at [115, 149] on input "checkbox" at bounding box center [114, 150] width 5 height 5
checkbox input "true"
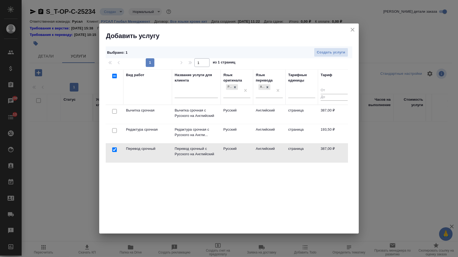
click at [115, 134] on td at bounding box center [115, 133] width 18 height 19
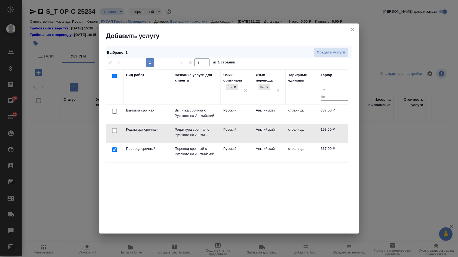
click at [115, 133] on input "checkbox" at bounding box center [114, 130] width 5 height 5
checkbox input "true"
drag, startPoint x: 278, startPoint y: 88, endPoint x: 264, endPoint y: 88, distance: 14.0
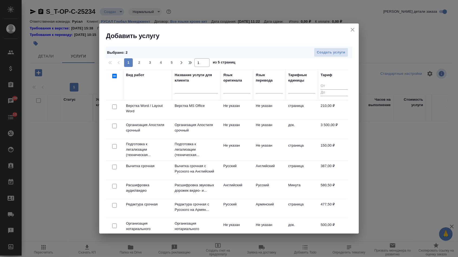
click at [112, 108] on input "checkbox" at bounding box center [114, 107] width 5 height 5
checkbox input "true"
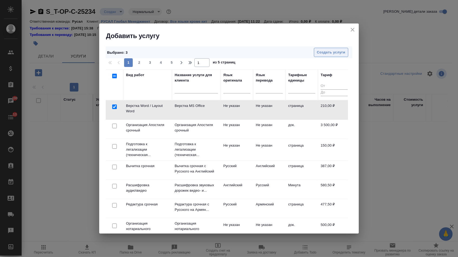
click at [330, 54] on span "Создать услуги" at bounding box center [331, 52] width 28 height 6
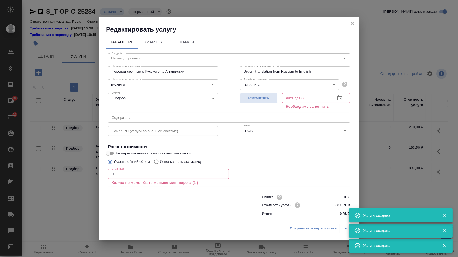
click at [131, 116] on input "text" at bounding box center [229, 118] width 242 height 10
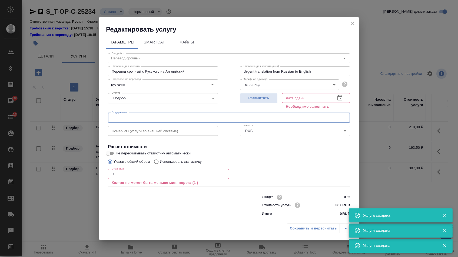
paste input "2023"
type input "2023"
click at [116, 173] on input "0" at bounding box center [168, 174] width 121 height 10
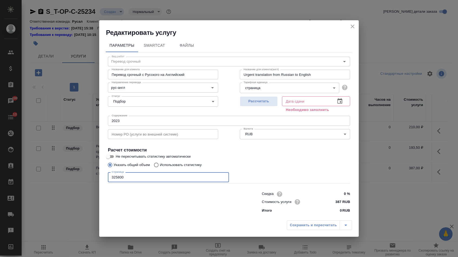
type input "325800"
click at [339, 98] on icon "button" at bounding box center [339, 101] width 6 height 6
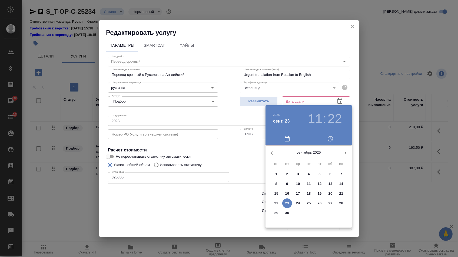
click at [284, 216] on span "30" at bounding box center [287, 212] width 10 height 5
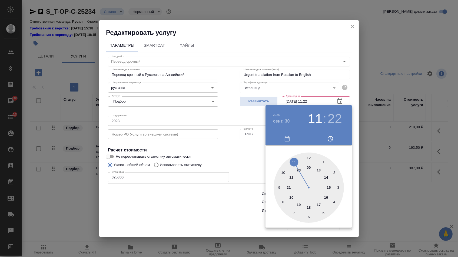
type input "[DATE] 11:22"
click at [237, 210] on div at bounding box center [229, 128] width 458 height 257
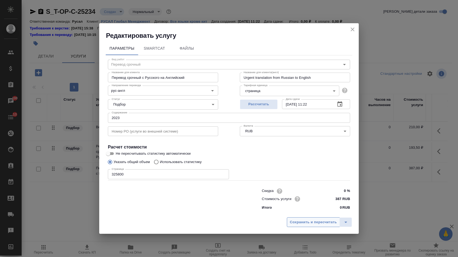
click at [311, 227] on button "Сохранить и пересчитать" at bounding box center [313, 222] width 53 height 10
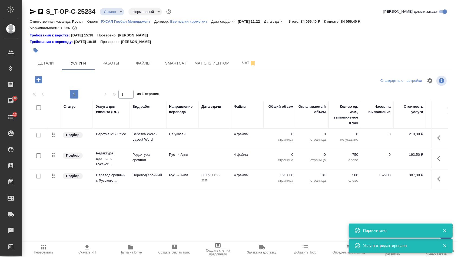
click at [287, 158] on p "0" at bounding box center [279, 154] width 27 height 5
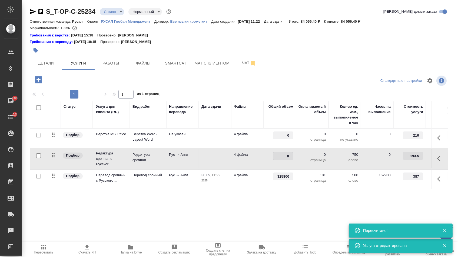
click at [287, 158] on input "0" at bounding box center [283, 156] width 20 height 8
type input "325800"
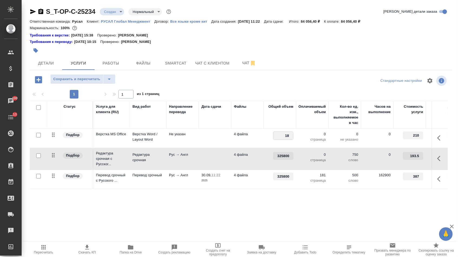
type input "181"
click at [244, 209] on div "Статус Услуга для клиента (RU) Вид работ Направление перевода Дата сдачи Файлы …" at bounding box center [239, 159] width 418 height 116
click at [83, 80] on span "Сохранить и пересчитать" at bounding box center [76, 79] width 47 height 6
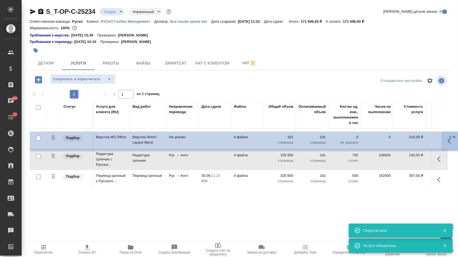
drag, startPoint x: 55, startPoint y: 142, endPoint x: 55, endPoint y: 187, distance: 44.6
click at [55, 187] on table "Статус Услуга для клиента (RU) Вид работ Направление перевода Дата сдачи Файлы …" at bounding box center [284, 145] width 509 height 89
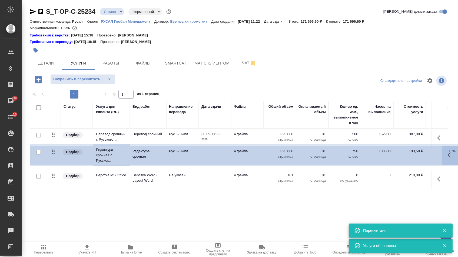
drag, startPoint x: 53, startPoint y: 139, endPoint x: 53, endPoint y: 159, distance: 19.7
click at [53, 159] on tbody "Подбор Редактура срочная с Русског... Редактура срочная Рус → Англ 4 файла 325 …" at bounding box center [284, 159] width 509 height 61
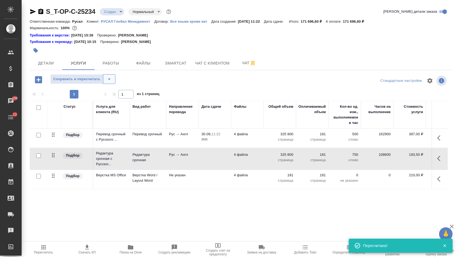
click at [111, 80] on icon "split button" at bounding box center [109, 79] width 3 height 1
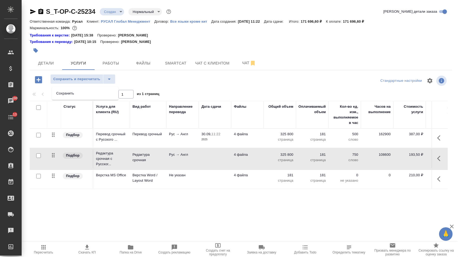
click at [109, 96] on li "Сохранить" at bounding box center [85, 93] width 66 height 9
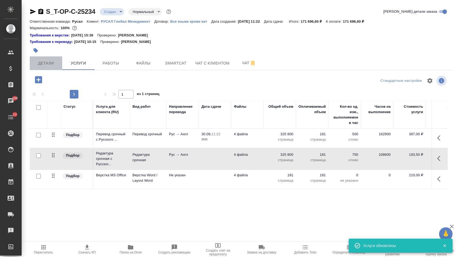
click at [55, 61] on button "Детали" at bounding box center [46, 63] width 32 height 14
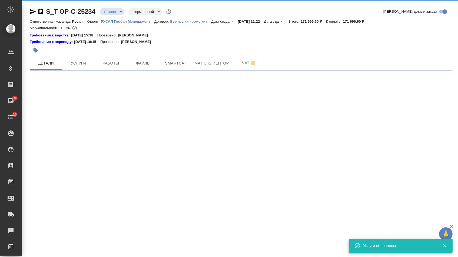
select select "RU"
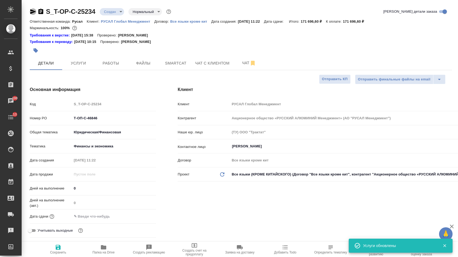
click at [33, 12] on icon "button" at bounding box center [33, 11] width 6 height 5
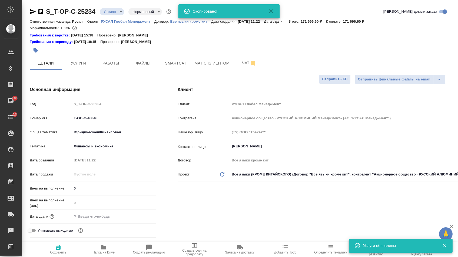
type textarea "x"
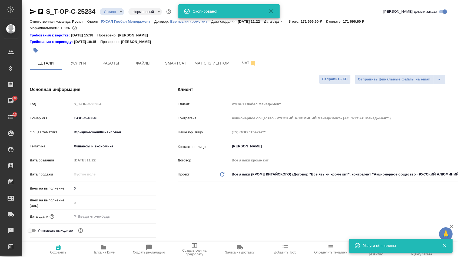
type textarea "x"
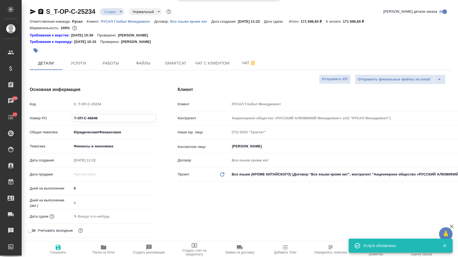
drag, startPoint x: 86, startPoint y: 122, endPoint x: 53, endPoint y: 119, distance: 32.5
click at [55, 120] on div "Номер PO Т-ОП-С-46846" at bounding box center [93, 117] width 126 height 9
type textarea "x"
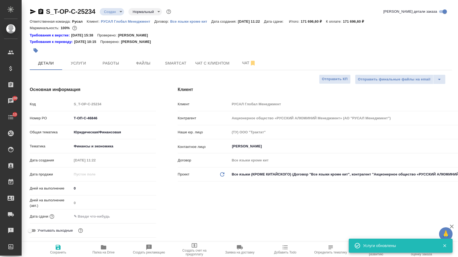
type textarea "x"
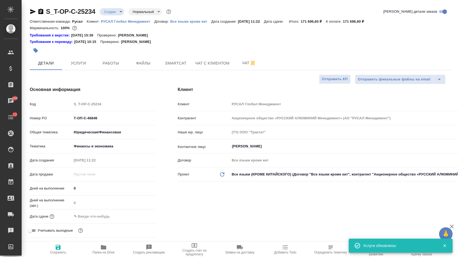
type textarea "x"
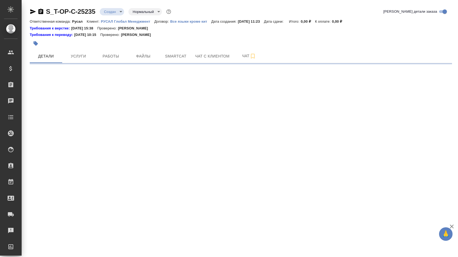
select select "RU"
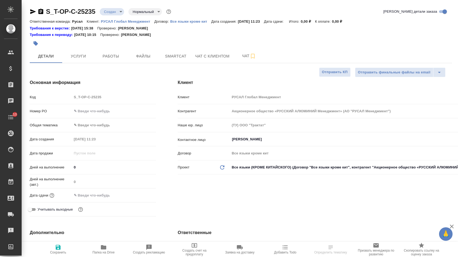
type textarea "x"
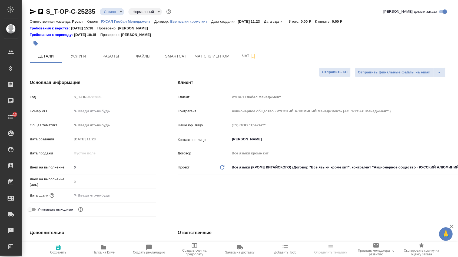
type textarea "x"
click at [112, 112] on input "text" at bounding box center [114, 111] width 84 height 8
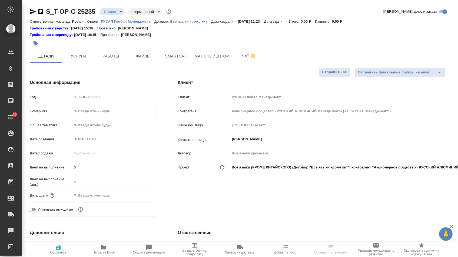
paste input "Т-ОП-С-46847"
type input "Т-ОП-С-46847"
type textarea "x"
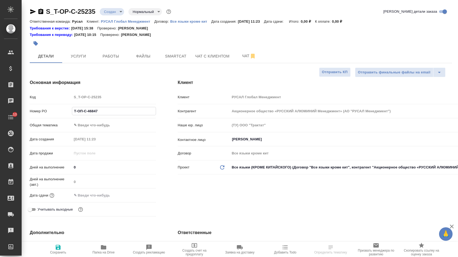
type input "Т-ОП-С-46847"
click at [92, 193] on input "text" at bounding box center [95, 196] width 47 height 8
click at [97, 127] on body "🙏 .cls-1 fill:#fff; AWATERA Menshikova Aleksandra Клиенты Спецификации Заказы Ч…" at bounding box center [229, 128] width 458 height 257
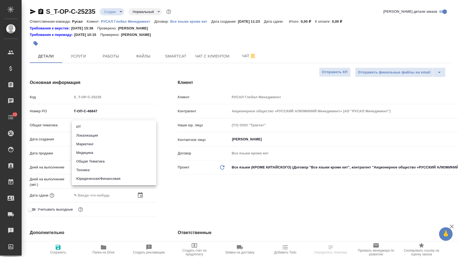
drag, startPoint x: 90, startPoint y: 177, endPoint x: 90, endPoint y: 156, distance: 20.8
click at [90, 177] on li "Юридическая/Финансовая" at bounding box center [114, 179] width 84 height 9
type input "yr-fn"
type textarea "x"
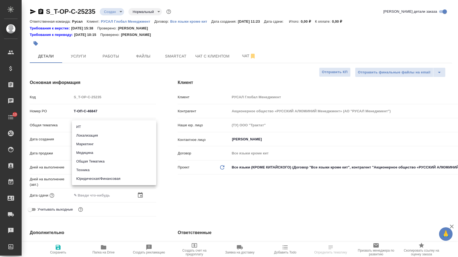
type textarea "x"
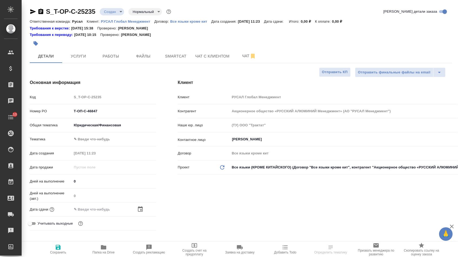
click at [91, 135] on div "Общая тематика Юридическая/Финансовая yr-fn" at bounding box center [93, 127] width 126 height 14
click at [91, 141] on body "🙏 .cls-1 fill:#fff; AWATERA Menshikova Aleksandra Клиенты Спецификации Заказы Ч…" at bounding box center [229, 128] width 458 height 257
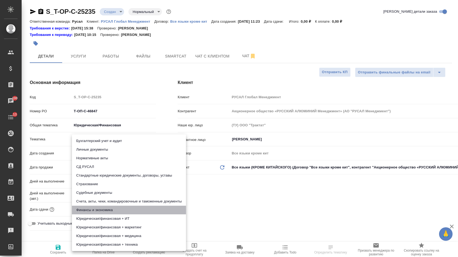
click at [88, 208] on li "Финансы и экономика" at bounding box center [129, 210] width 114 height 9
type textarea "x"
type input "5a8b8b956a9677013d343d3b"
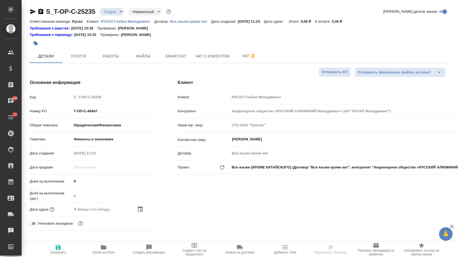
click at [56, 255] on span "Сохранить" at bounding box center [58, 253] width 16 height 4
type textarea "x"
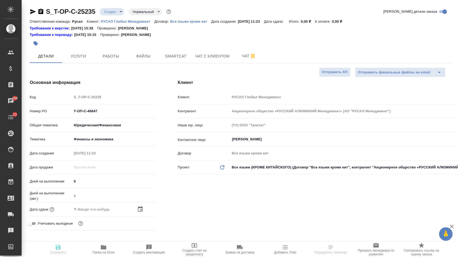
type textarea "x"
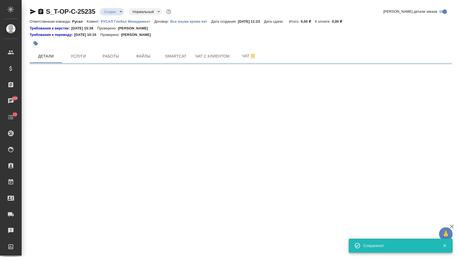
select select "RU"
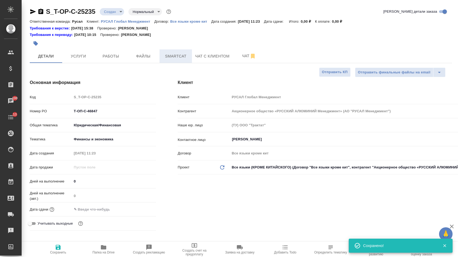
type textarea "x"
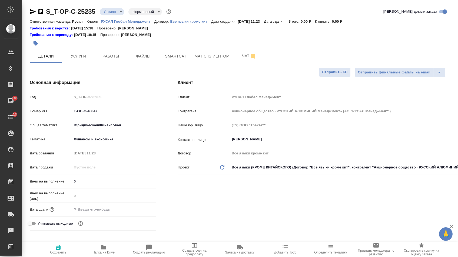
click at [90, 212] on input "text" at bounding box center [95, 210] width 47 height 8
type textarea "x"
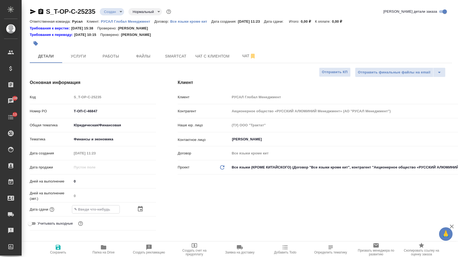
type textarea "x"
click at [54, 250] on span "Сохранить" at bounding box center [58, 249] width 39 height 10
type textarea "x"
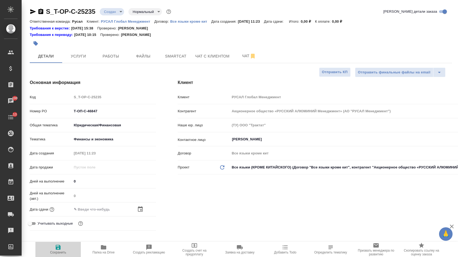
type textarea "x"
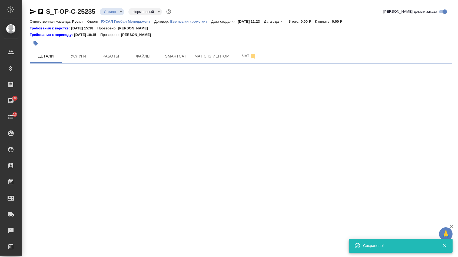
select select "RU"
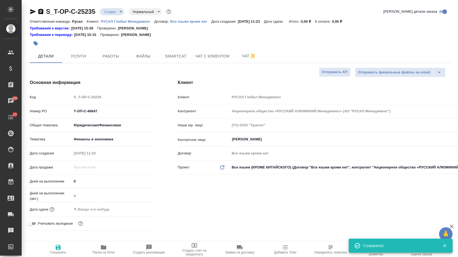
type textarea "x"
click at [145, 52] on button "Файлы" at bounding box center [143, 56] width 32 height 14
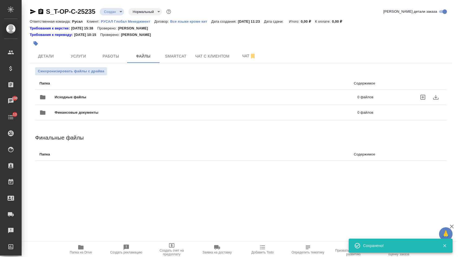
click at [92, 92] on div "Исходные файлы 0 файлов" at bounding box center [206, 97] width 334 height 13
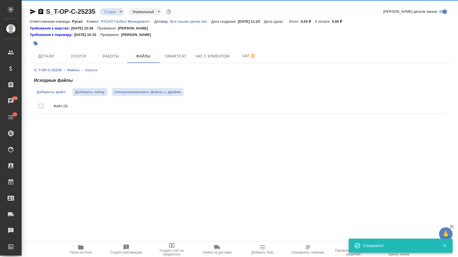
click at [57, 89] on label "Добавить файл" at bounding box center [51, 92] width 34 height 8
click at [0, 0] on input "Добавить файл" at bounding box center [0, 0] width 0 height 0
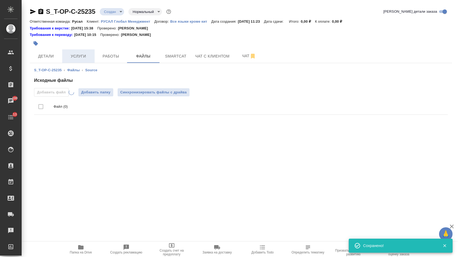
click at [75, 57] on span "Услуги" at bounding box center [78, 56] width 26 height 7
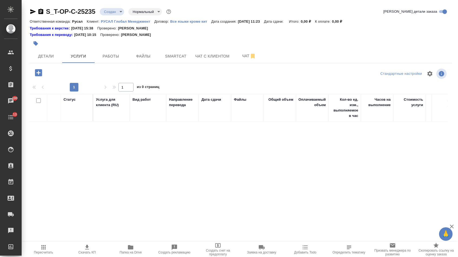
click at [42, 76] on icon "button" at bounding box center [38, 72] width 7 height 7
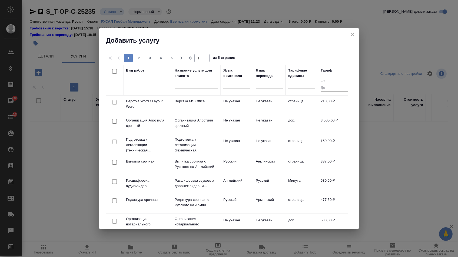
drag, startPoint x: 235, startPoint y: 86, endPoint x: 235, endPoint y: 92, distance: 5.9
click at [235, 86] on div at bounding box center [236, 84] width 27 height 8
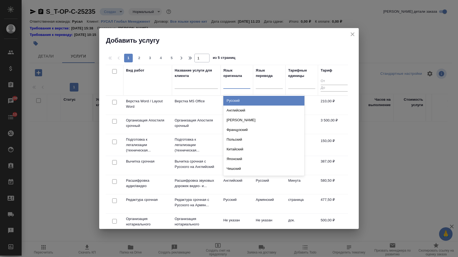
click at [235, 100] on div "Русский" at bounding box center [263, 101] width 81 height 10
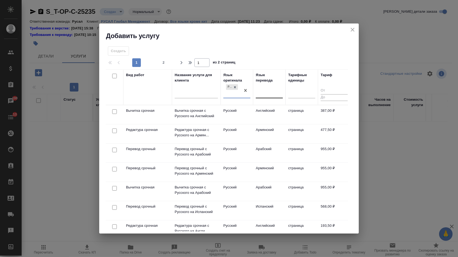
click at [267, 93] on div at bounding box center [269, 93] width 27 height 8
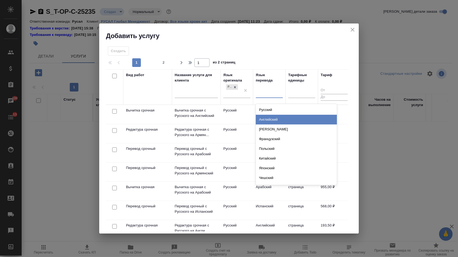
drag, startPoint x: 265, startPoint y: 102, endPoint x: 264, endPoint y: 117, distance: 15.4
click at [264, 117] on div "Английский" at bounding box center [296, 120] width 81 height 10
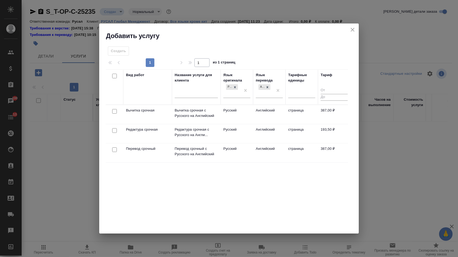
click at [113, 149] on input "checkbox" at bounding box center [114, 150] width 5 height 5
checkbox input "true"
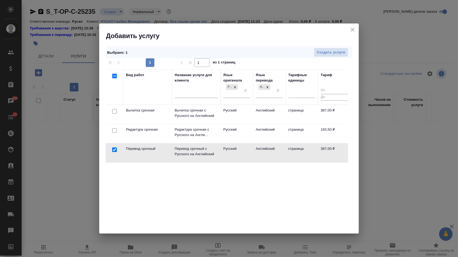
click at [113, 129] on input "checkbox" at bounding box center [114, 130] width 5 height 5
checkbox input "true"
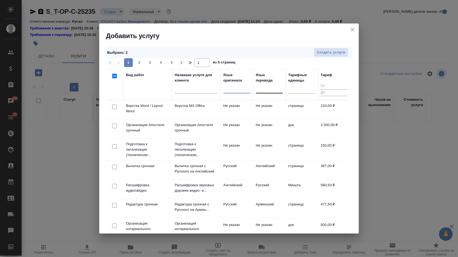
click at [114, 108] on input "checkbox" at bounding box center [114, 107] width 5 height 5
checkbox input "true"
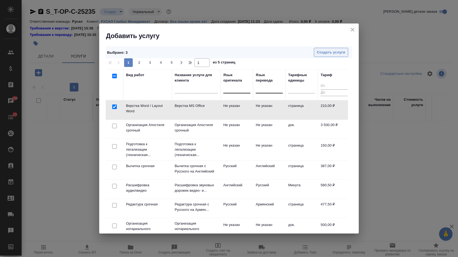
click at [326, 55] on span "Создать услуги" at bounding box center [331, 52] width 28 height 6
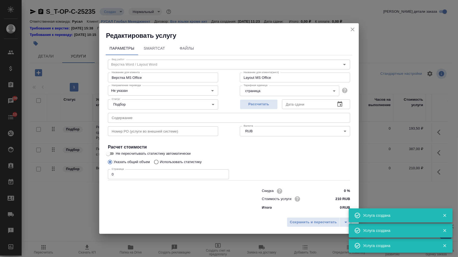
type input "Верстка Word / Layout Word"
type input "Верстка MS Office"
type input "Layout MS Office"
type input "Не указан"
type input "210 RUB"
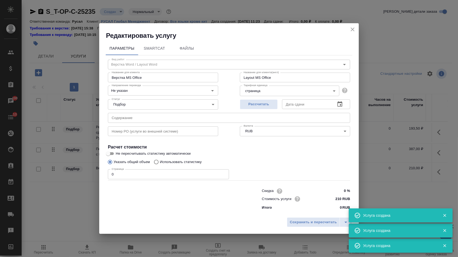
type input "Перевод срочный"
type input "Перевод срочный с Русского на Английский"
type input "Urgent translation from Russian to English"
type input "рус-англ"
type input "387 RUB"
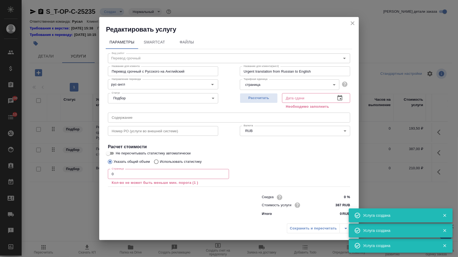
click at [339, 99] on icon "button" at bounding box center [339, 98] width 6 height 6
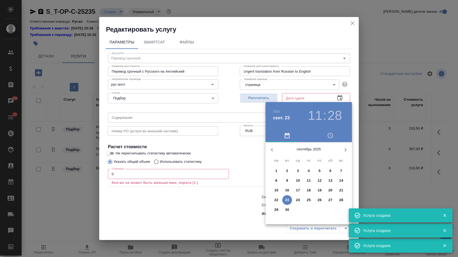
click at [289, 207] on button "30" at bounding box center [287, 210] width 10 height 10
type input "30.09.2025 11:28"
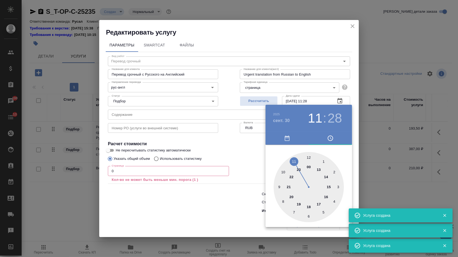
click at [183, 171] on div at bounding box center [229, 128] width 458 height 257
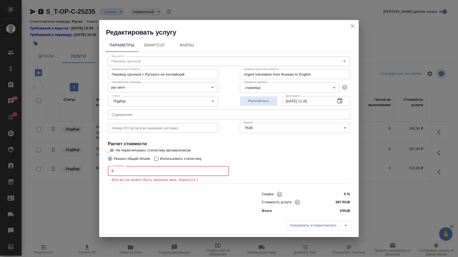
click at [128, 173] on input "0" at bounding box center [168, 171] width 121 height 10
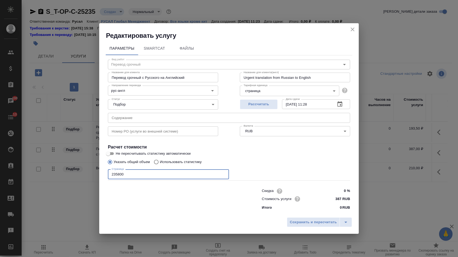
type input "235800"
click at [292, 229] on div "Сохранить и пересчитать" at bounding box center [228, 224] width 259 height 19
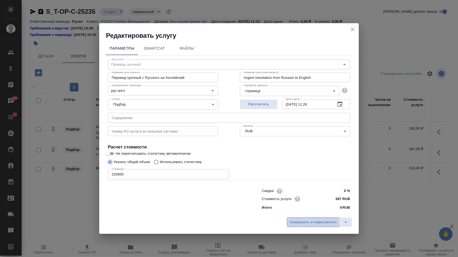
click at [294, 226] on span "Сохранить и пересчитать" at bounding box center [313, 222] width 47 height 6
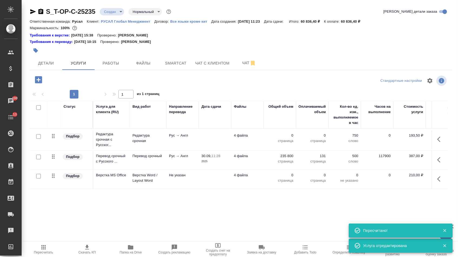
click at [285, 138] on p "0" at bounding box center [279, 135] width 27 height 5
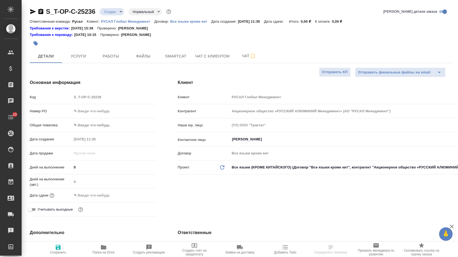
select select "RU"
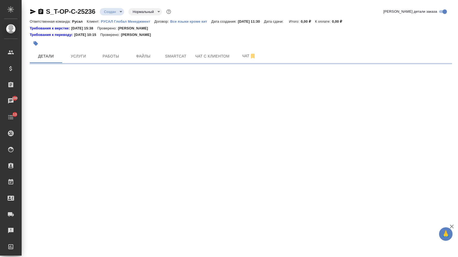
select select "RU"
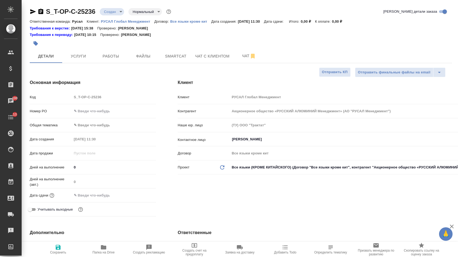
type textarea "x"
click at [105, 114] on input "text" at bounding box center [114, 111] width 84 height 8
paste input "Т-ОП-С-46848"
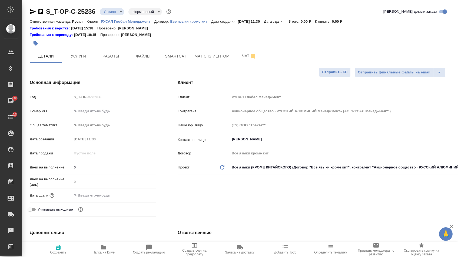
click at [101, 112] on input "text" at bounding box center [114, 111] width 84 height 8
type input "Т-ОП-С-46848"
type textarea "x"
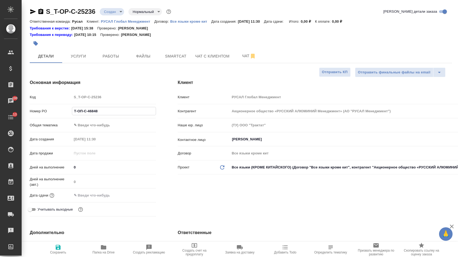
type input "Т-ОП-С-46848"
click at [107, 205] on div "Дата сдачи" at bounding box center [93, 198] width 126 height 14
click at [109, 199] on input "text" at bounding box center [95, 196] width 47 height 8
click at [140, 198] on icon "button" at bounding box center [140, 194] width 5 height 5
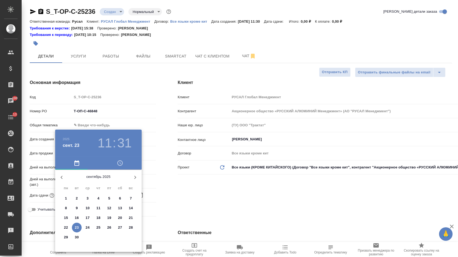
click at [179, 187] on div at bounding box center [229, 128] width 458 height 257
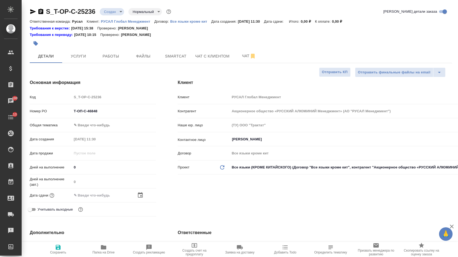
click at [107, 125] on body "🙏 .cls-1 fill:#fff; AWATERA [PERSON_NAME] Спецификации Заказы 100 Чаты 13 Todo …" at bounding box center [229, 128] width 458 height 257
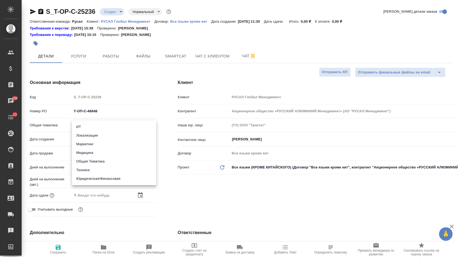
click at [93, 181] on li "Юридическая/Финансовая" at bounding box center [114, 179] width 84 height 9
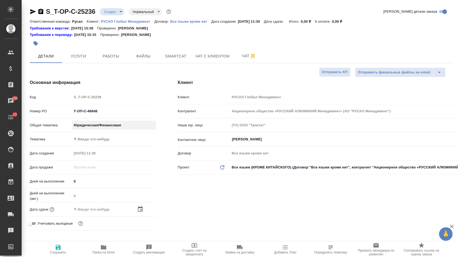
type input "yr-fn"
type textarea "x"
click at [93, 139] on body "🙏 .cls-1 fill:#fff; AWATERA [PERSON_NAME] Спецификации Заказы 100 Чаты 13 Todo …" at bounding box center [229, 128] width 458 height 257
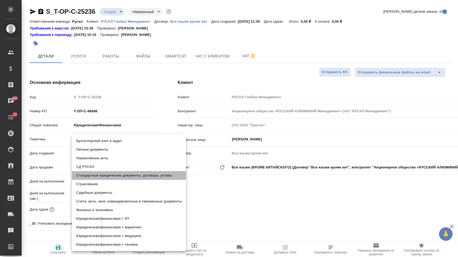
click at [93, 174] on li "Стандартные юридические документы, договоры, уставы" at bounding box center [129, 175] width 114 height 9
type textarea "x"
type input "5f647205b73bc97568ca66bf"
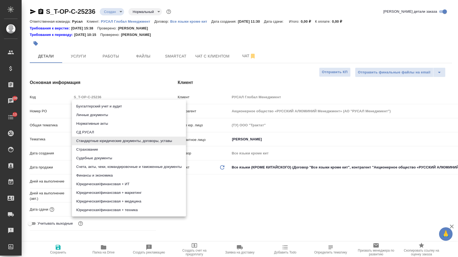
click at [94, 142] on body "🙏 .cls-1 fill:#fff; AWATERA [PERSON_NAME] Спецификации Заказы 100 Чаты 13 Todo …" at bounding box center [229, 128] width 458 height 257
click at [89, 177] on li "Финансы и экономика" at bounding box center [129, 175] width 114 height 9
type textarea "x"
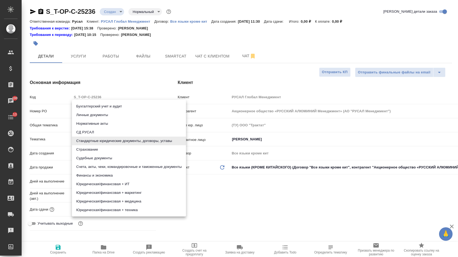
type input "5a8b8b956a9677013d343d3b"
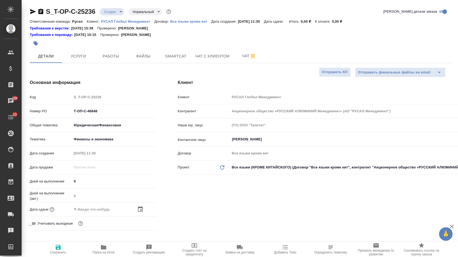
click at [62, 247] on span "Сохранить" at bounding box center [58, 249] width 39 height 10
type textarea "x"
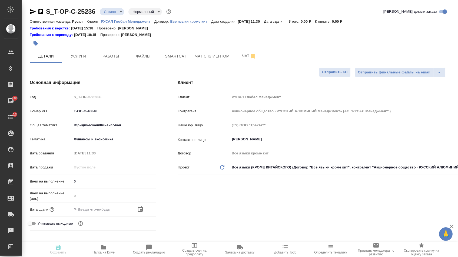
type textarea "x"
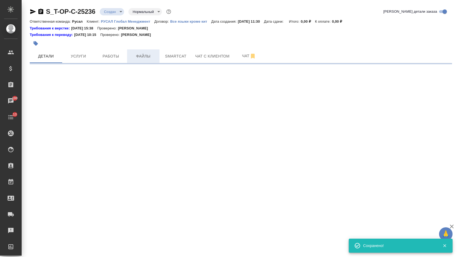
select select "RU"
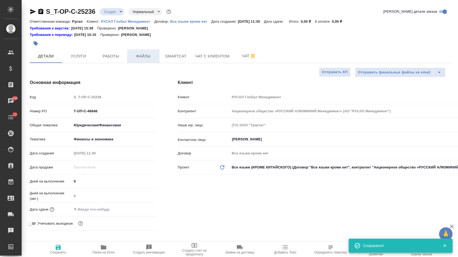
click at [150, 56] on span "Файлы" at bounding box center [143, 56] width 26 height 7
type textarea "x"
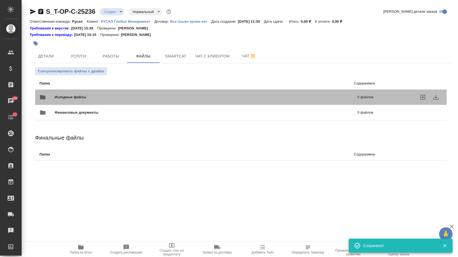
click at [115, 88] on div "Исходные файлы 0 файлов" at bounding box center [206, 97] width 344 height 24
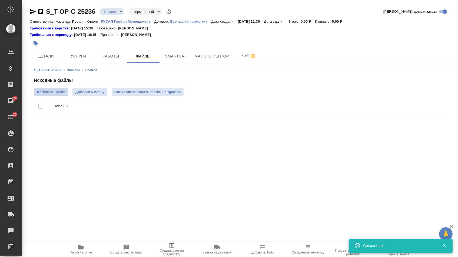
click at [57, 93] on span "Добавить файл" at bounding box center [51, 91] width 29 height 5
click at [0, 0] on input "Добавить файл" at bounding box center [0, 0] width 0 height 0
click at [73, 58] on span "Услуги" at bounding box center [78, 56] width 26 height 7
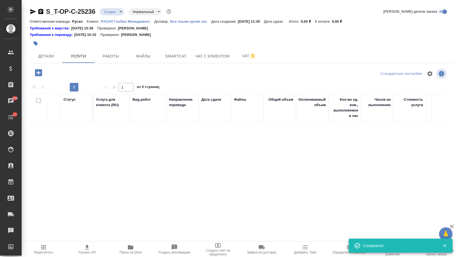
click at [36, 75] on icon "button" at bounding box center [38, 72] width 7 height 7
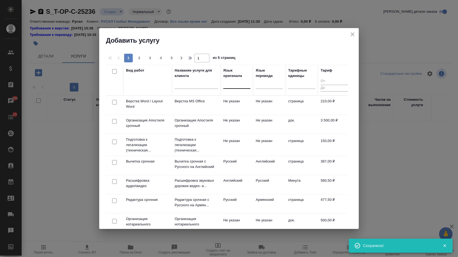
click at [242, 84] on div at bounding box center [236, 83] width 27 height 8
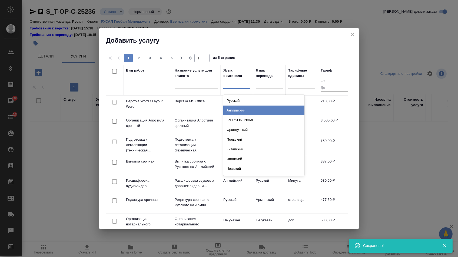
click at [241, 111] on div "Английский" at bounding box center [263, 111] width 81 height 10
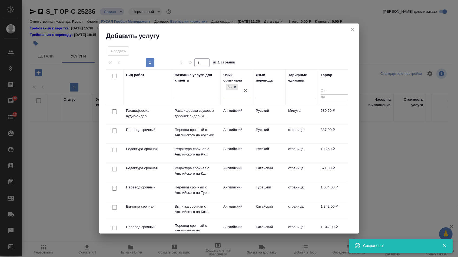
click at [269, 89] on div at bounding box center [269, 93] width 27 height 8
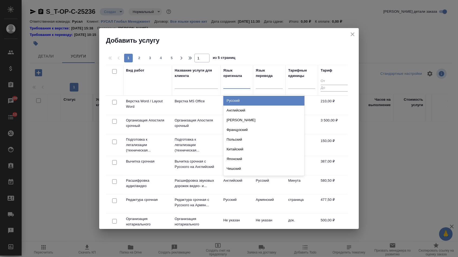
click at [244, 89] on div at bounding box center [236, 84] width 27 height 10
click at [244, 102] on div "Русский" at bounding box center [263, 101] width 81 height 10
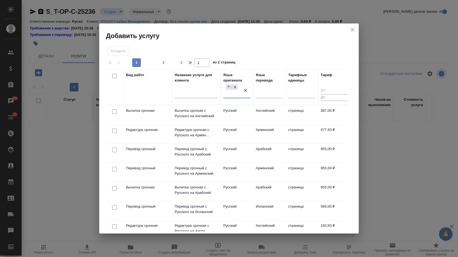
drag, startPoint x: 268, startPoint y: 93, endPoint x: 268, endPoint y: 100, distance: 6.8
click at [268, 93] on div at bounding box center [269, 93] width 27 height 8
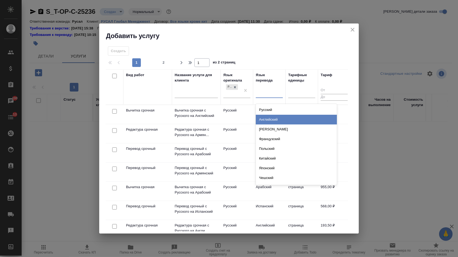
click at [268, 118] on div "Английский" at bounding box center [296, 120] width 81 height 10
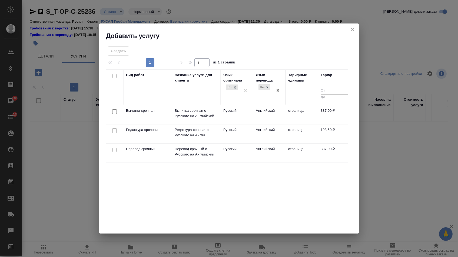
click at [113, 150] on input "checkbox" at bounding box center [114, 150] width 5 height 5
checkbox input "true"
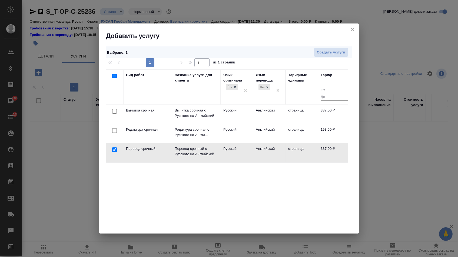
click at [114, 132] on input "checkbox" at bounding box center [114, 130] width 5 height 5
checkbox input "true"
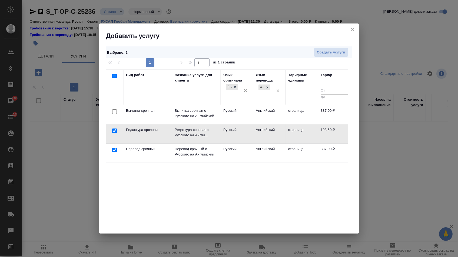
drag, startPoint x: 279, startPoint y: 89, endPoint x: 249, endPoint y: 89, distance: 29.7
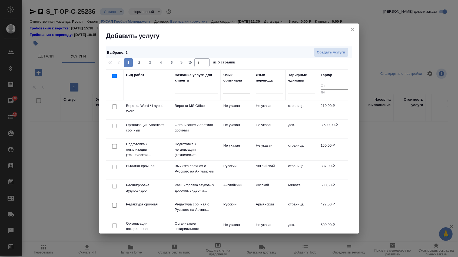
click at [114, 106] on input "checkbox" at bounding box center [114, 107] width 5 height 5
checkbox input "true"
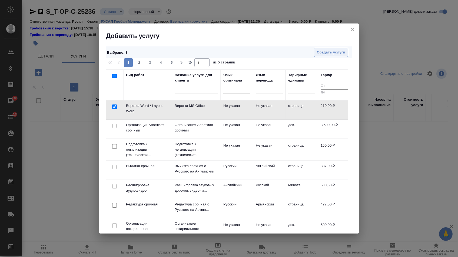
click at [329, 55] on span "Создать услуги" at bounding box center [331, 52] width 28 height 6
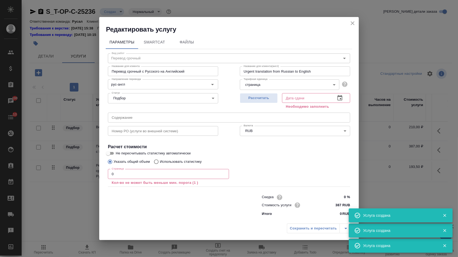
click at [339, 97] on icon "button" at bounding box center [339, 98] width 6 height 6
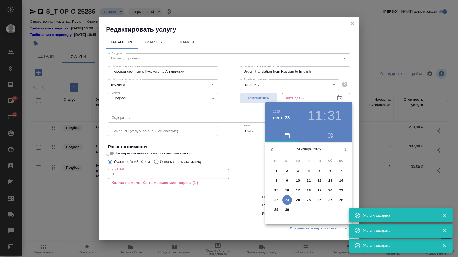
click at [289, 206] on button "30" at bounding box center [287, 210] width 10 height 10
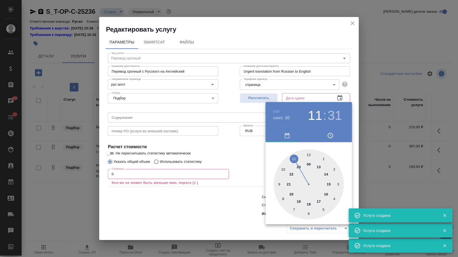
type input "[DATE] 11:31"
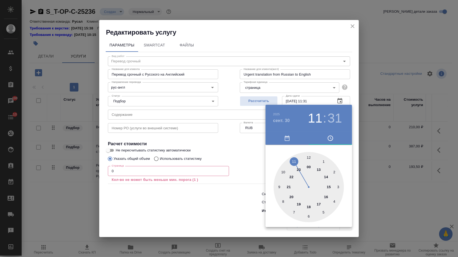
click at [197, 196] on div at bounding box center [229, 128] width 458 height 257
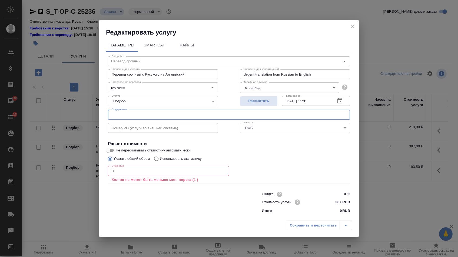
click at [158, 112] on input "text" at bounding box center [229, 115] width 242 height 10
paste input "2022"
type input "2022"
click at [141, 170] on input "0" at bounding box center [168, 171] width 121 height 10
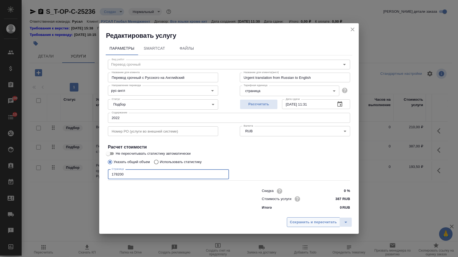
type input "178200"
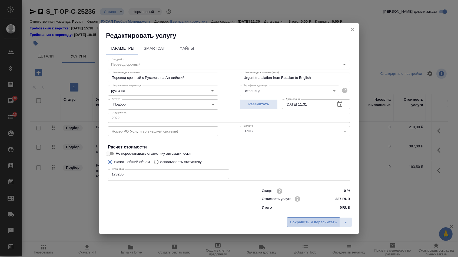
click at [314, 224] on span "Сохранить и пересчитать" at bounding box center [313, 222] width 47 height 6
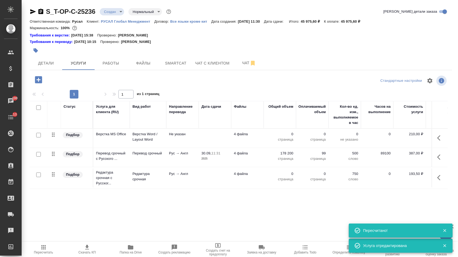
click at [285, 177] on p "0" at bounding box center [279, 173] width 27 height 5
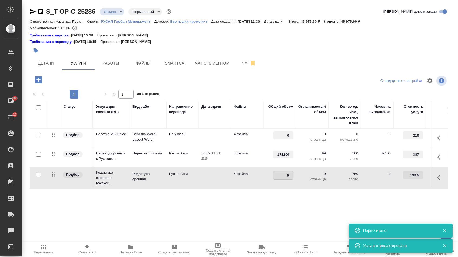
click at [285, 177] on input "0" at bounding box center [283, 176] width 20 height 8
type input "178200"
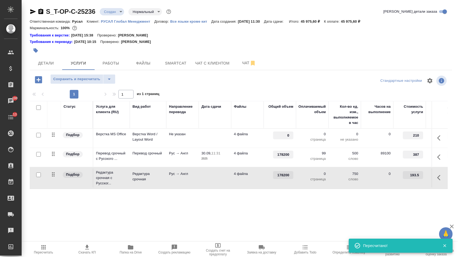
drag, startPoint x: 285, startPoint y: 137, endPoint x: 305, endPoint y: 137, distance: 20.0
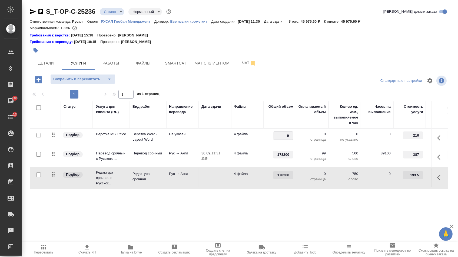
type input "99"
click at [233, 209] on div "Статус Услуга для клиента (RU) Вид работ Направление перевода Дата сдачи Файлы …" at bounding box center [239, 159] width 418 height 116
click at [94, 80] on span "Сохранить и пересчитать" at bounding box center [76, 79] width 47 height 6
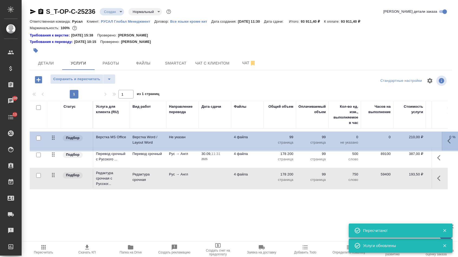
drag, startPoint x: 54, startPoint y: 137, endPoint x: 52, endPoint y: 183, distance: 45.7
click at [53, 182] on table "Статус Услуга для клиента (RU) Вид работ Направление перевода Дата сдачи Файлы …" at bounding box center [284, 145] width 509 height 89
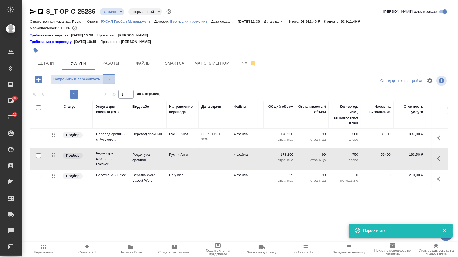
click at [111, 81] on icon "split button" at bounding box center [109, 79] width 6 height 6
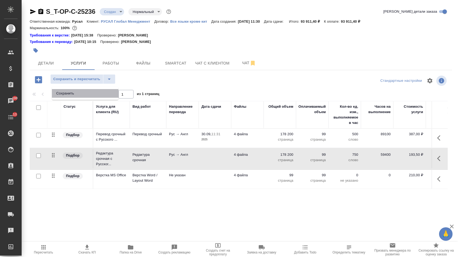
click at [111, 91] on li "Сохранить" at bounding box center [85, 93] width 66 height 9
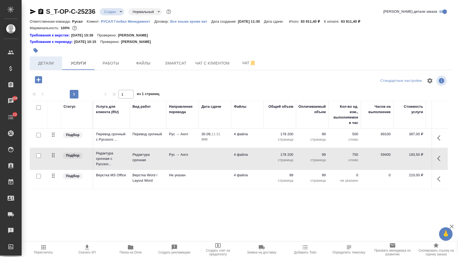
click at [49, 60] on button "Детали" at bounding box center [46, 63] width 32 height 14
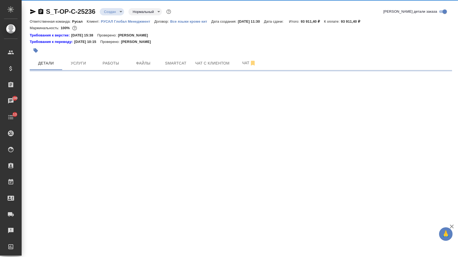
select select "RU"
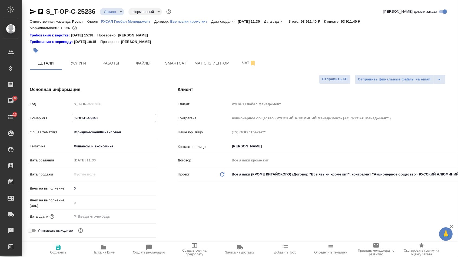
drag, startPoint x: 102, startPoint y: 120, endPoint x: 31, endPoint y: 116, distance: 70.4
click at [33, 116] on div "Номер PO Т-ОП-С-46848" at bounding box center [93, 117] width 126 height 9
click at [36, 19] on p "Ответственная команда:" at bounding box center [51, 21] width 42 height 4
click at [32, 11] on icon "button" at bounding box center [33, 11] width 6 height 6
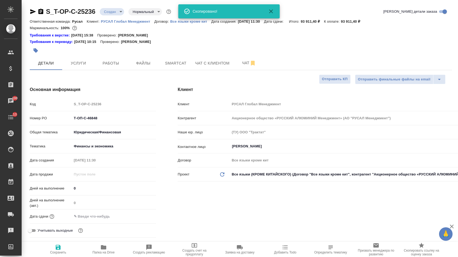
type textarea "x"
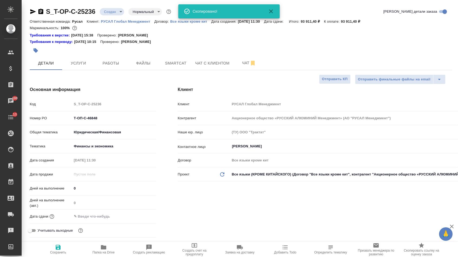
type textarea "x"
drag, startPoint x: 106, startPoint y: 122, endPoint x: 42, endPoint y: 121, distance: 64.0
click at [42, 121] on div "Номер PO Т-ОП-С-46848" at bounding box center [93, 117] width 126 height 9
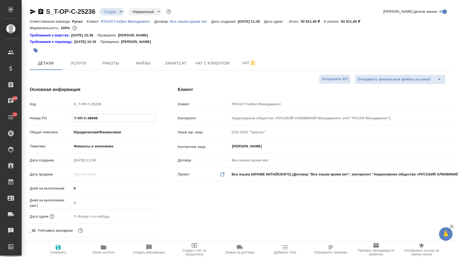
type textarea "x"
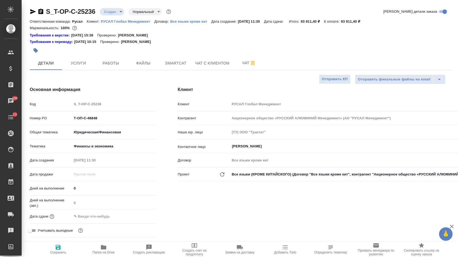
type textarea "x"
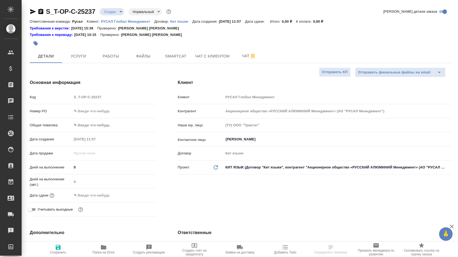
select select "RU"
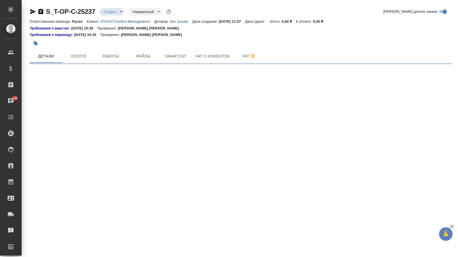
select select "RU"
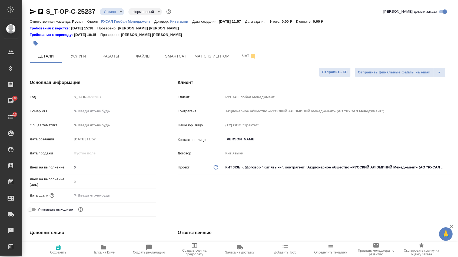
click at [89, 116] on div "Номер PO" at bounding box center [93, 110] width 126 height 9
click at [89, 115] on input "text" at bounding box center [114, 111] width 84 height 8
type input "о"
type textarea "x"
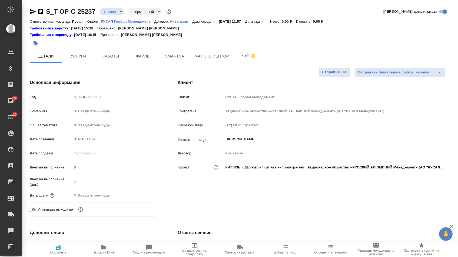
type textarea "x"
type input "от"
type textarea "x"
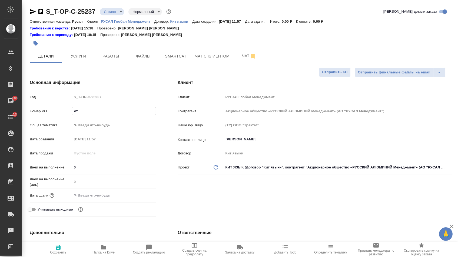
type input "от"
type textarea "x"
type input "от [PERSON_NAME]"
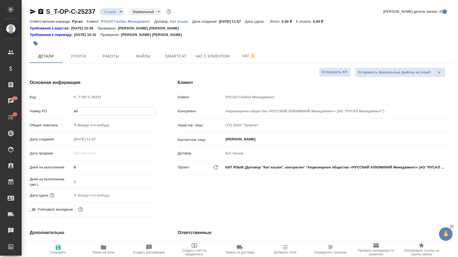
type textarea "x"
type input "от [DEMOGRAPHIC_DATA]"
type textarea "x"
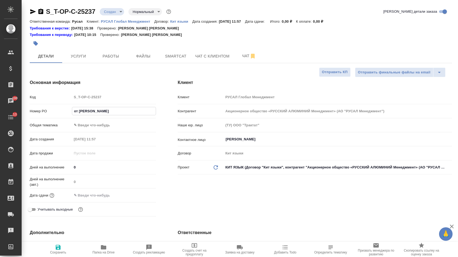
type textarea "x"
type input "от [PERSON_NAME]"
type textarea "x"
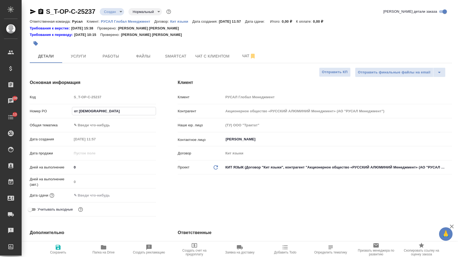
type textarea "x"
type input "от [DEMOGRAPHIC_DATA]"
type textarea "x"
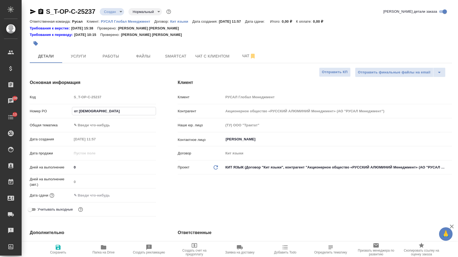
type input "от [DEMOGRAPHIC_DATA]"
type textarea "x"
type input "от [DEMOGRAPHIC_DATA]"
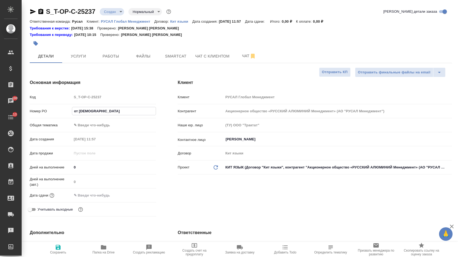
type textarea "x"
type input "от [PERSON_NAME]"
type textarea "x"
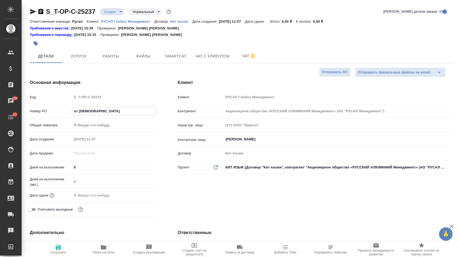
type textarea "x"
type input "от [PERSON_NAME]"
type textarea "x"
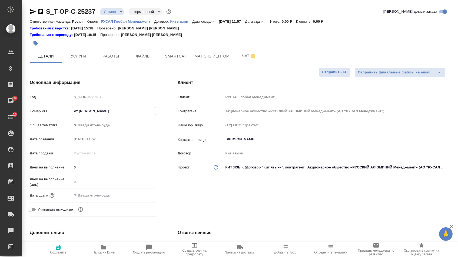
type textarea "x"
type input "от Исаева_"
type textarea "x"
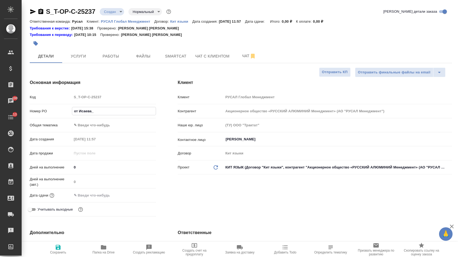
type input "от Исаева_2"
type textarea "x"
type input "от Исаева_23"
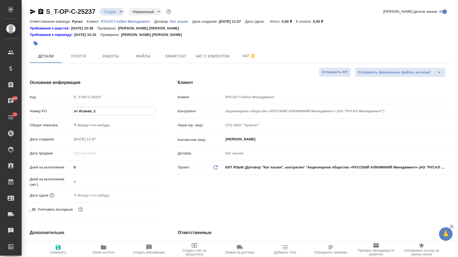
type textarea "x"
type input "от Исаева_23."
type textarea "x"
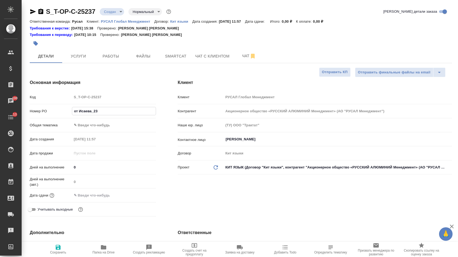
type textarea "x"
type input "от Исаева_23.0"
type textarea "x"
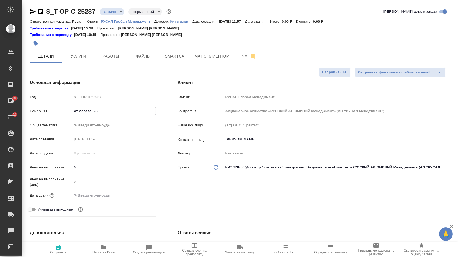
type textarea "x"
type input "от Исаева_23.09"
type textarea "x"
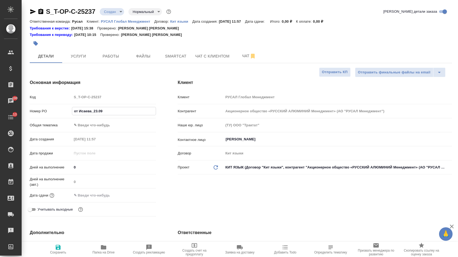
type input "от Исаева_23.09_"
type textarea "x"
type input "от Исаева_23.09_2"
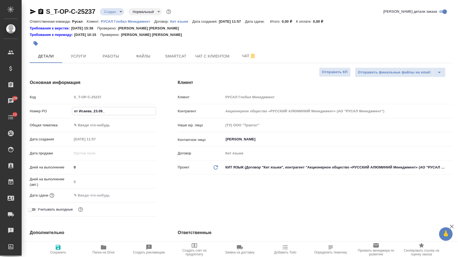
type textarea "x"
type input "от Исаева_23.09_2"
click at [103, 125] on body "🙏 .cls-1 fill:#fff; AWATERA Menshikova [PERSON_NAME] Спецификации Заказы 100 Ча…" at bounding box center [229, 128] width 458 height 257
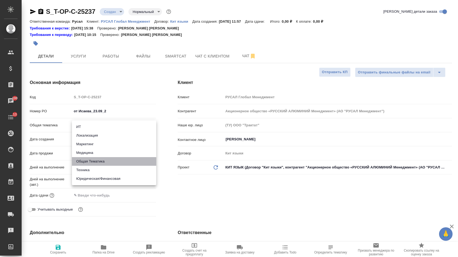
click at [94, 159] on li "Общая Тематика" at bounding box center [114, 161] width 84 height 9
type input "obtem"
type textarea "x"
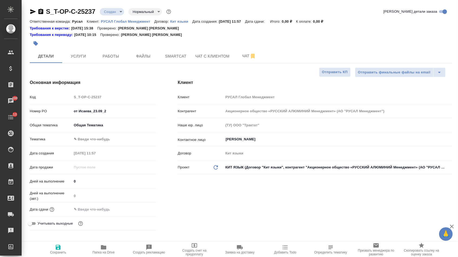
click at [96, 141] on body "🙏 .cls-1 fill:#fff; AWATERA Menshikova [PERSON_NAME] Спецификации Заказы 100 Ча…" at bounding box center [229, 128] width 458 height 257
click at [94, 141] on li "Общая Тематика" at bounding box center [114, 141] width 84 height 9
type textarea "x"
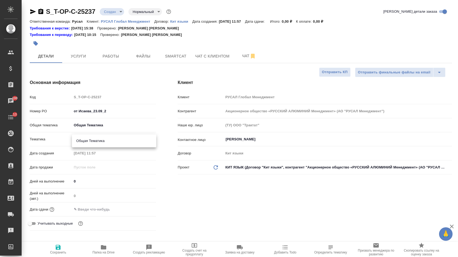
type input "6012b1ca196b0e5c9229a120"
click at [96, 214] on div "Дата сдачи" at bounding box center [93, 209] width 126 height 9
click at [102, 213] on input "text" at bounding box center [95, 210] width 47 height 8
click at [143, 212] on icon "button" at bounding box center [140, 209] width 6 height 6
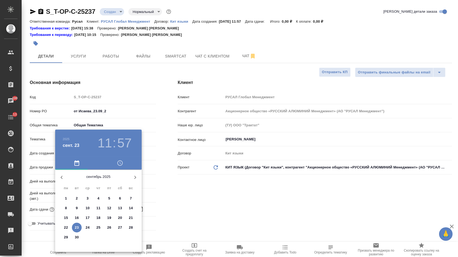
click at [143, 214] on div at bounding box center [229, 128] width 458 height 257
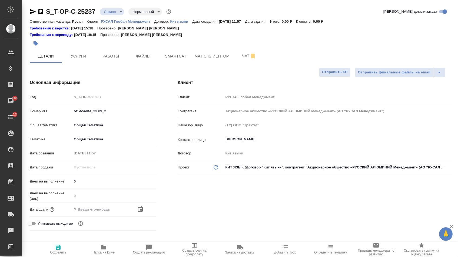
click at [142, 212] on icon "button" at bounding box center [140, 208] width 5 height 5
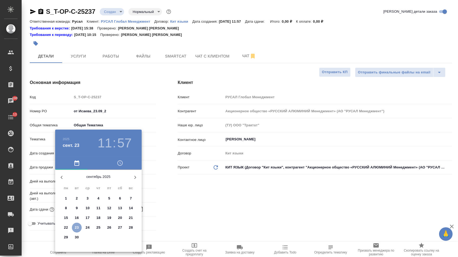
click at [76, 229] on p "23" at bounding box center [77, 227] width 4 height 5
type input "[DATE] 11:57"
type textarea "x"
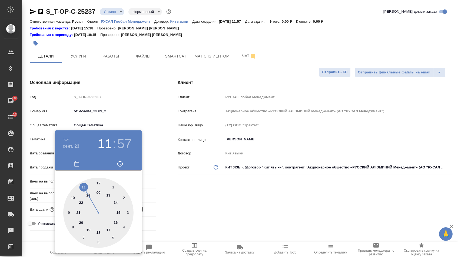
type textarea "x"
drag, startPoint x: 107, startPoint y: 195, endPoint x: 100, endPoint y: 186, distance: 11.6
click at [107, 195] on div at bounding box center [98, 213] width 70 height 70
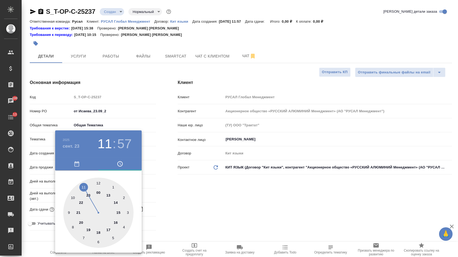
type input "[DATE] 13:57"
type textarea "x"
click at [99, 183] on div at bounding box center [98, 213] width 70 height 70
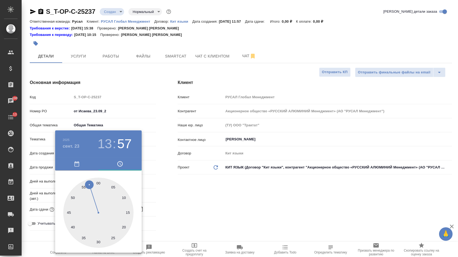
type input "[DATE] 13:00"
type textarea "x"
click at [175, 195] on div at bounding box center [229, 128] width 458 height 257
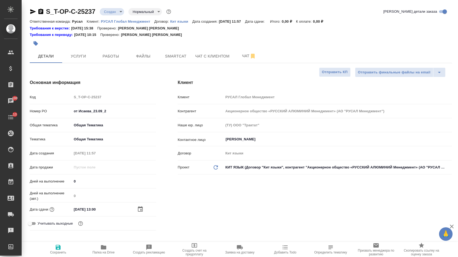
click at [66, 256] on button "Сохранить" at bounding box center [57, 249] width 45 height 15
type textarea "x"
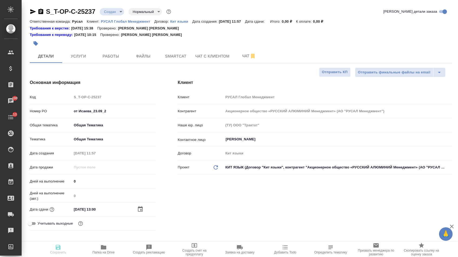
type textarea "x"
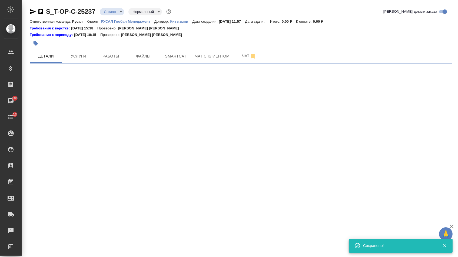
select select "RU"
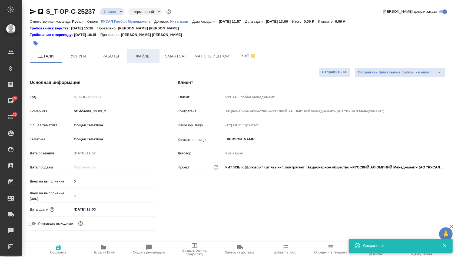
type textarea "x"
click at [133, 51] on button "Файлы" at bounding box center [143, 56] width 32 height 14
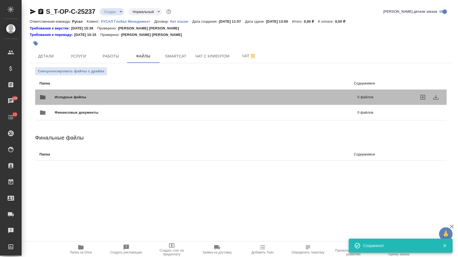
click at [85, 102] on div "Исходные файлы 0 файлов" at bounding box center [206, 97] width 334 height 13
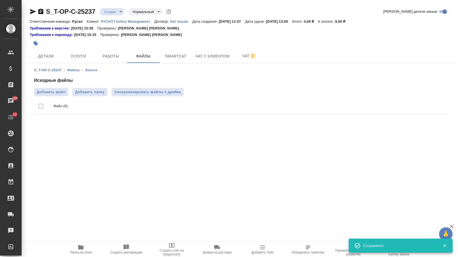
click at [58, 88] on div "Исходные файлы Добавить файл Добавить папку Синхронизировать файлы с драйва Фай…" at bounding box center [240, 96] width 413 height 39
click at [59, 94] on span "Добавить файл" at bounding box center [51, 91] width 29 height 5
click at [0, 0] on input "Добавить файл" at bounding box center [0, 0] width 0 height 0
click at [84, 53] on button "Услуги" at bounding box center [78, 56] width 32 height 14
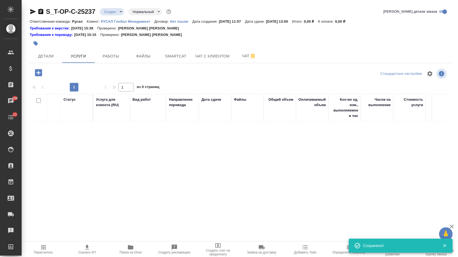
click at [43, 66] on div "S_T-OP-C-25237 Создан new Нормальный normal Кратко детали заказа Ответственная …" at bounding box center [241, 112] width 428 height 224
click at [42, 73] on icon "button" at bounding box center [38, 72] width 7 height 7
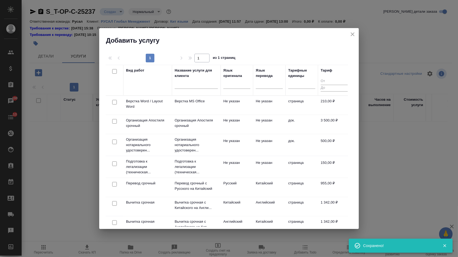
click at [235, 88] on div at bounding box center [236, 84] width 27 height 10
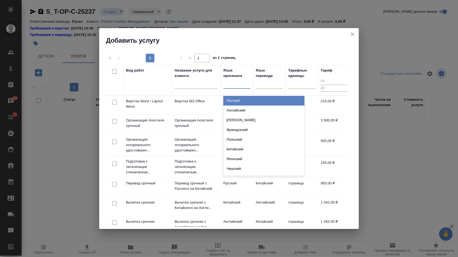
click at [233, 99] on div "Русский" at bounding box center [263, 101] width 81 height 10
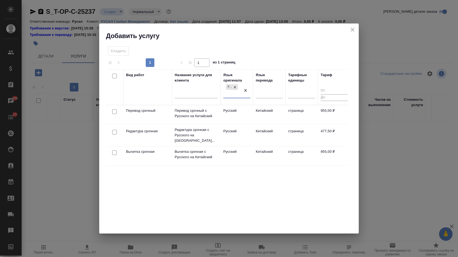
click at [113, 111] on input "checkbox" at bounding box center [114, 111] width 5 height 5
checkbox input "true"
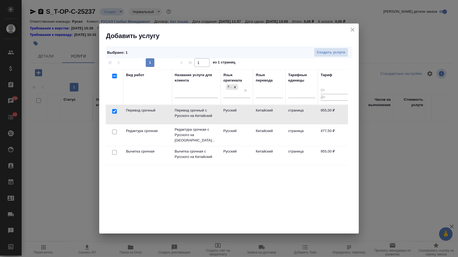
click at [113, 130] on input "checkbox" at bounding box center [114, 132] width 5 height 5
checkbox input "true"
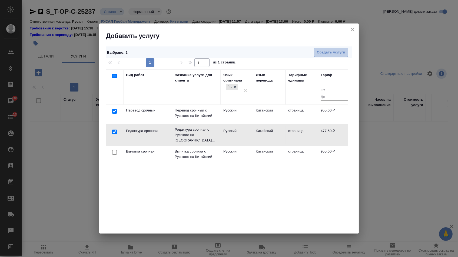
click at [322, 53] on span "Создать услуги" at bounding box center [331, 52] width 28 height 6
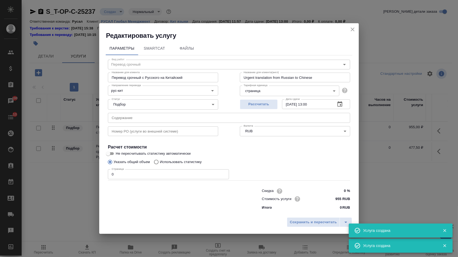
type input "Перевод срочный"
type input "Перевод срочный с Русского на Китайский"
type input "Urgent translation from Russian to Chinese"
type input "955 RUB"
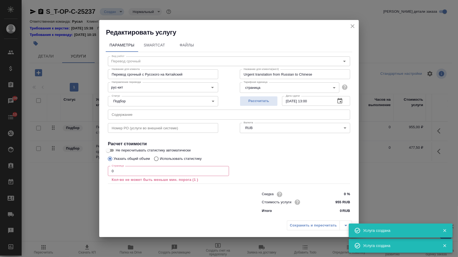
click at [133, 112] on input "text" at bounding box center [229, 115] width 242 height 10
paste input "Ролик фонда"
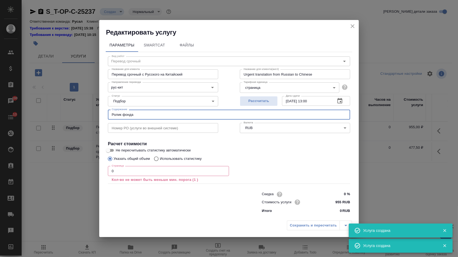
type input "Ролик фонда"
click at [108, 170] on input "0" at bounding box center [168, 171] width 121 height 10
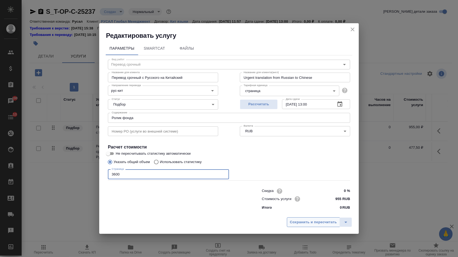
type input "3600"
click at [315, 221] on span "Сохранить и пересчитать" at bounding box center [313, 222] width 47 height 6
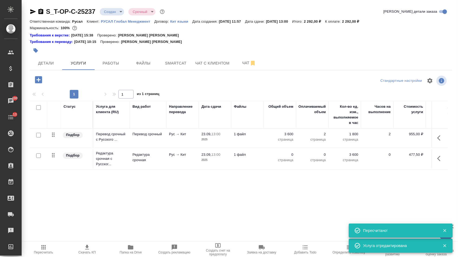
type input "urgent"
click at [284, 156] on p "0" at bounding box center [279, 154] width 27 height 5
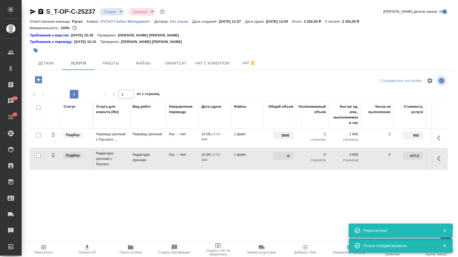
click at [284, 156] on input "0" at bounding box center [283, 156] width 20 height 8
type input "3600"
click at [258, 196] on div "Статус Услуга для клиента (RU) Вид работ Направление перевода Дата сдачи Файлы …" at bounding box center [239, 159] width 418 height 116
click at [91, 81] on span "Сохранить и пересчитать" at bounding box center [76, 79] width 47 height 6
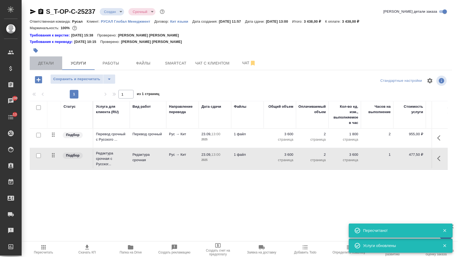
click at [59, 64] on span "Детали" at bounding box center [46, 63] width 26 height 7
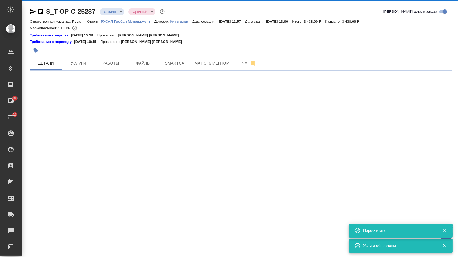
select select "RU"
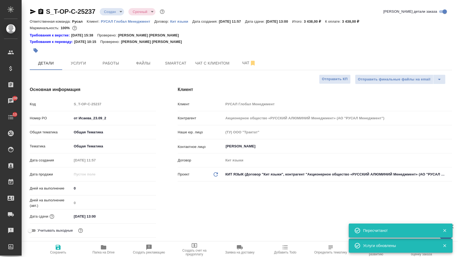
click at [118, 10] on body "🙏 .cls-1 fill:#fff; AWATERA Menshikova [PERSON_NAME] Спецификации Заказы 100 Ча…" at bounding box center [229, 128] width 458 height 257
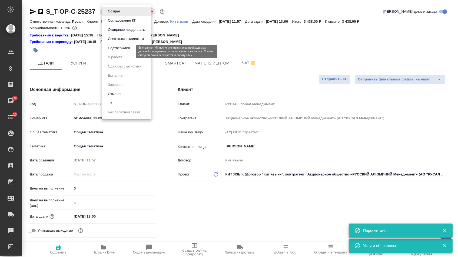
click at [114, 51] on button "Подтвержден" at bounding box center [118, 48] width 25 height 6
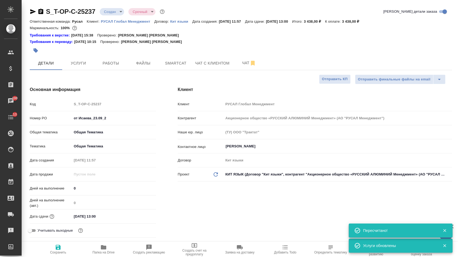
click at [35, 12] on icon "button" at bounding box center [33, 11] width 6 height 5
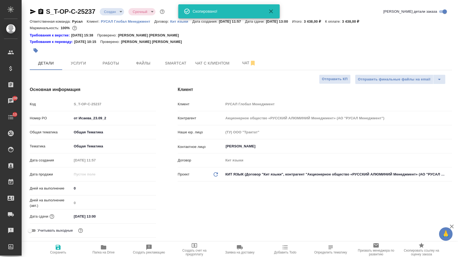
select select "RU"
type textarea "x"
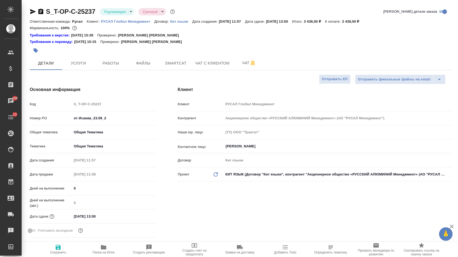
type textarea "x"
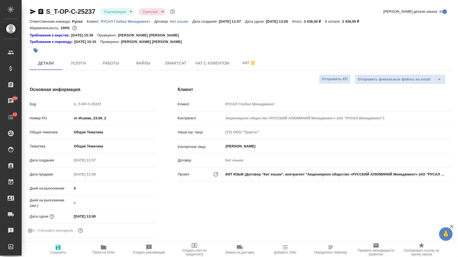
type textarea "x"
